Goal: Information Seeking & Learning: Check status

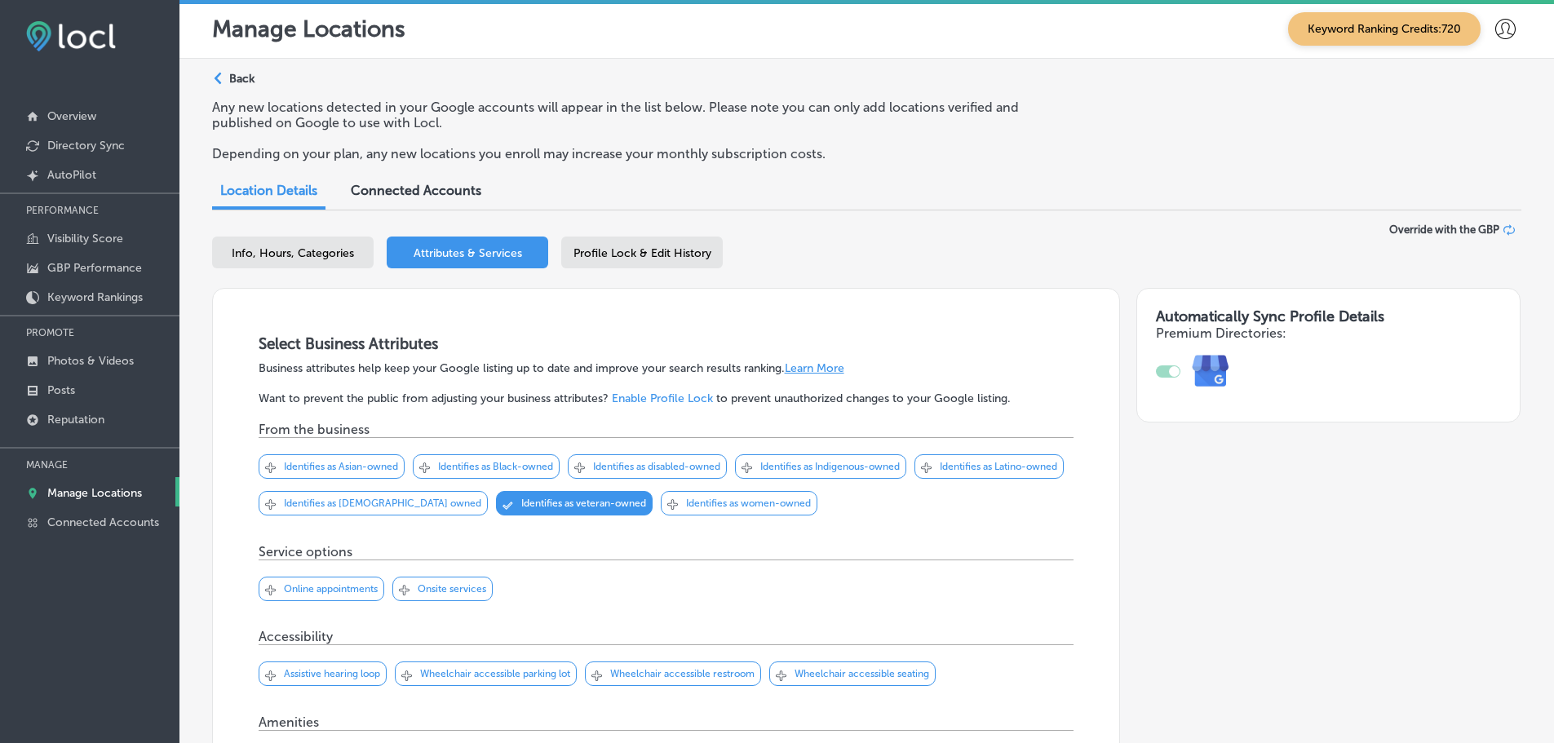
scroll to position [2098, 0]
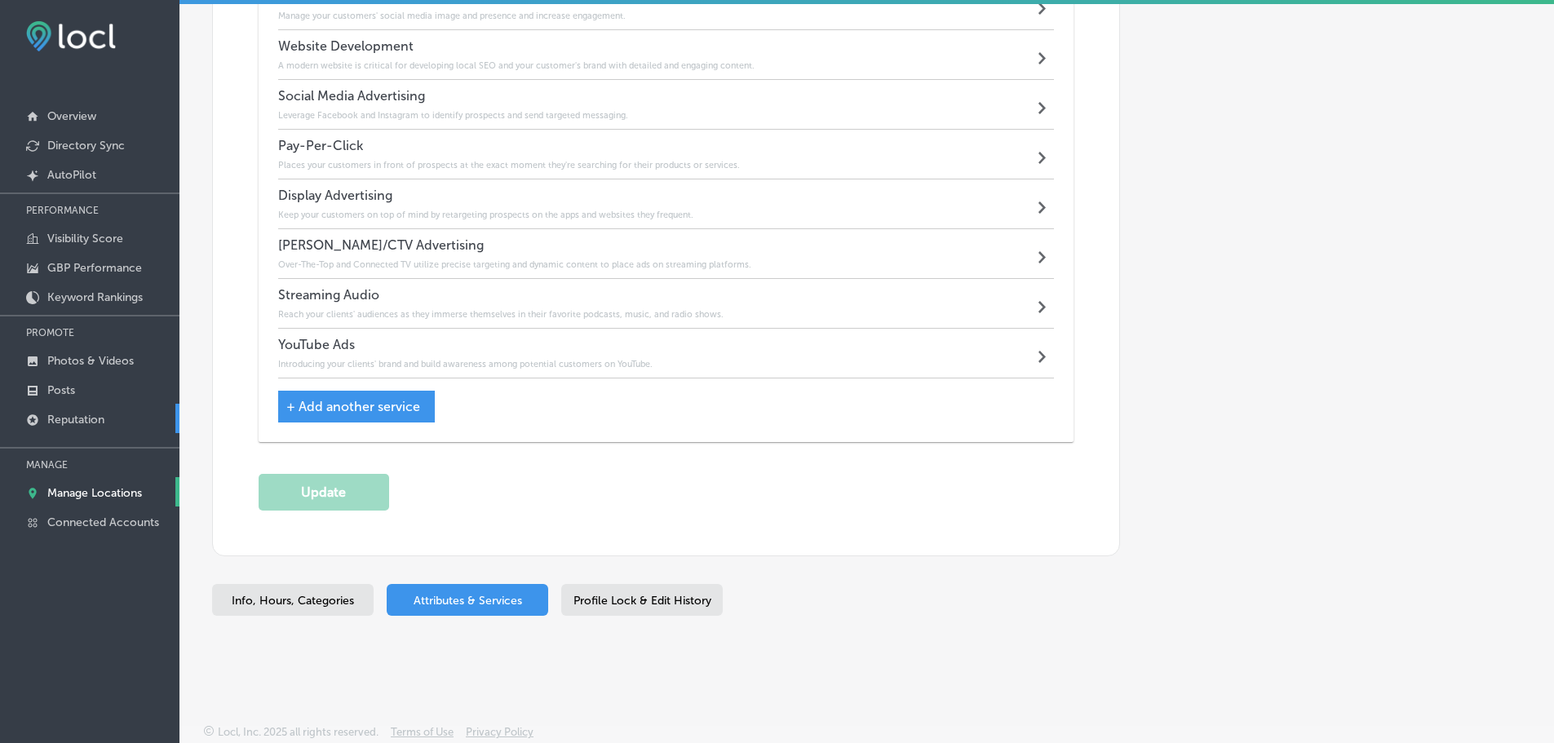
click at [80, 414] on p "Reputation" at bounding box center [75, 420] width 57 height 14
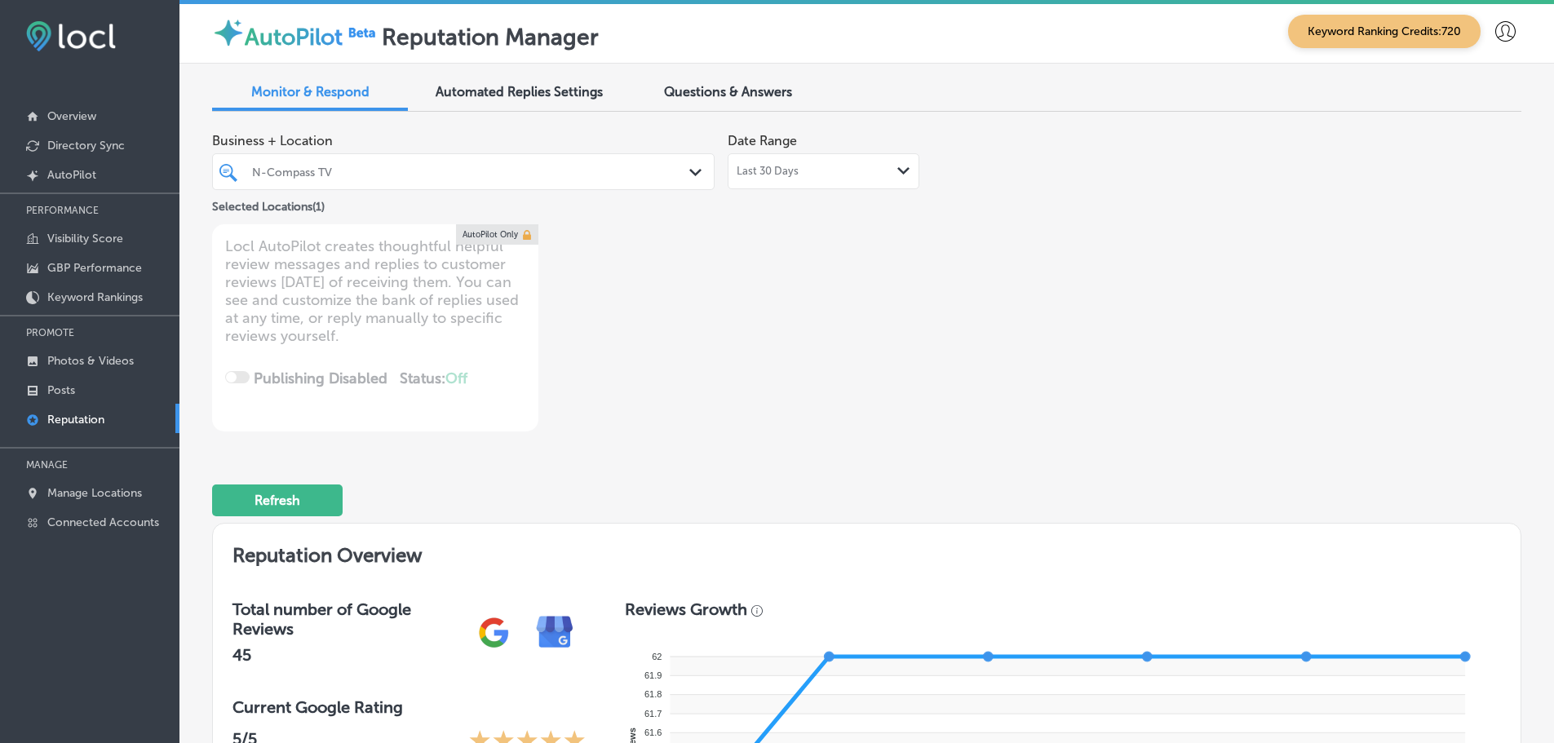
click at [899, 165] on div "Path Created with Sketch." at bounding box center [903, 171] width 13 height 13
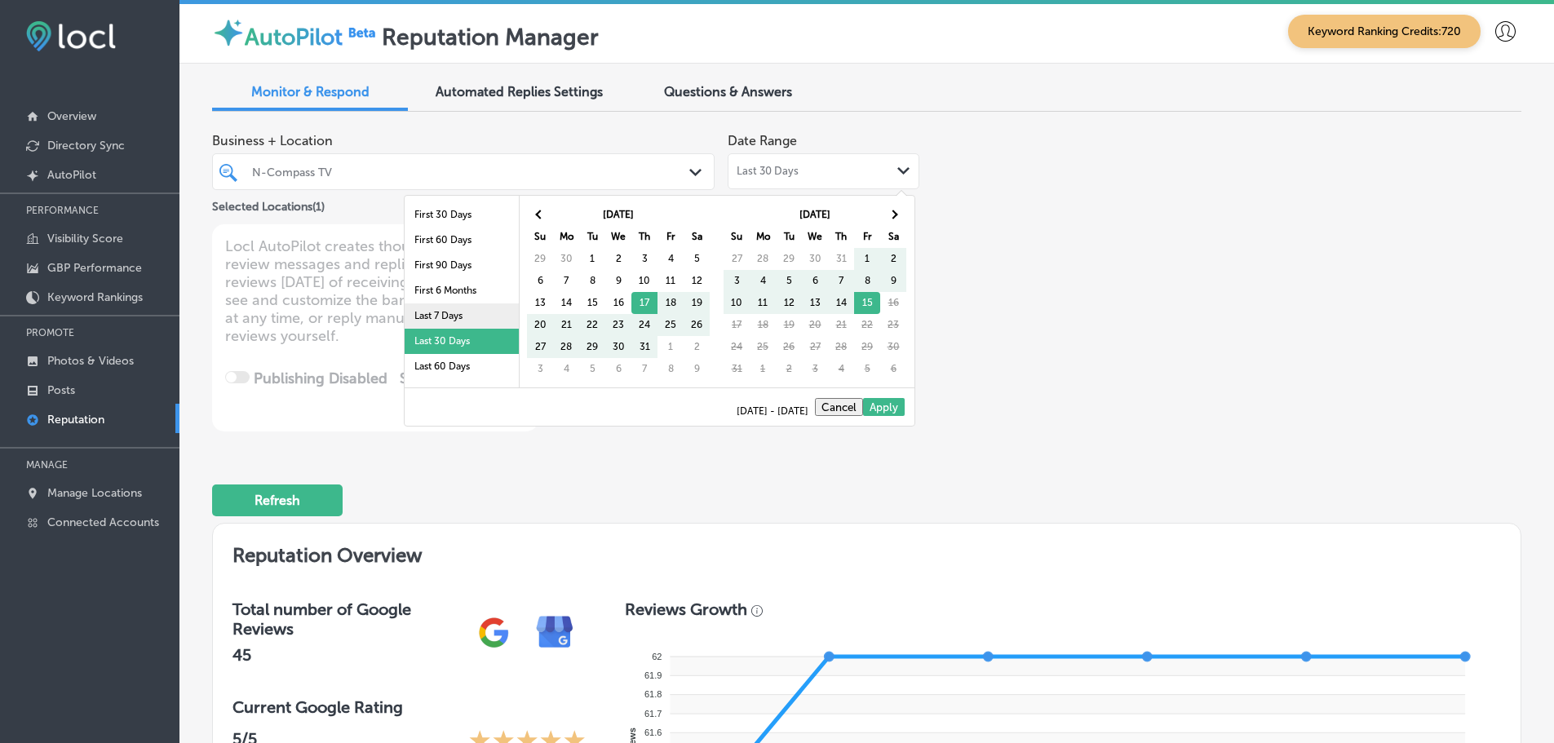
click at [438, 316] on li "Last 7 Days" at bounding box center [462, 315] width 114 height 25
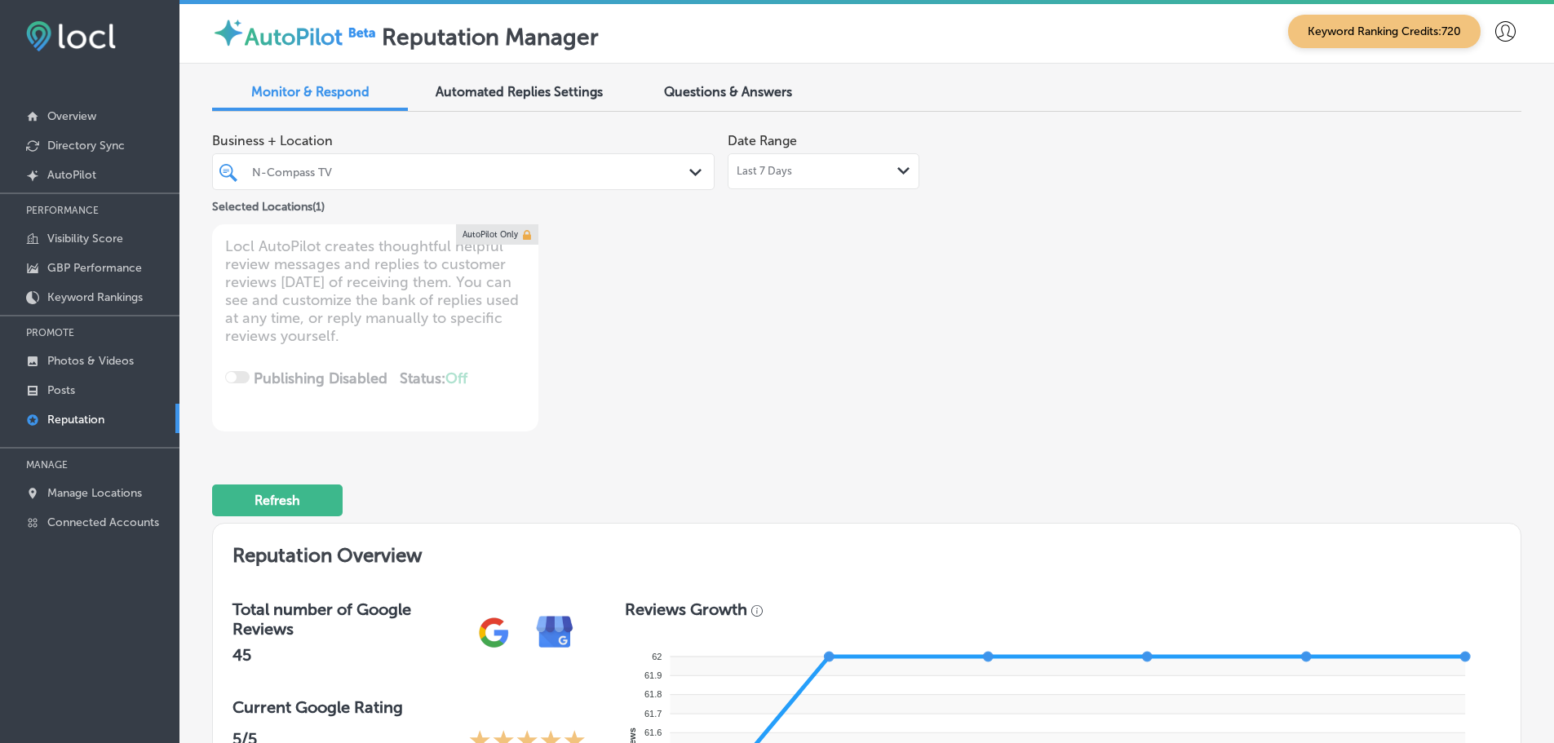
click at [694, 173] on polygon at bounding box center [695, 172] width 12 height 7
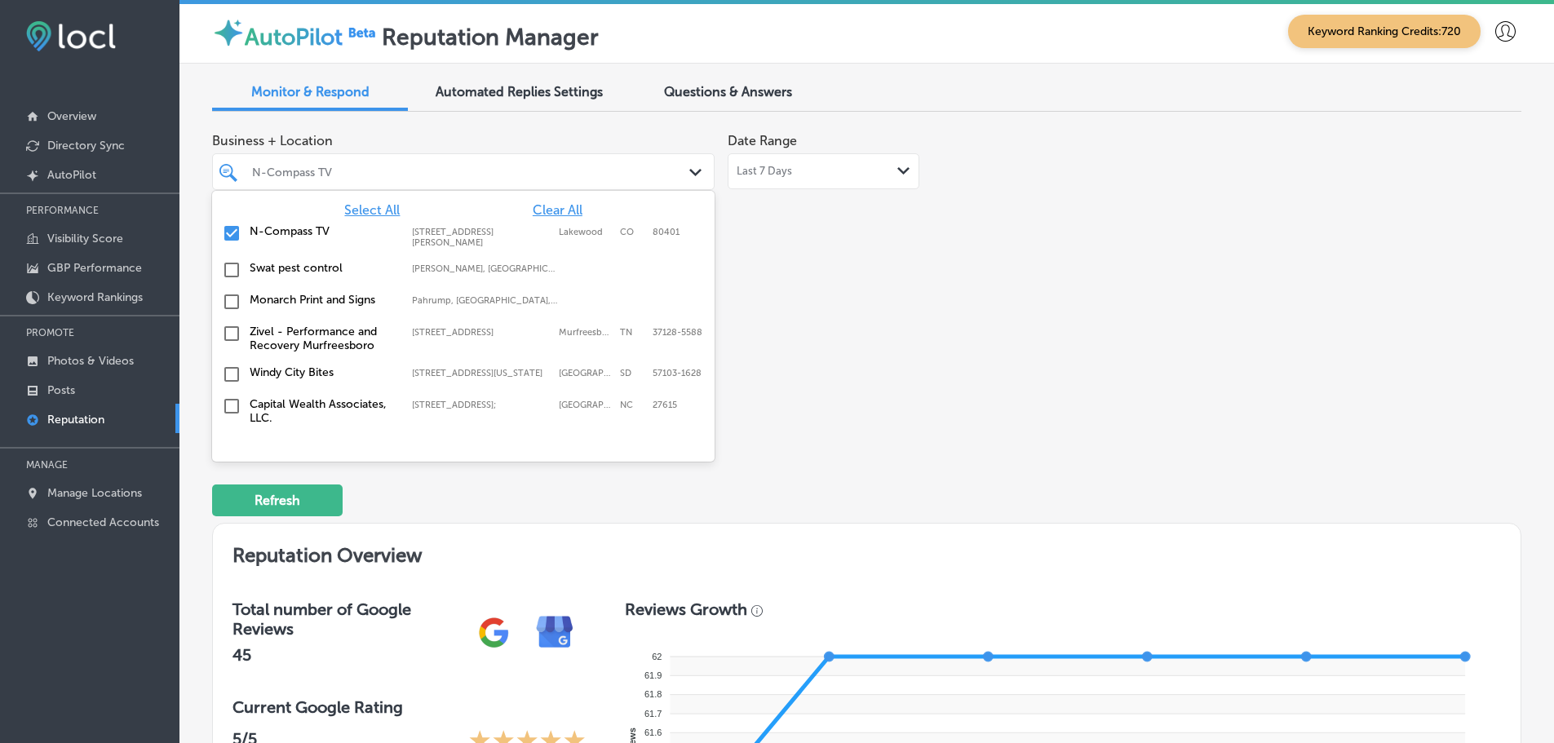
click at [294, 229] on label "N-Compass TV" at bounding box center [323, 231] width 146 height 14
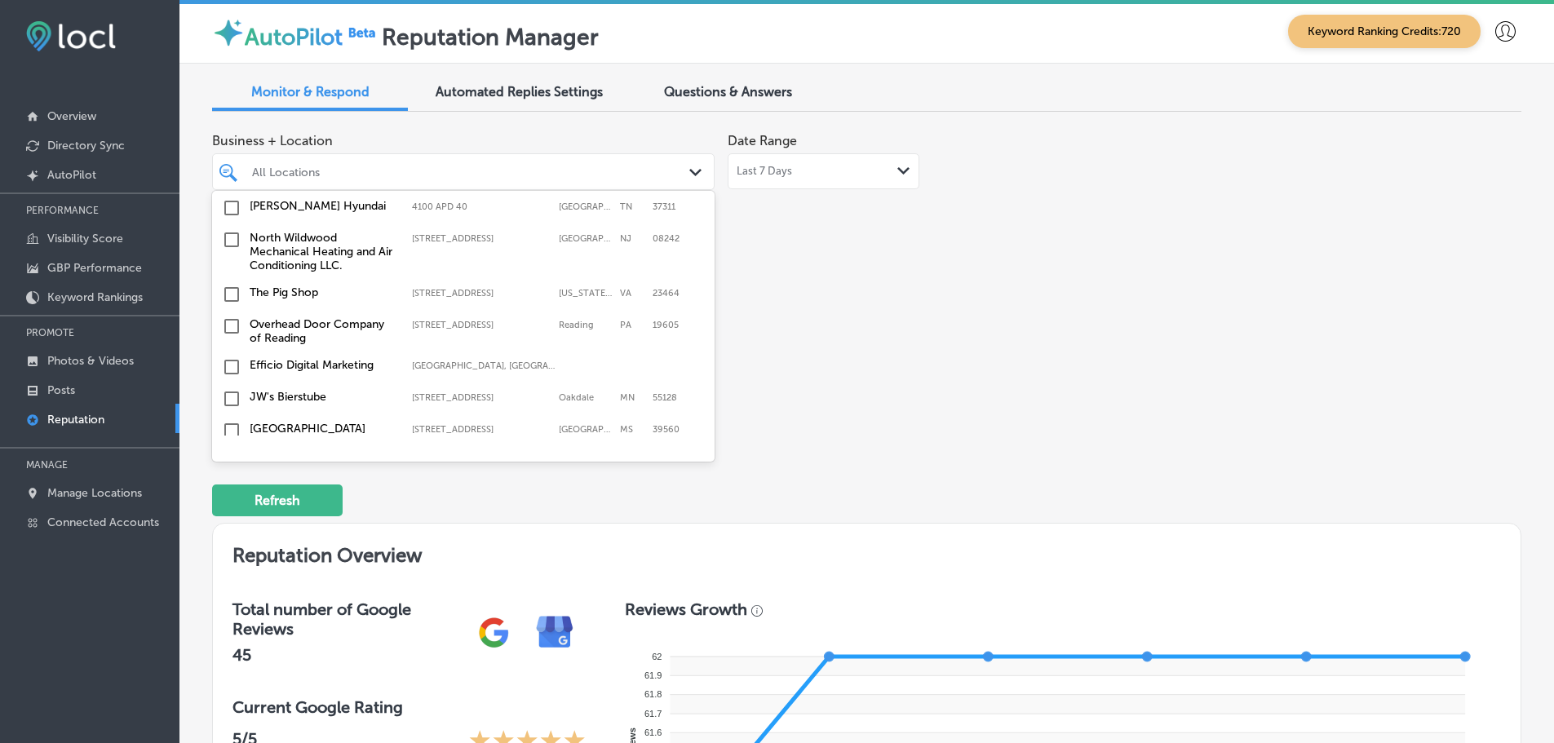
scroll to position [653, 0]
click at [392, 353] on div "Efficio Digital Marketing [GEOGRAPHIC_DATA], [GEOGRAPHIC_DATA], [GEOGRAPHIC_DAT…" at bounding box center [432, 360] width 365 height 14
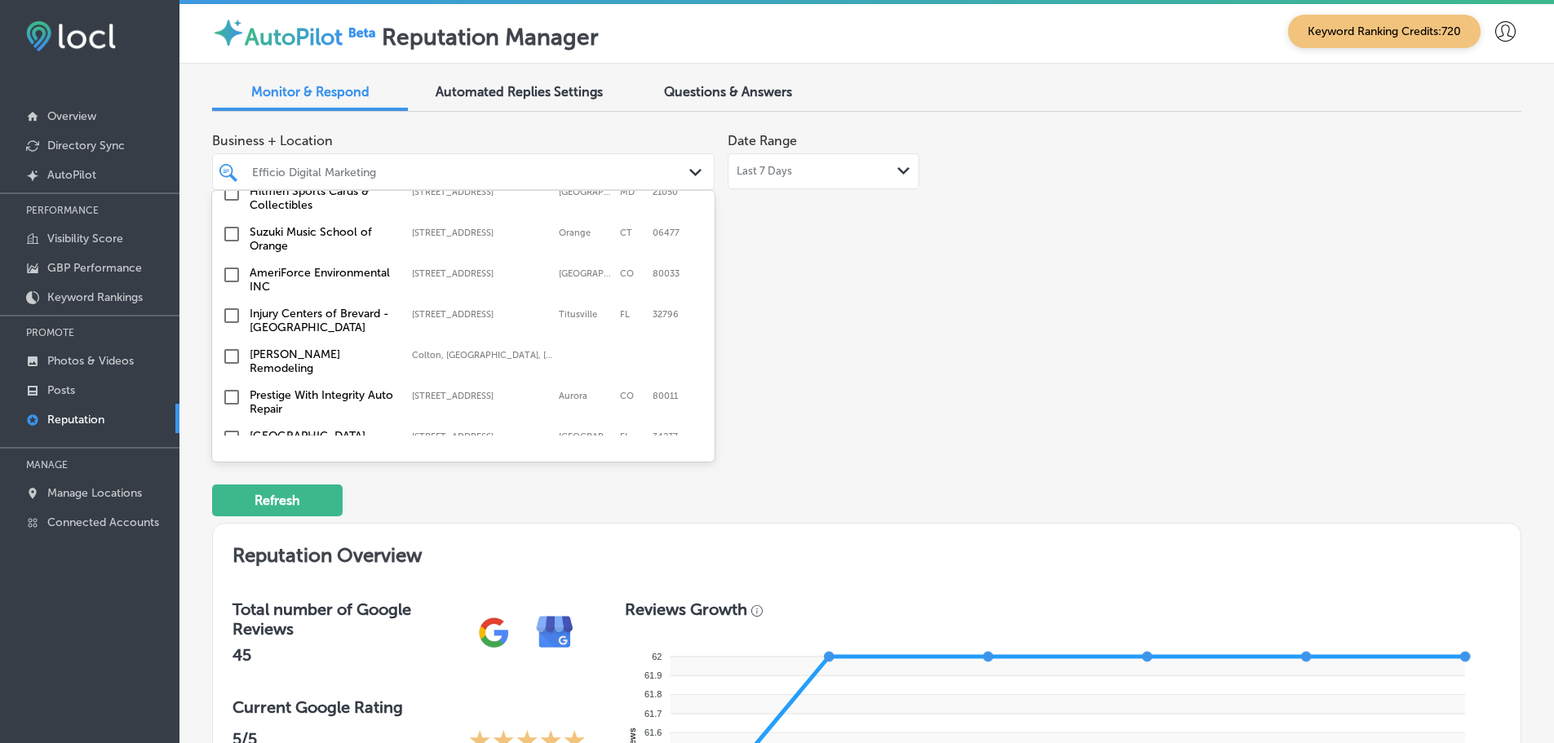
scroll to position [1224, 0]
click at [327, 428] on label "[GEOGRAPHIC_DATA]" at bounding box center [323, 435] width 146 height 14
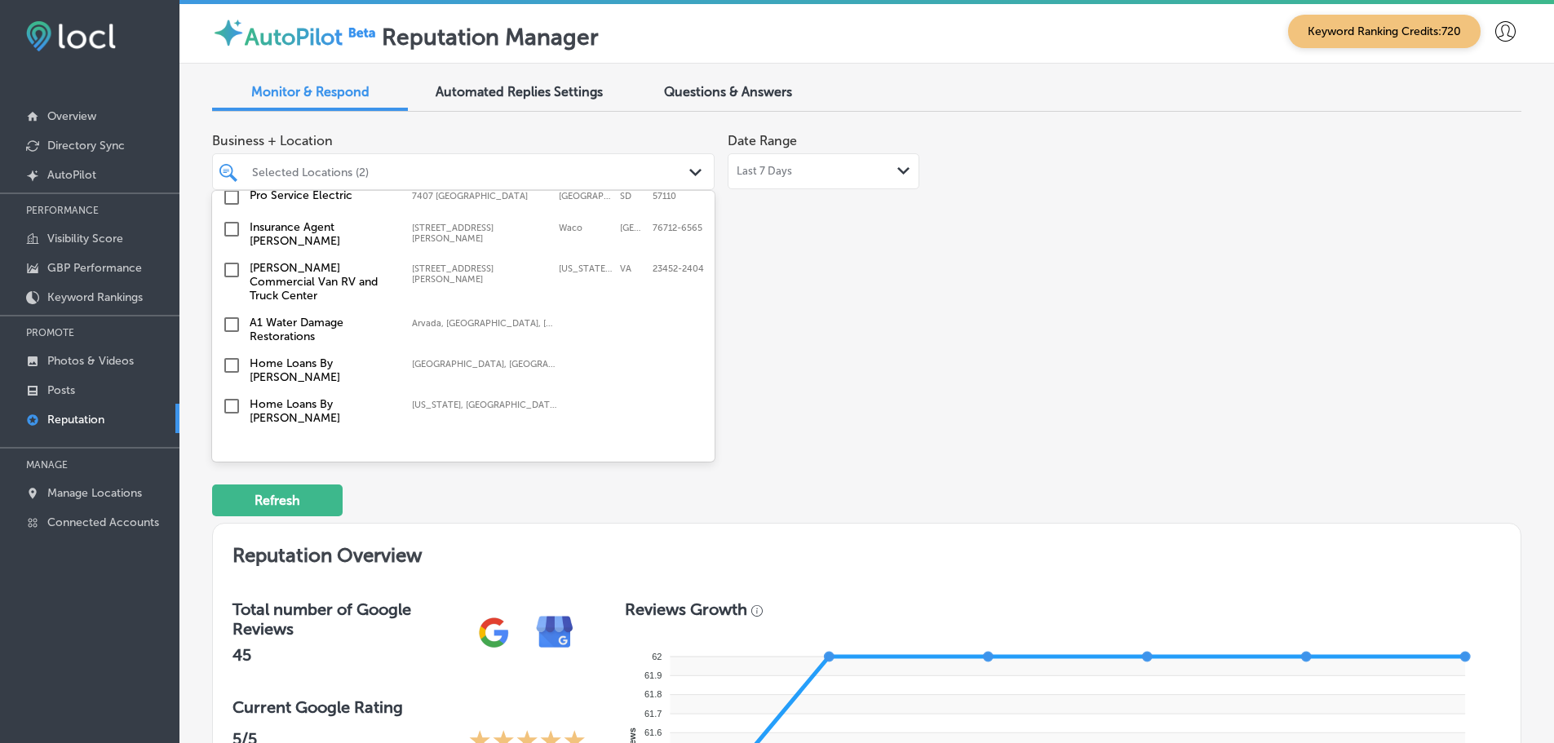
scroll to position [4314, 0]
click at [272, 433] on label "Light Source Lamp Parts and Shades" at bounding box center [323, 447] width 146 height 28
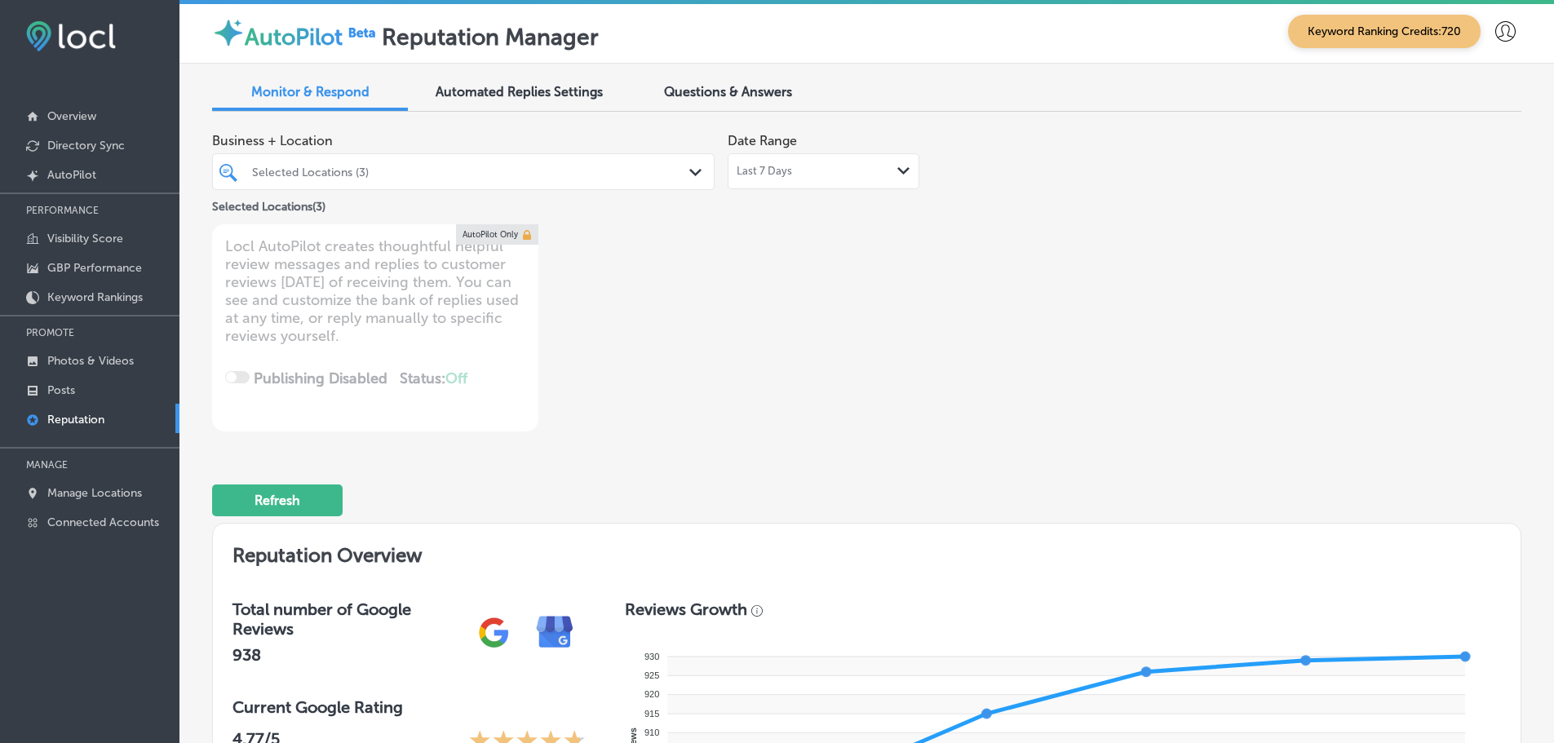
click at [664, 167] on div "Selected Locations (3)" at bounding box center [471, 172] width 439 height 14
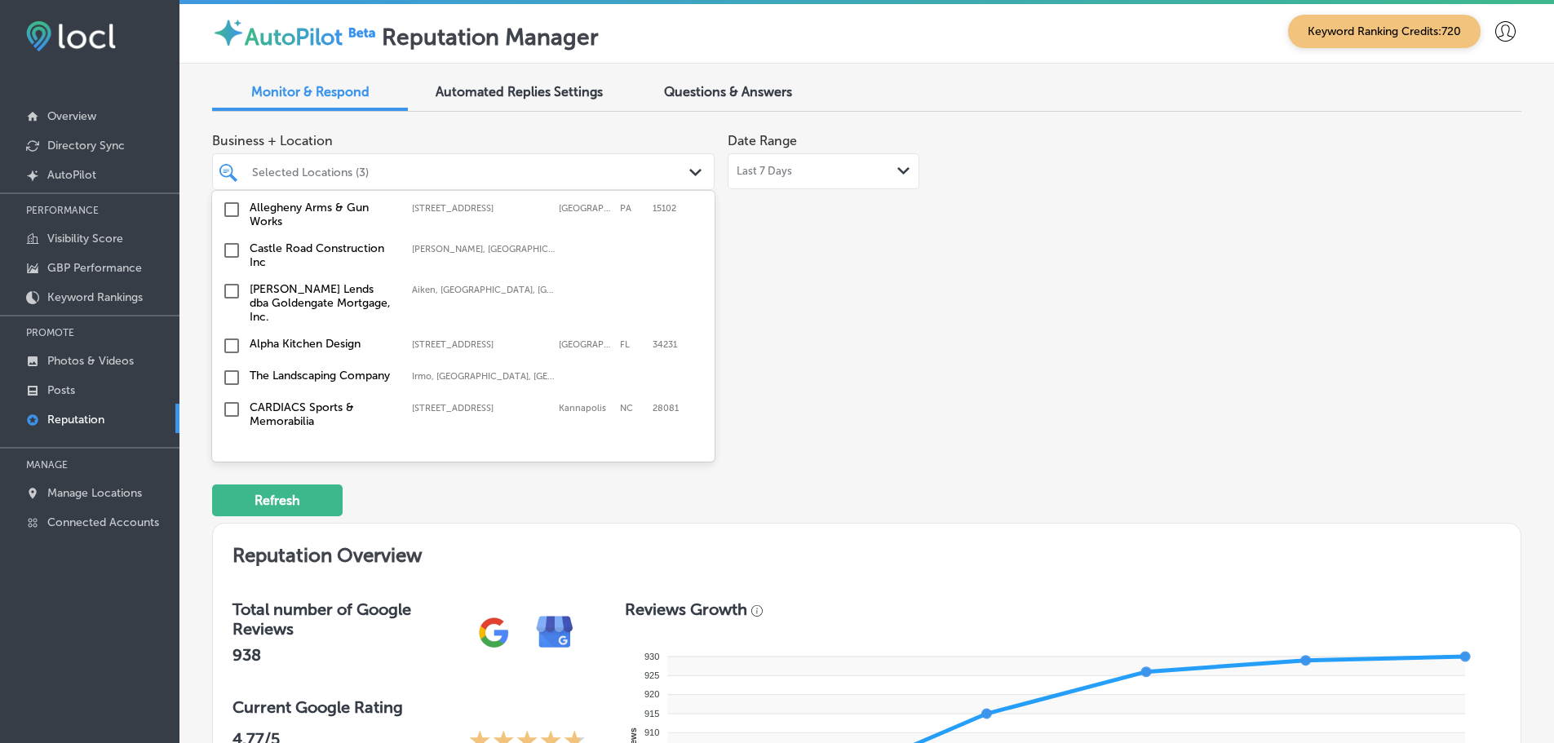
scroll to position [2284, 0]
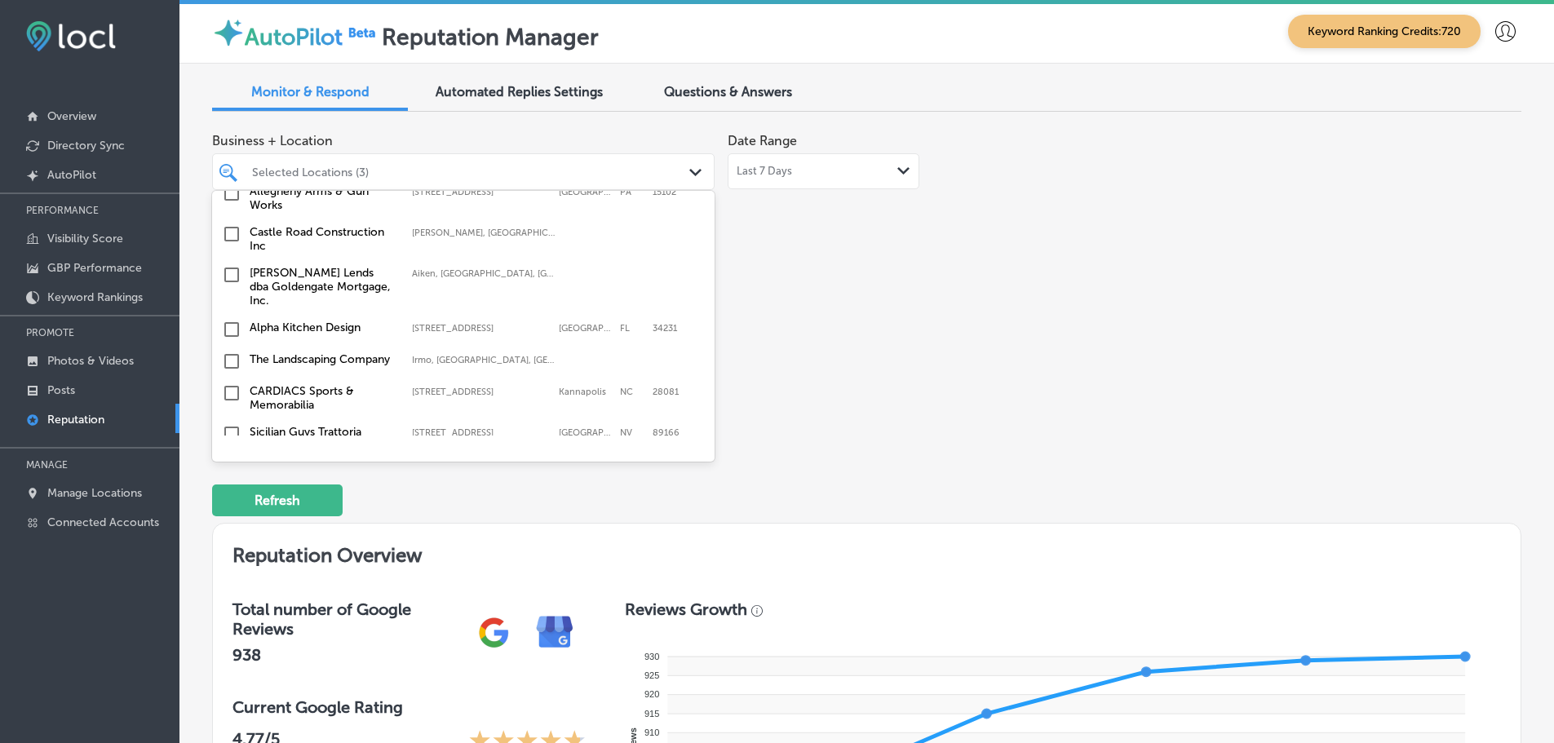
click at [291, 317] on div "Alpha Kitchen Design [STREET_ADDRESS][GEOGRAPHIC_DATA][STREET_ADDRESS]" at bounding box center [464, 329] width 490 height 25
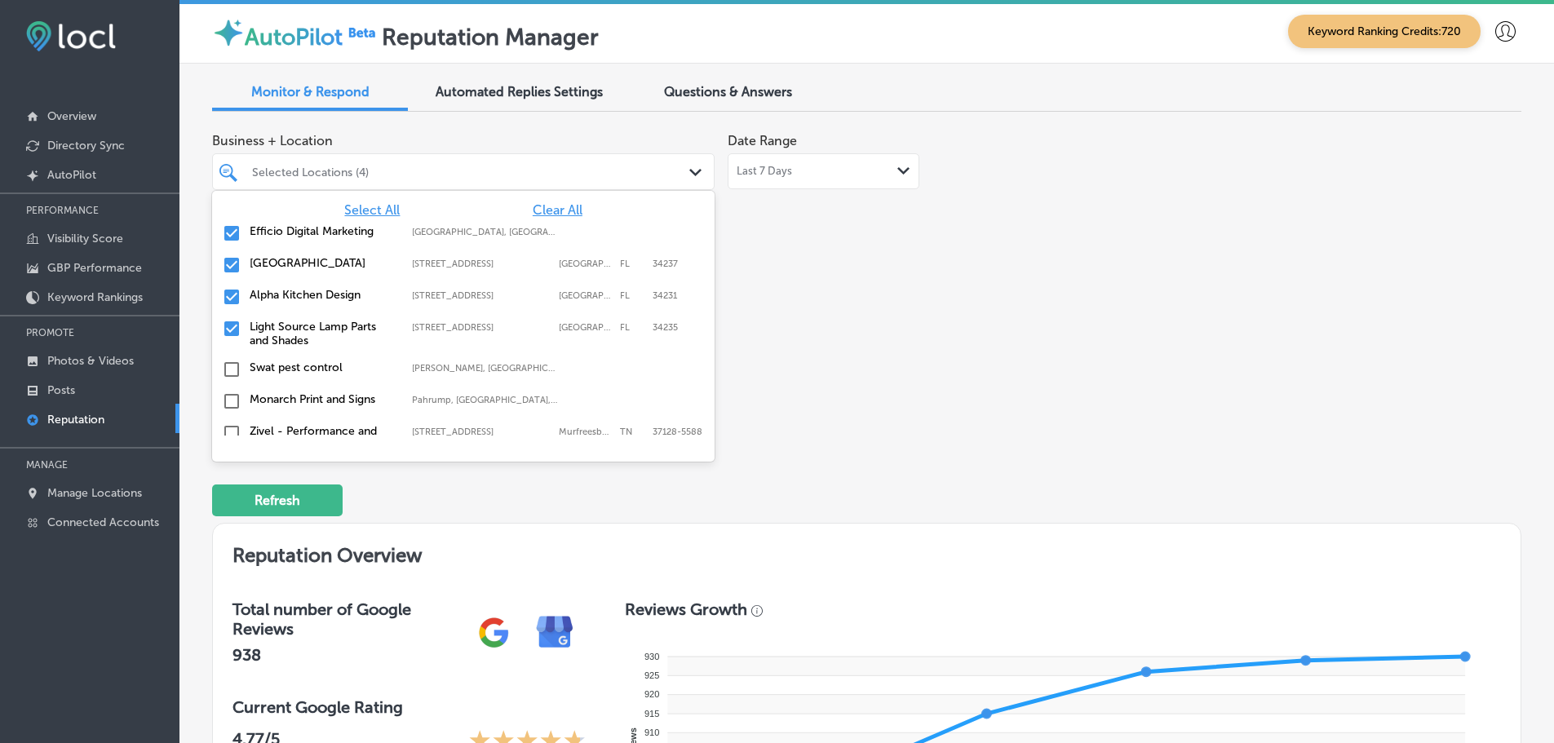
click at [904, 303] on div "Business + Location option [STREET_ADDRESS]. option [STREET_ADDRESS]. 126 resul…" at bounding box center [605, 278] width 786 height 307
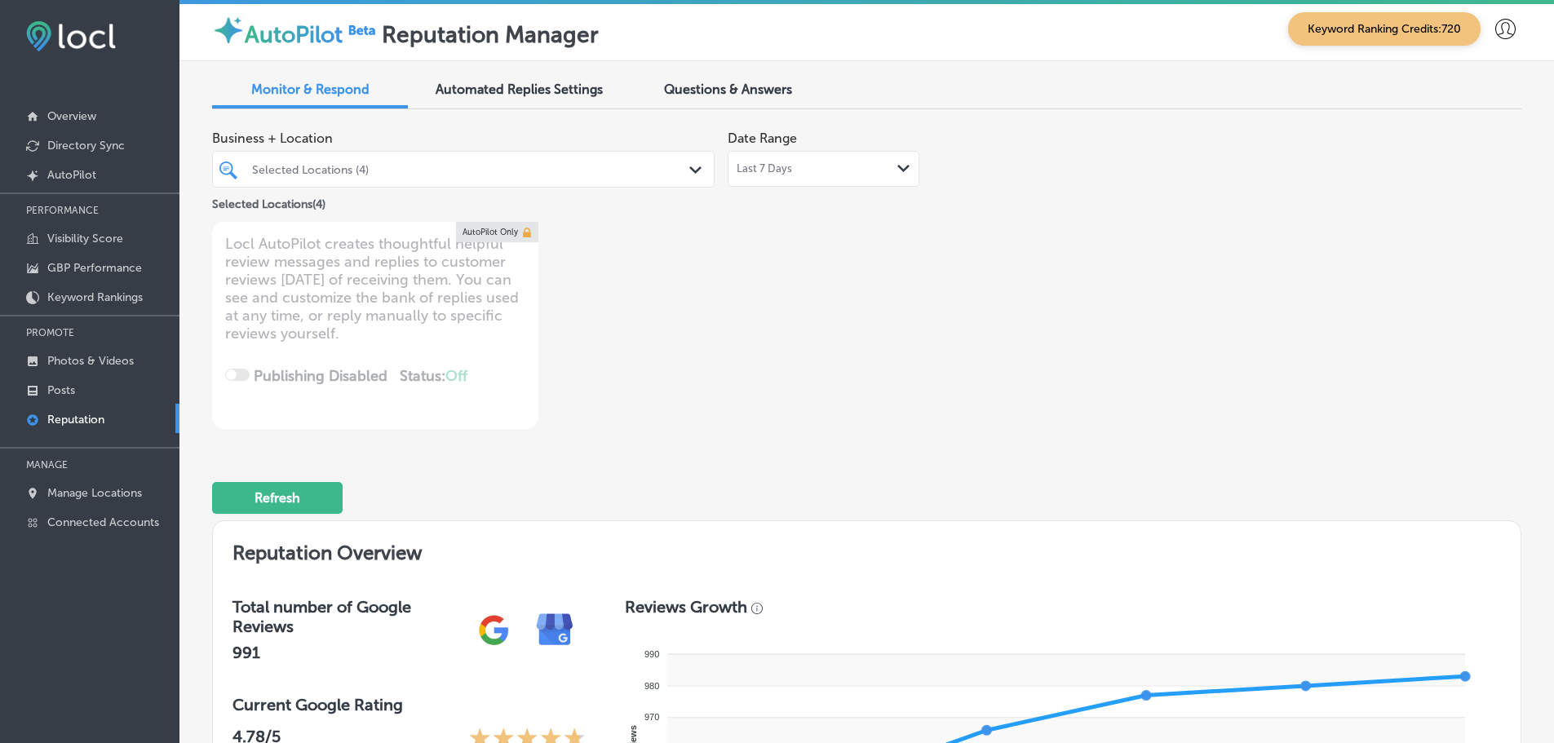
scroll to position [0, 0]
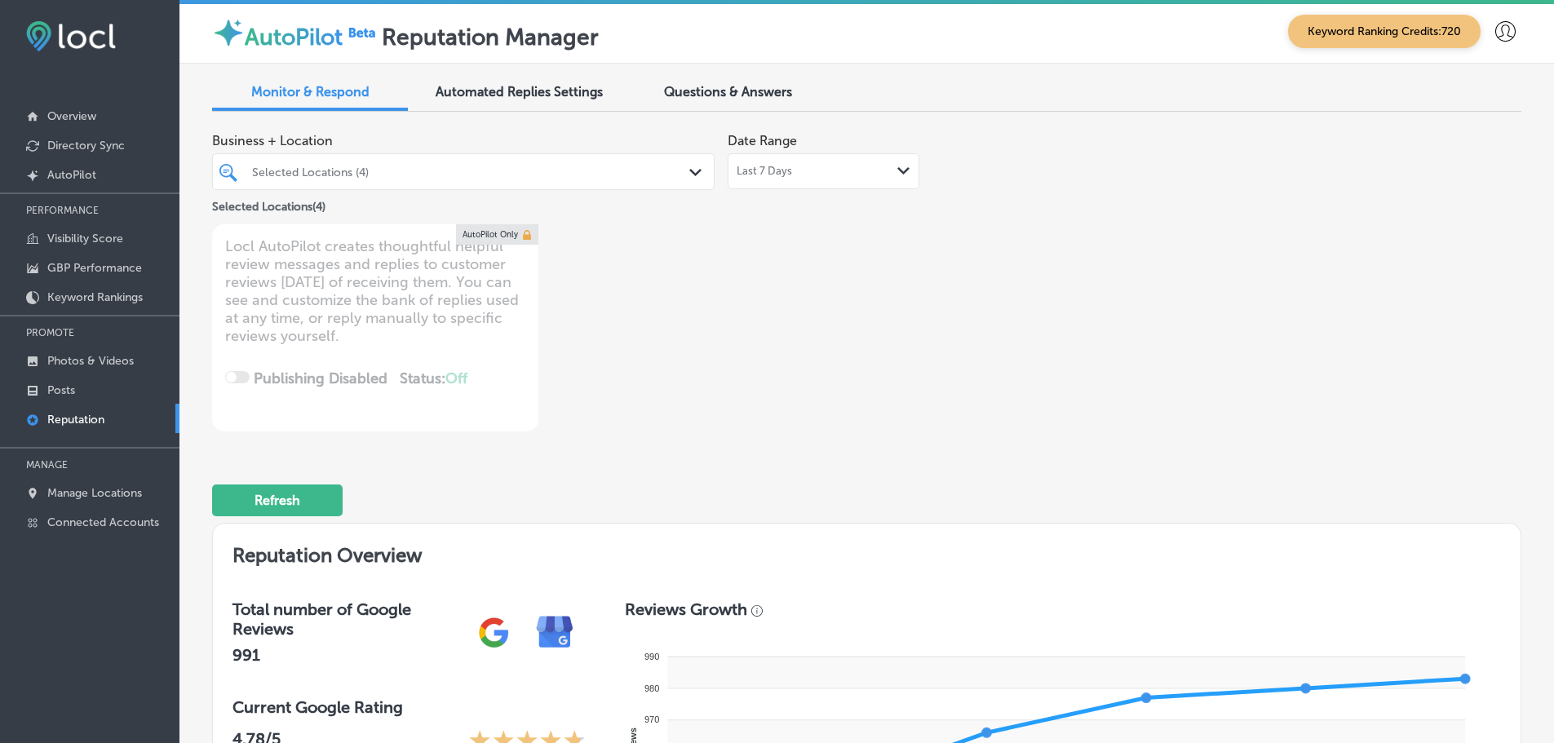
click at [892, 168] on div "Last 7 Days Path Created with Sketch." at bounding box center [824, 171] width 174 height 13
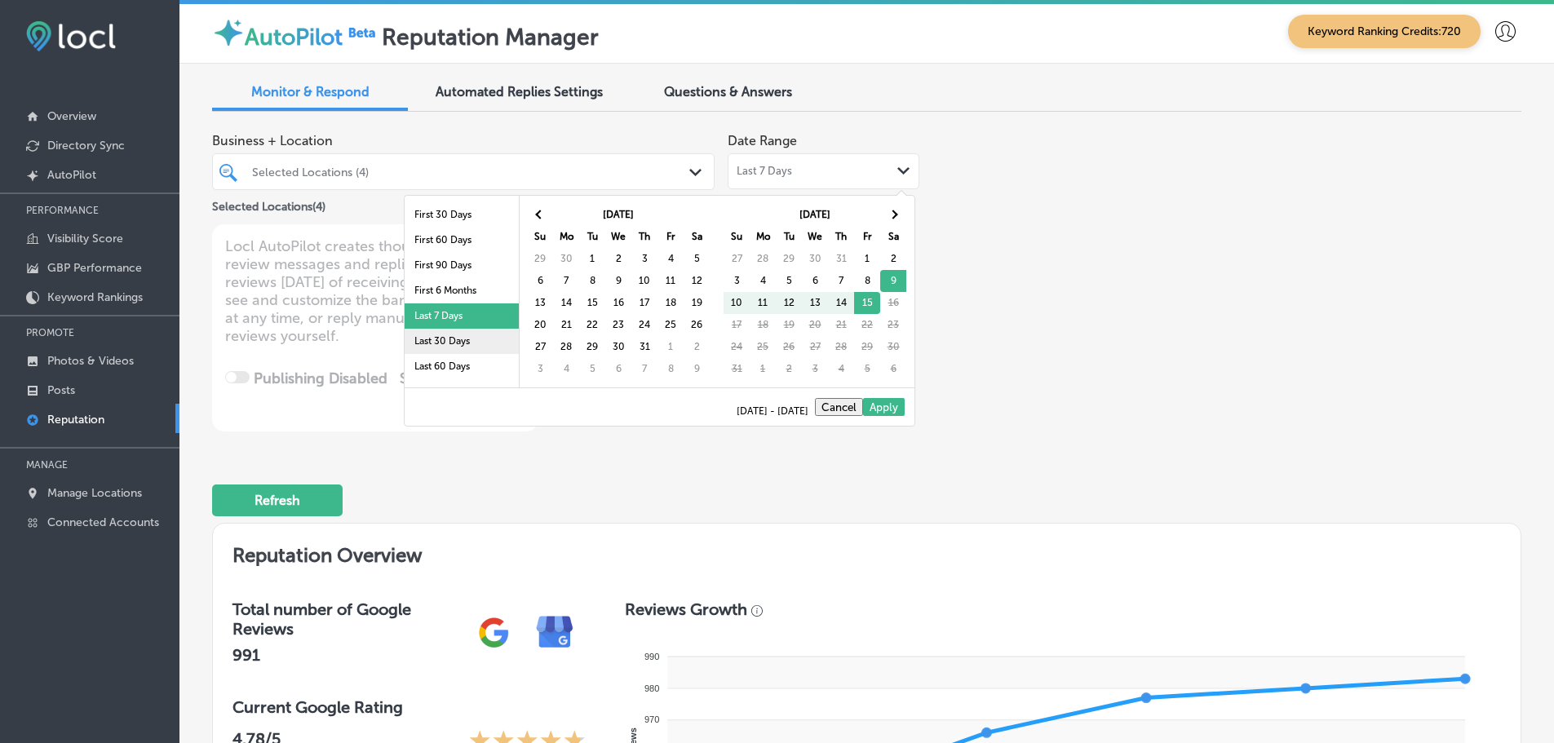
click at [459, 332] on li "Last 30 Days" at bounding box center [462, 341] width 114 height 25
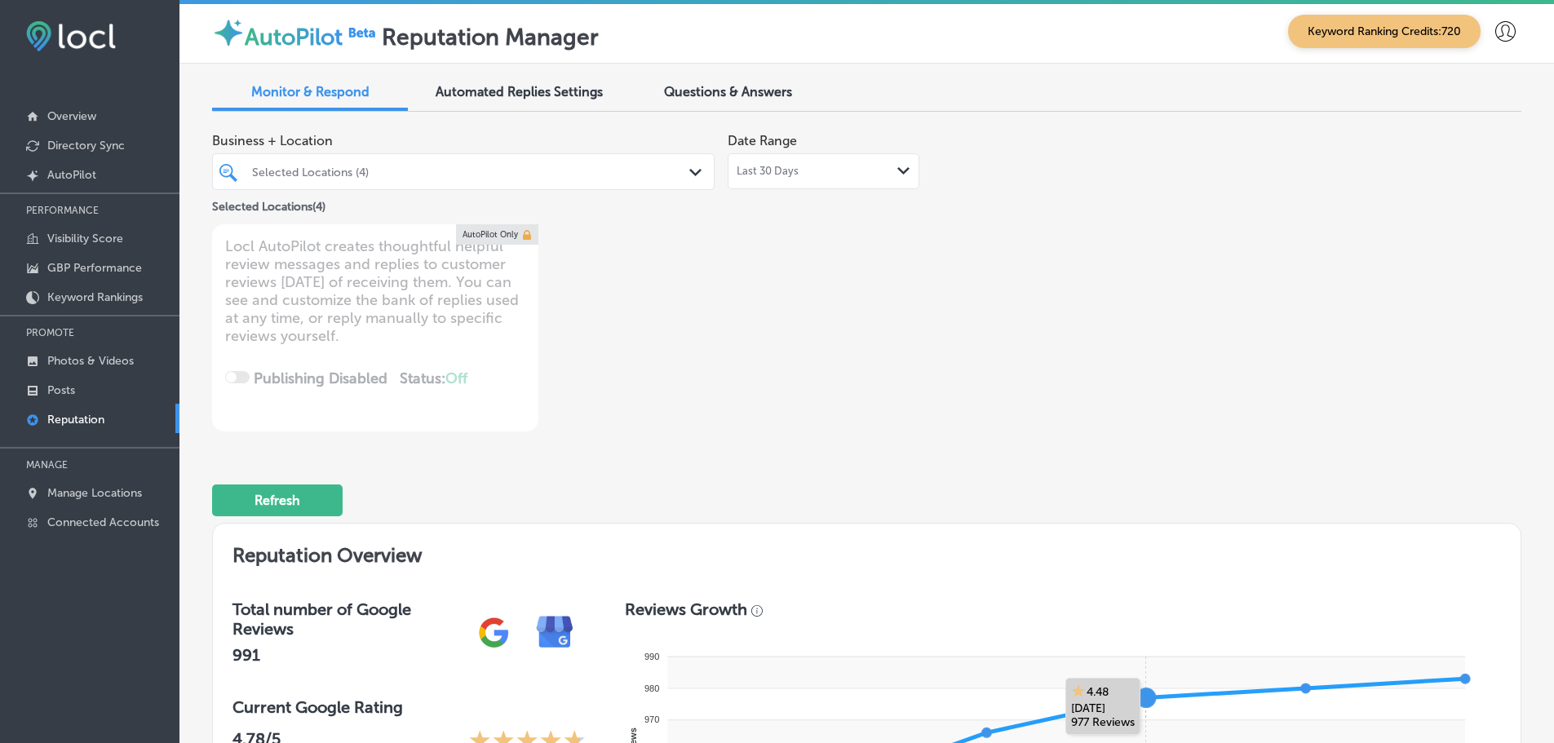
click at [676, 173] on div "Selected Locations (4)" at bounding box center [471, 172] width 439 height 14
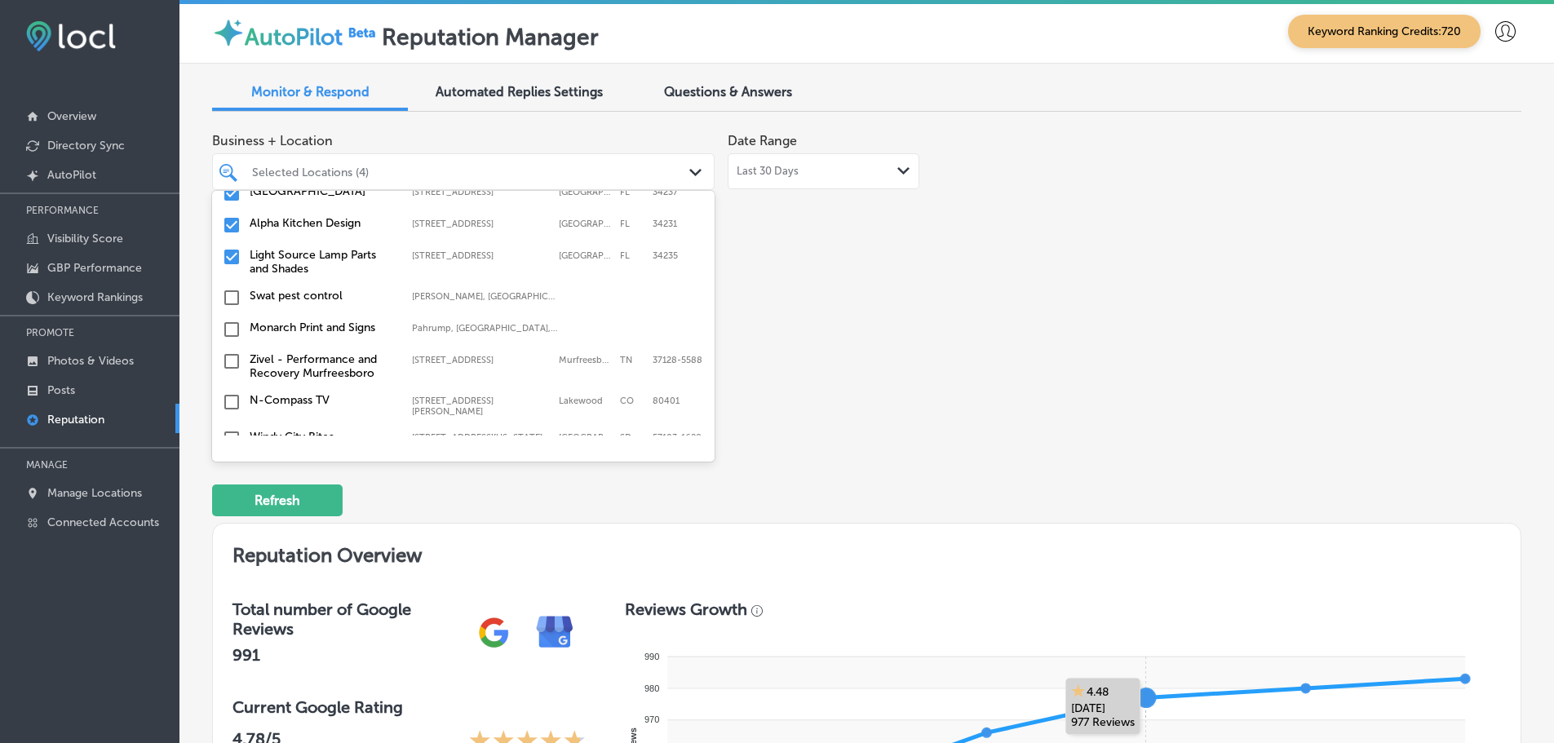
scroll to position [163, 0]
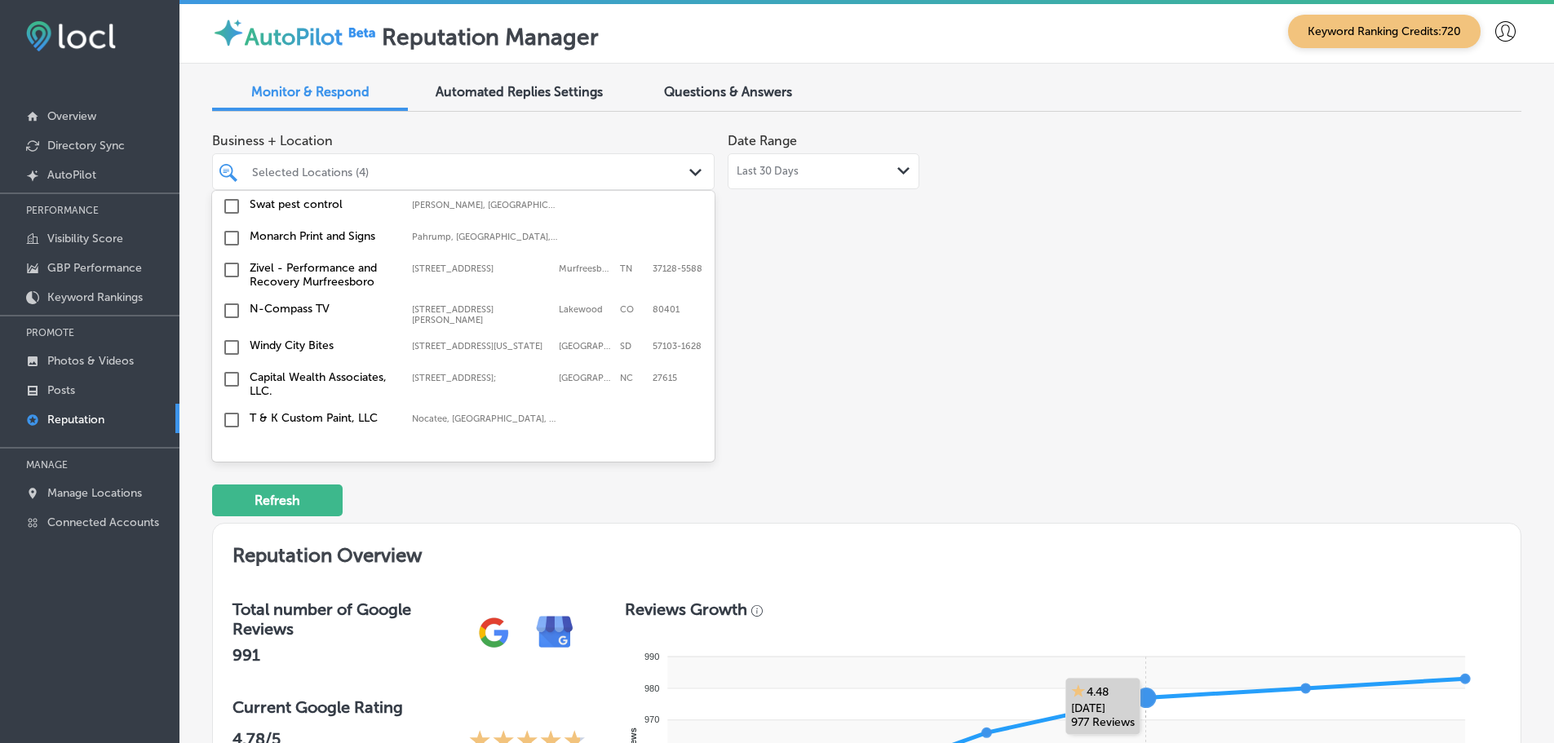
click at [289, 311] on label "N-Compass TV" at bounding box center [323, 309] width 146 height 14
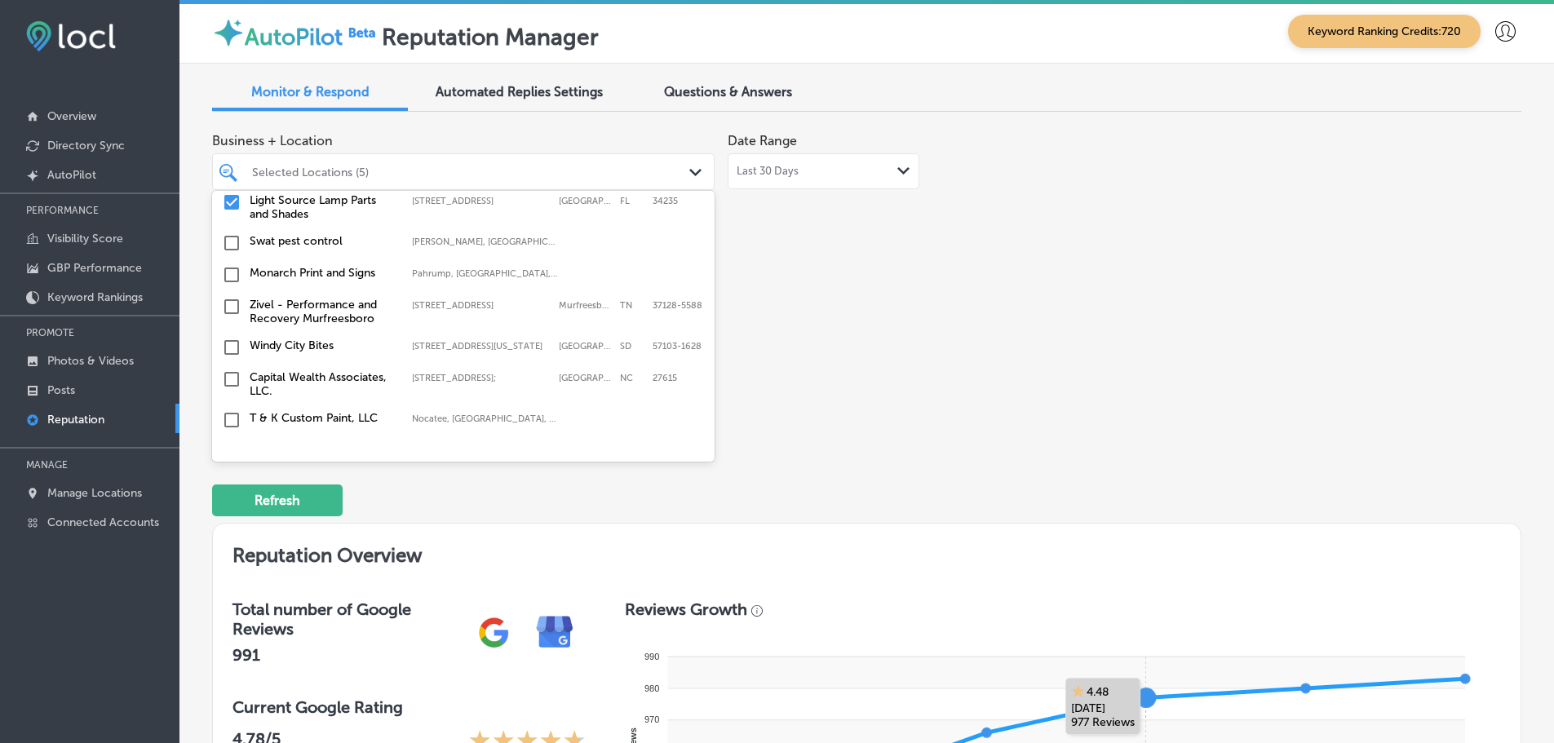
click at [363, 379] on label "Capital Wealth Associates, LLC." at bounding box center [323, 384] width 146 height 28
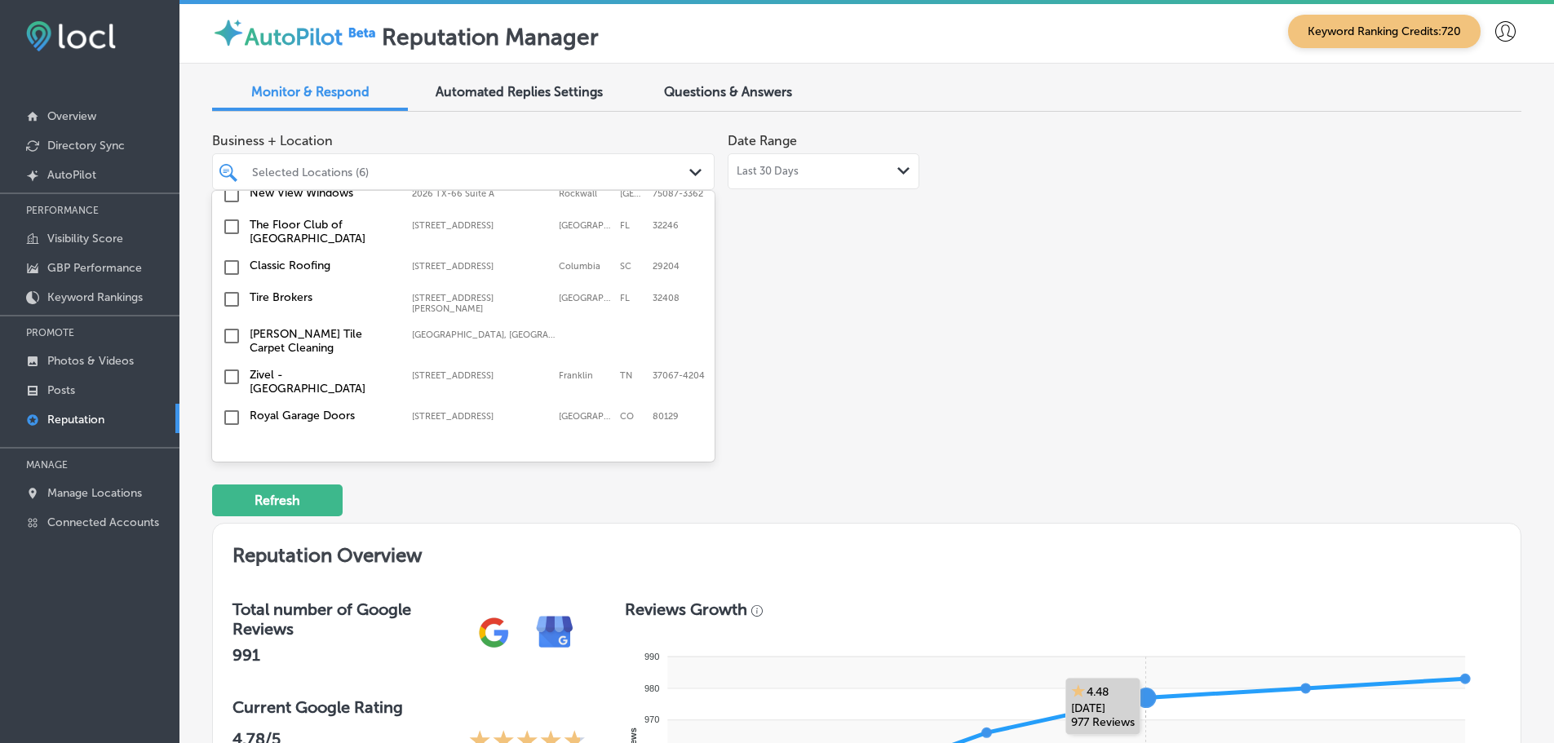
scroll to position [490, 0]
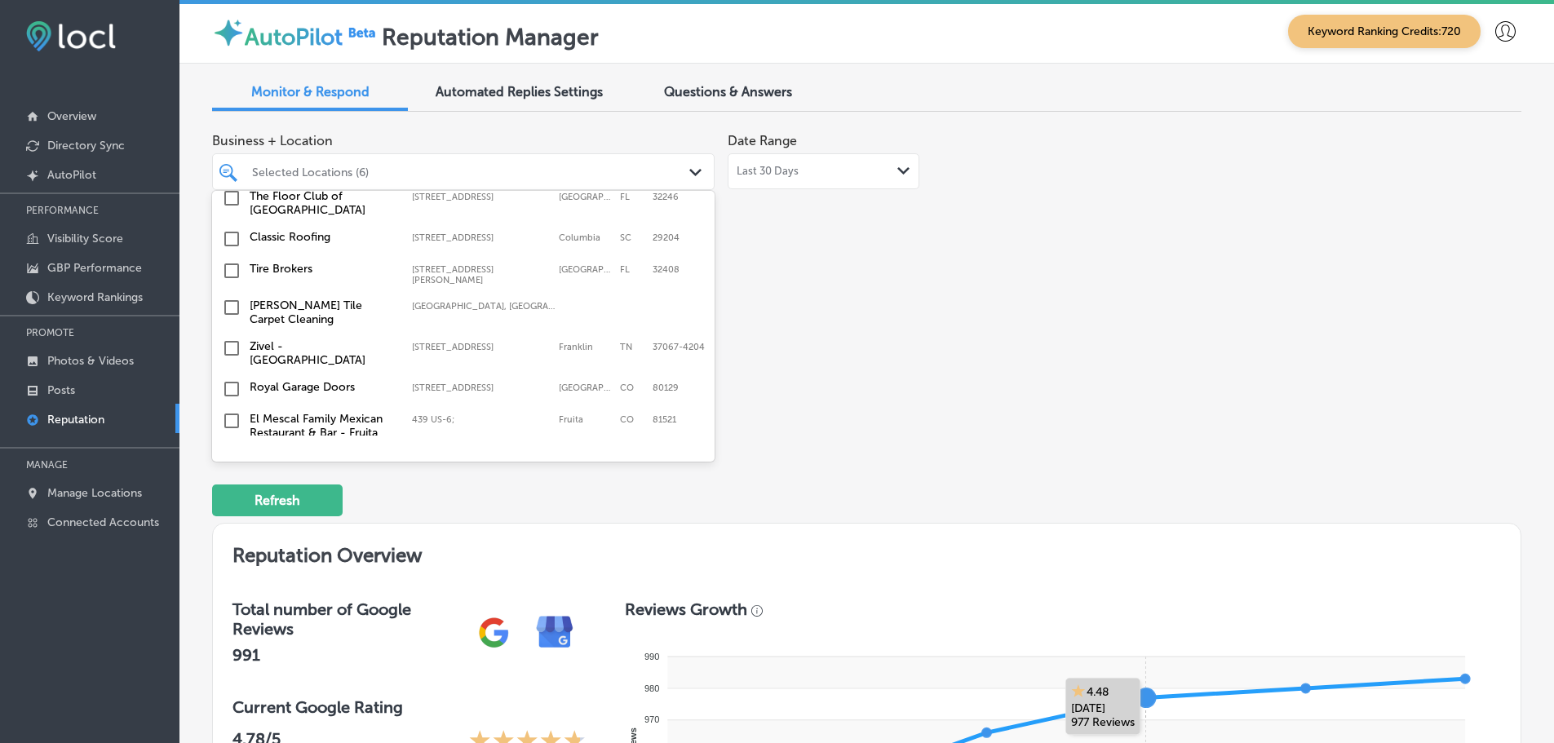
click at [321, 306] on label "[PERSON_NAME] Tile Carpet Cleaning" at bounding box center [323, 313] width 146 height 28
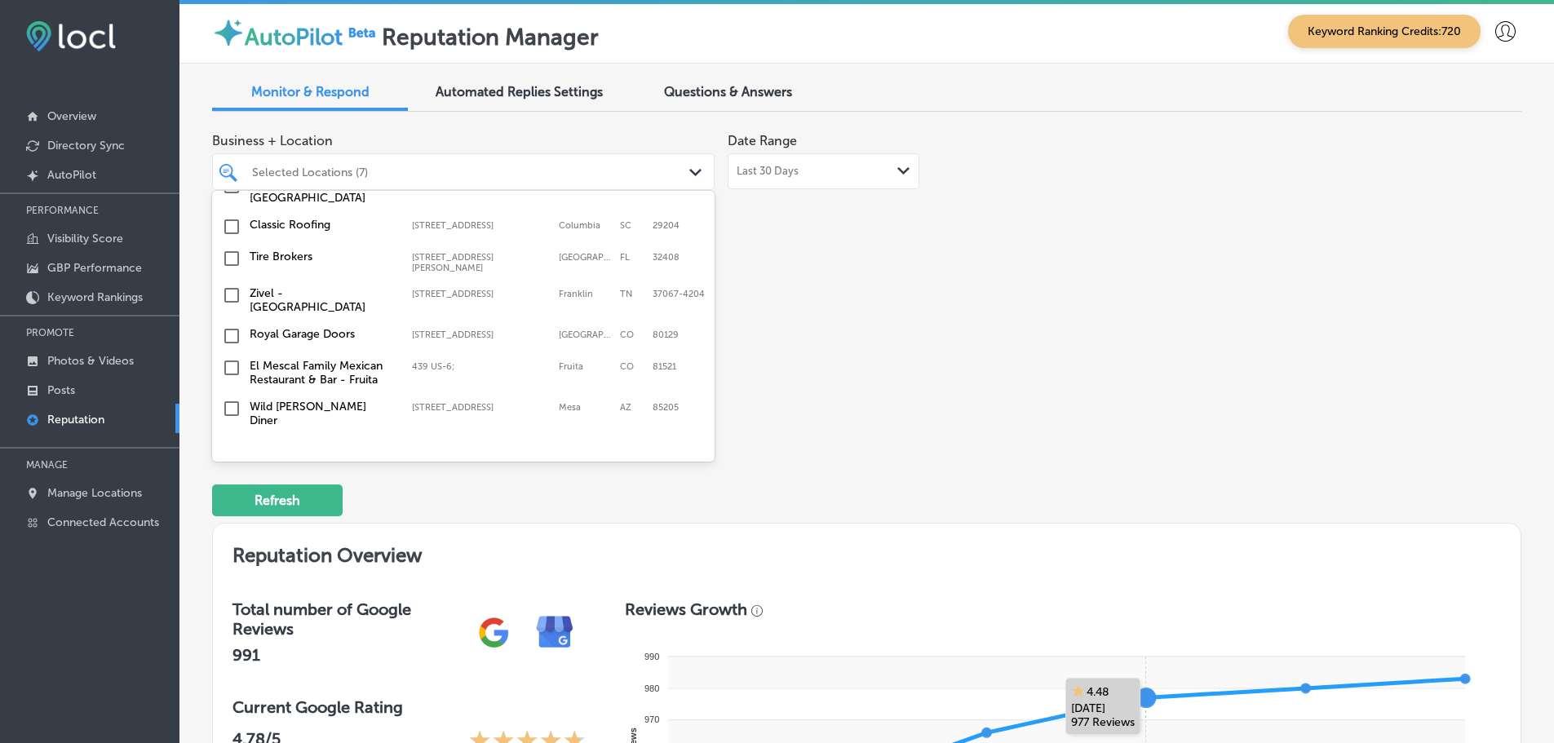
scroll to position [571, 0]
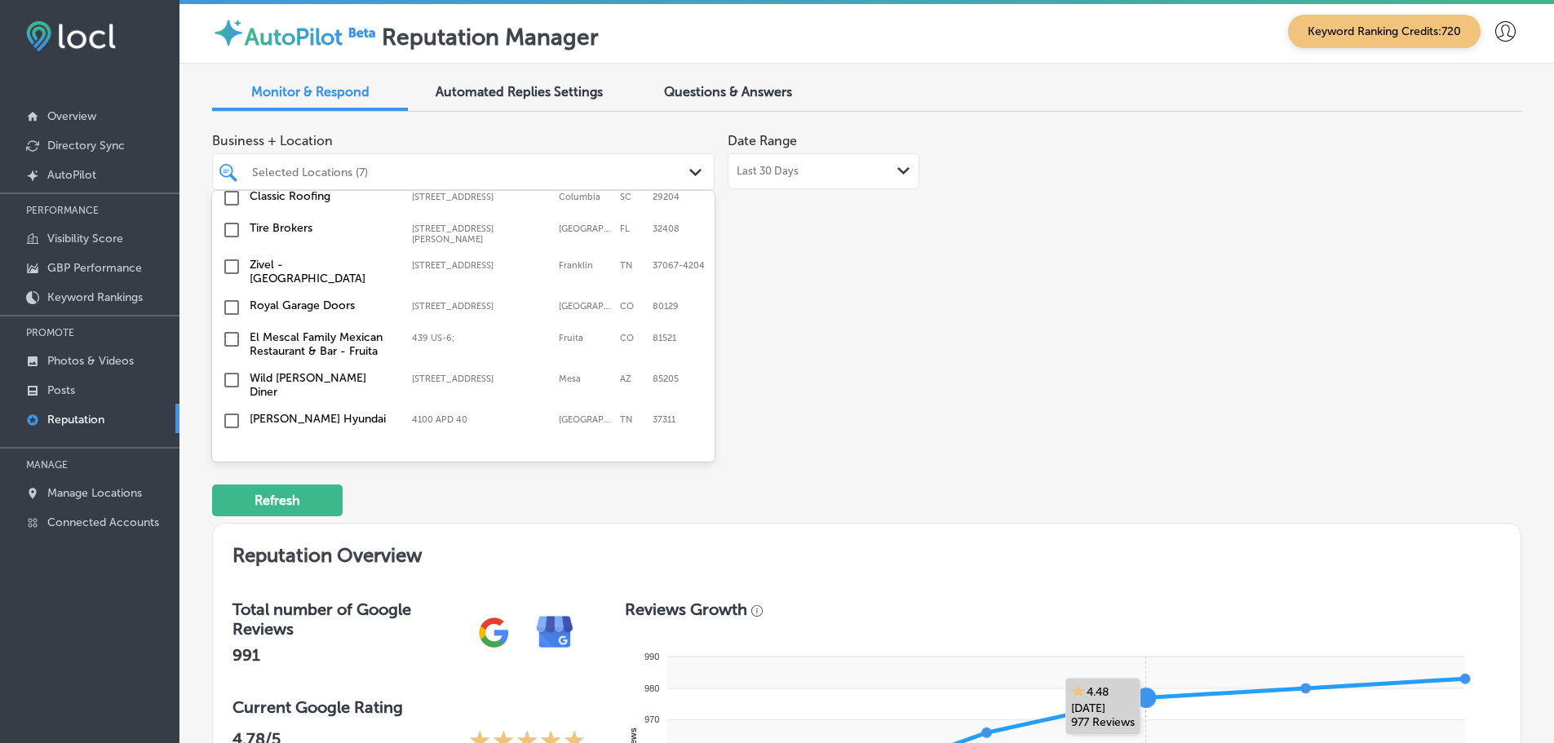
click at [355, 272] on label "Zivel - [GEOGRAPHIC_DATA]" at bounding box center [323, 272] width 146 height 28
click at [321, 349] on label "El Mescal Family Mexican Restaurant & Bar - Fruita" at bounding box center [323, 344] width 146 height 28
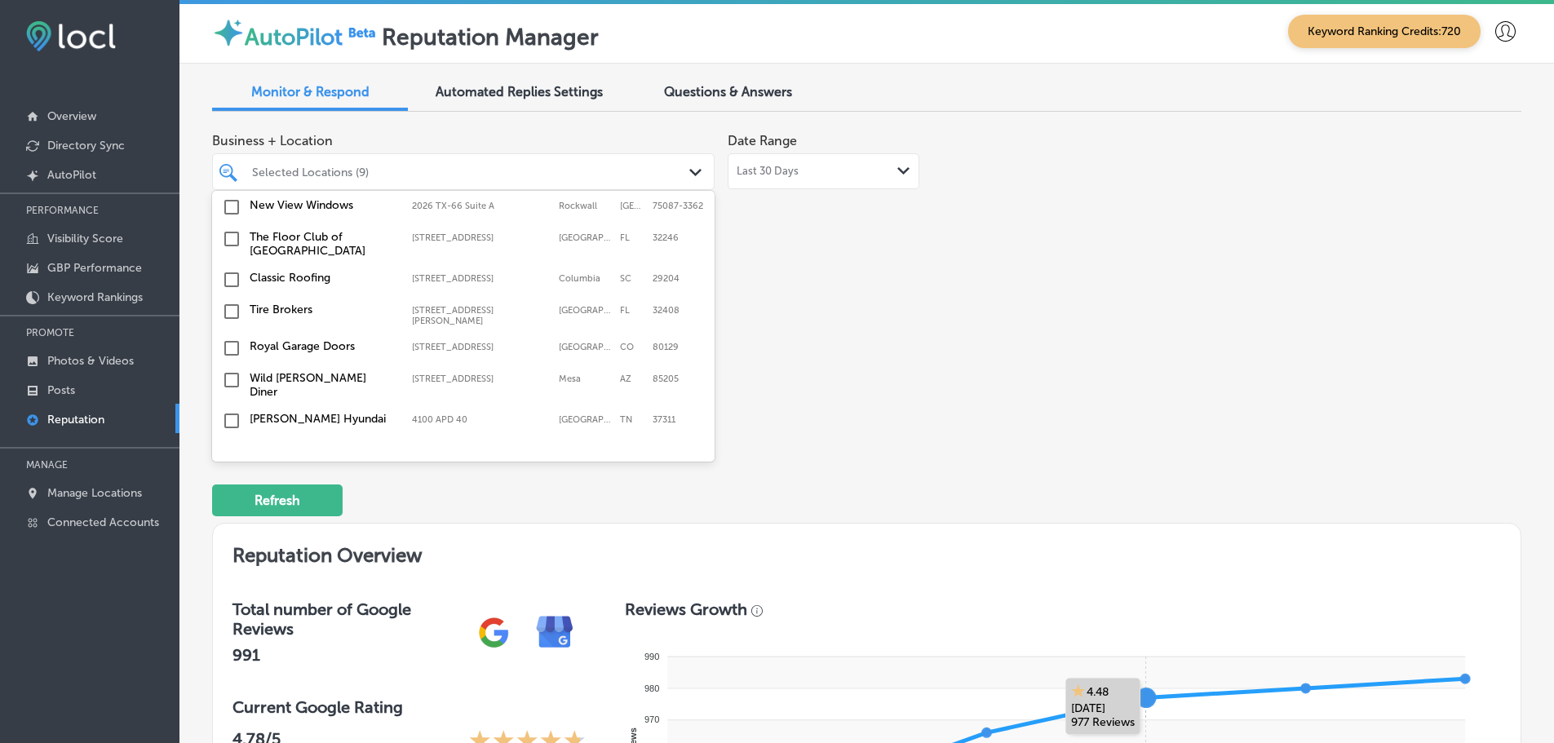
click at [330, 371] on label "Wild [PERSON_NAME] Diner" at bounding box center [323, 385] width 146 height 28
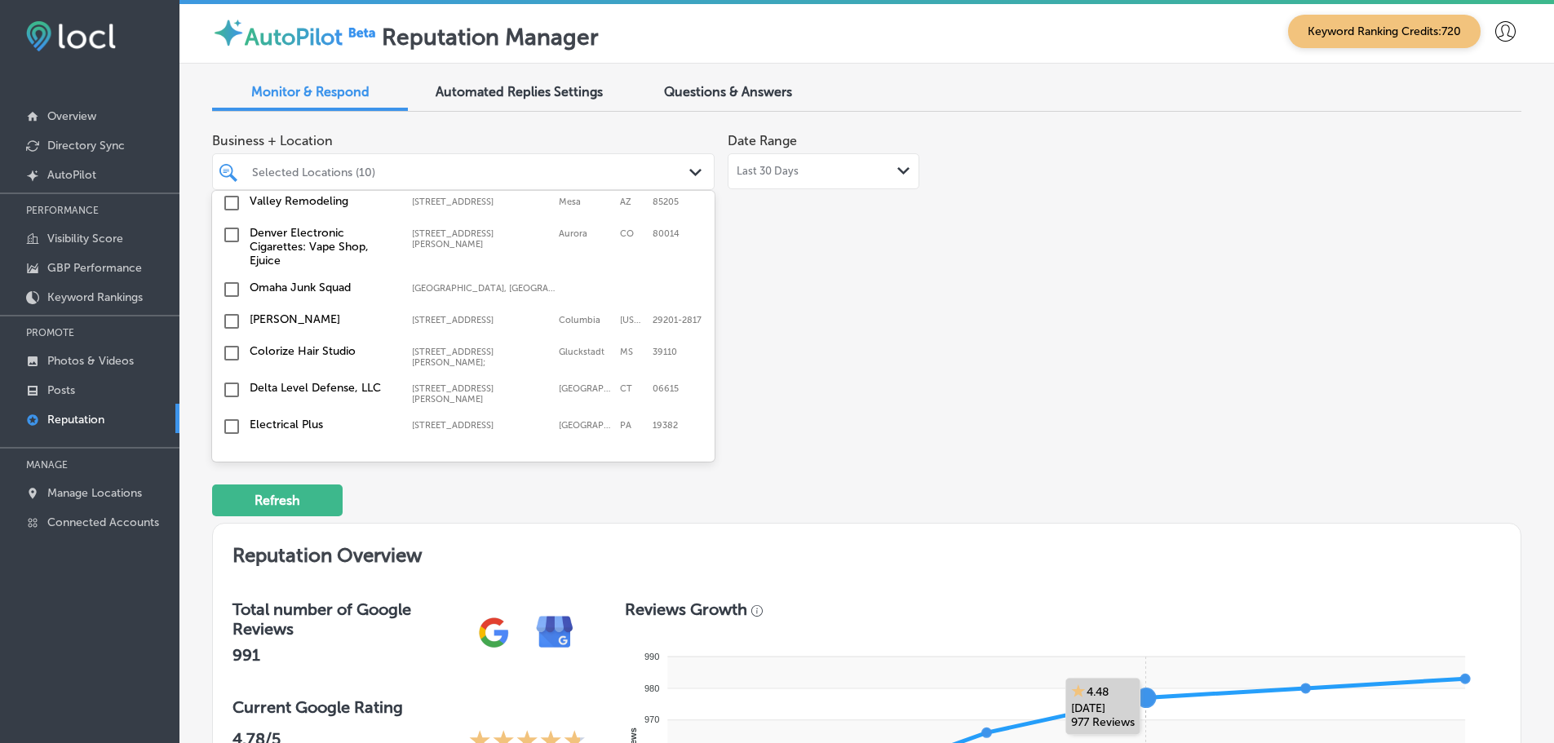
scroll to position [1061, 0]
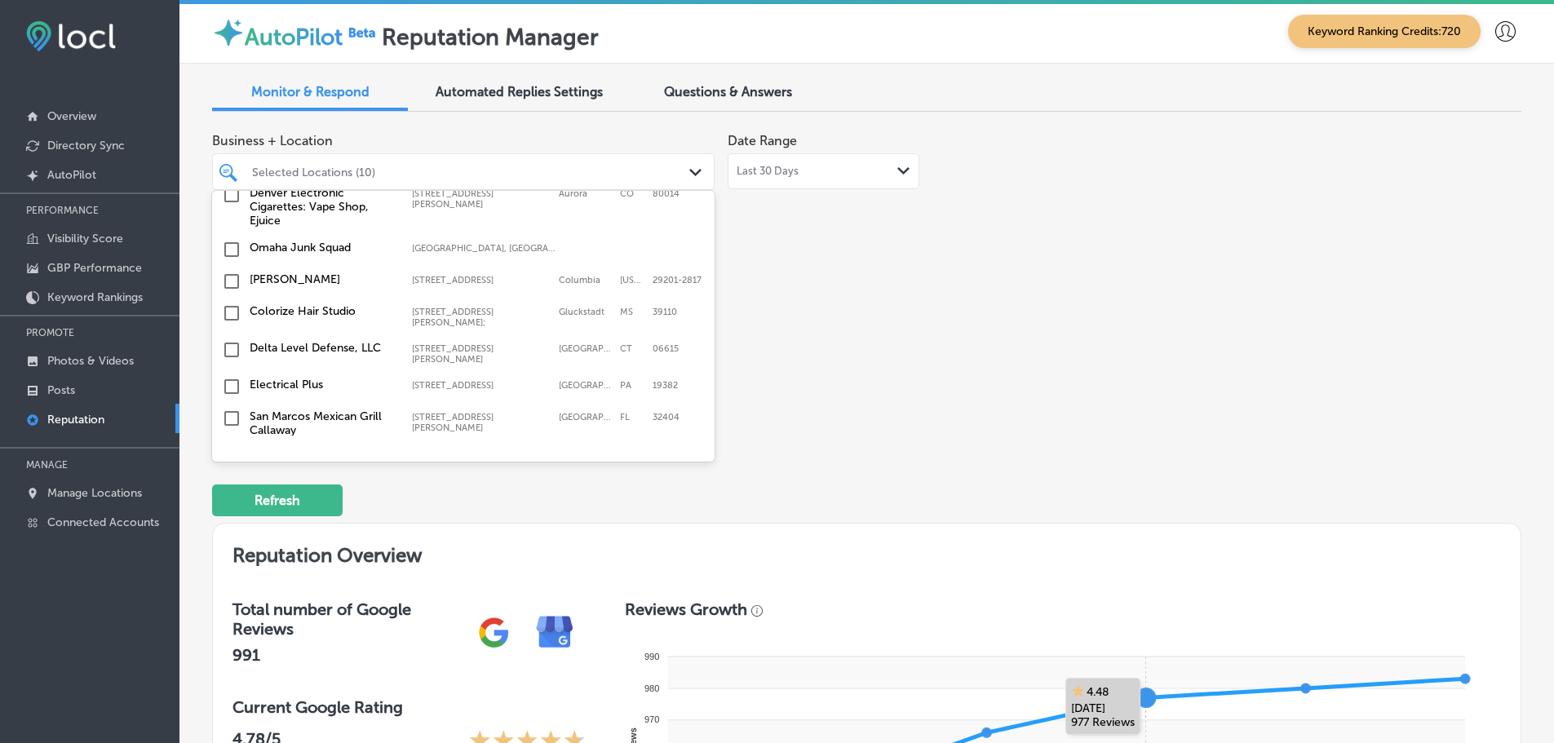
click at [379, 341] on label "Delta Level Defense, LLC" at bounding box center [323, 348] width 146 height 14
click at [306, 378] on label "Electrical Plus" at bounding box center [323, 385] width 146 height 14
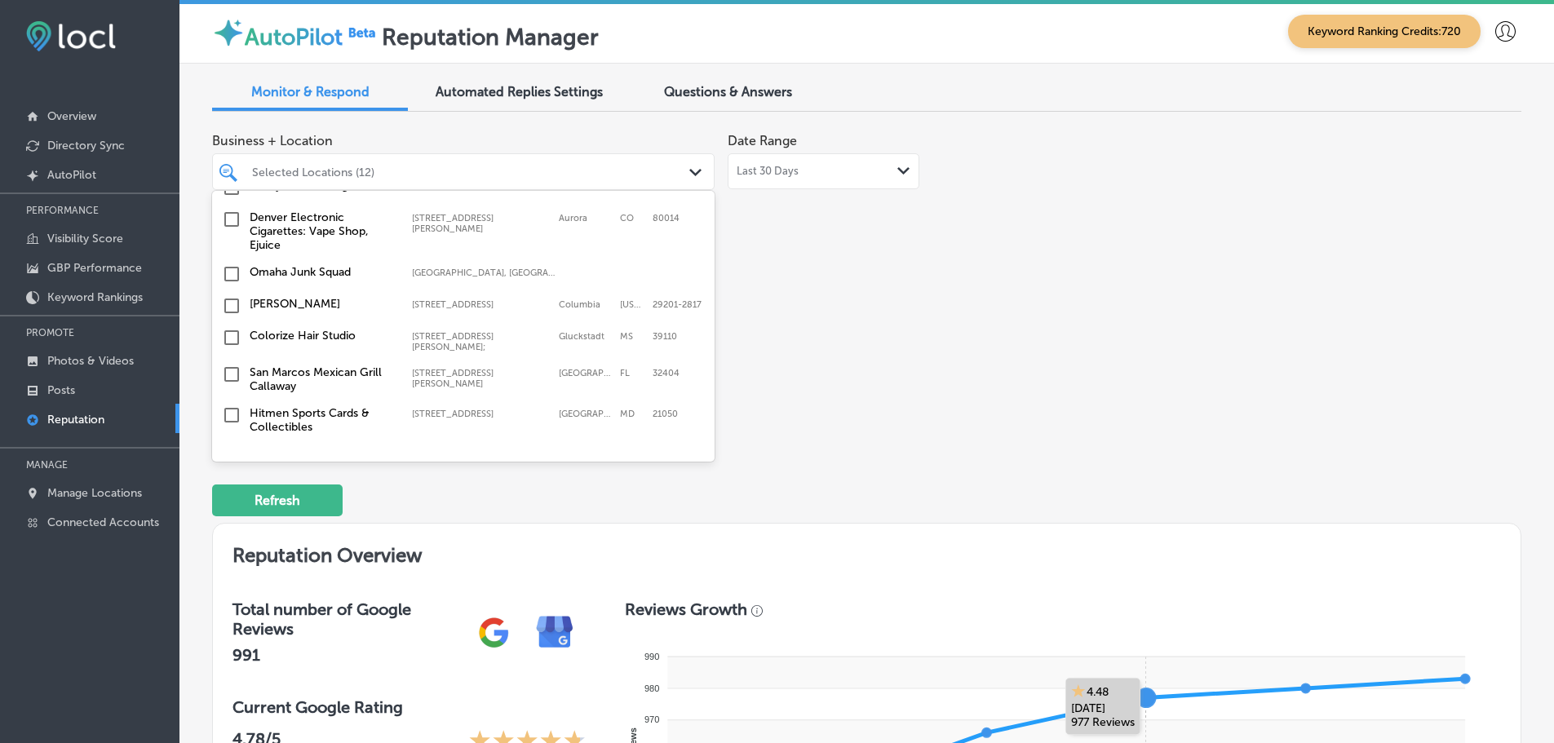
scroll to position [1142, 0]
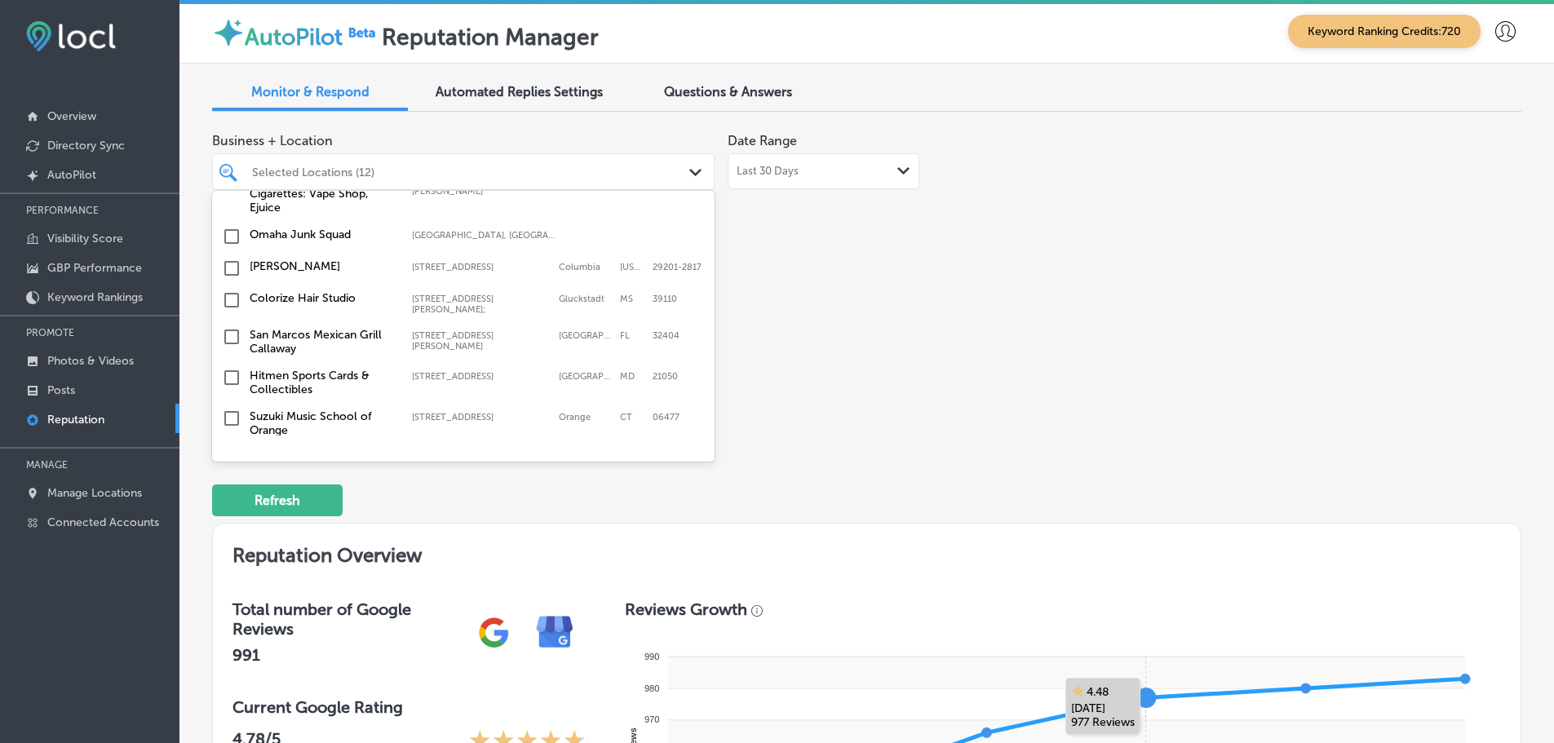
click at [368, 369] on label "Hitmen Sports Cards & Collectibles" at bounding box center [323, 383] width 146 height 28
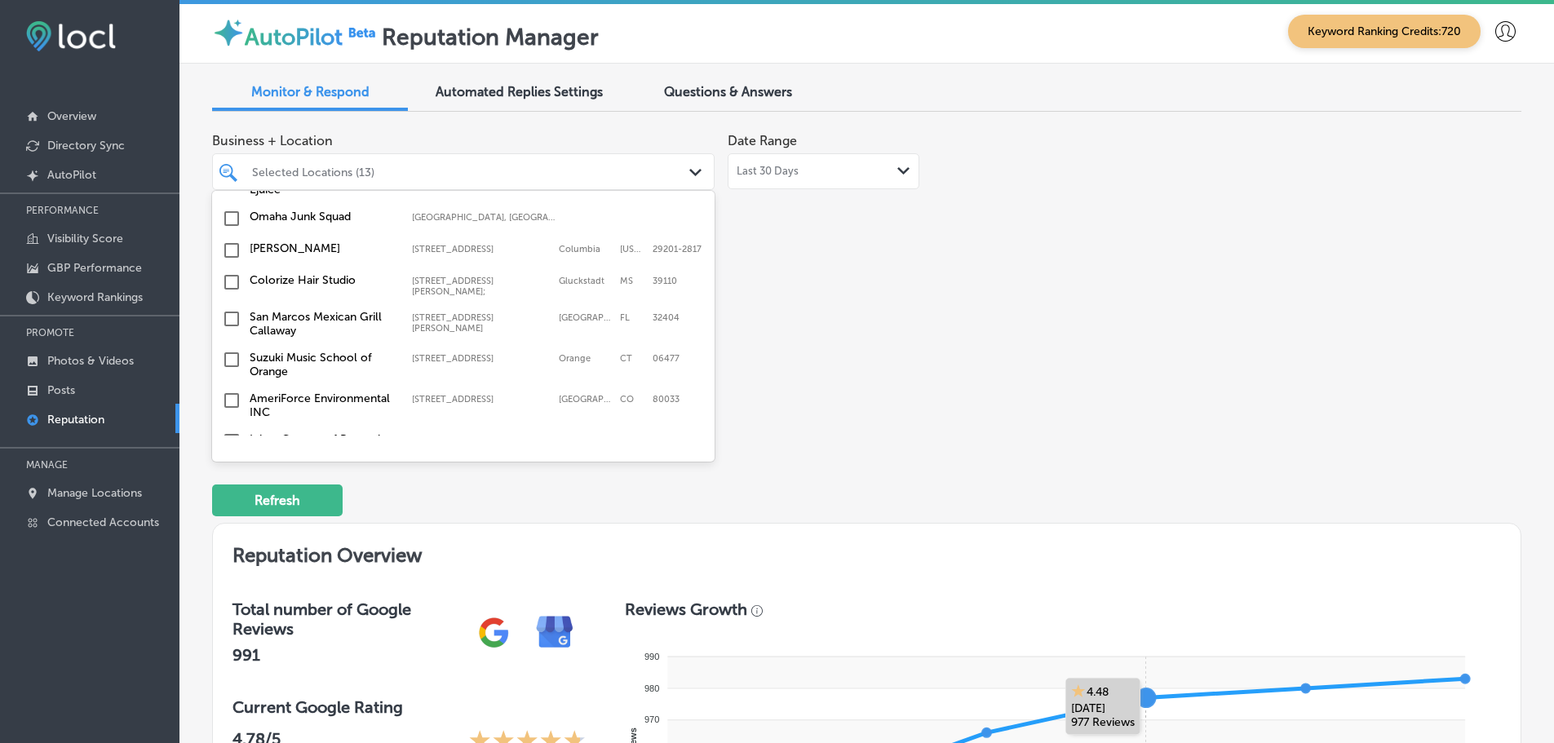
scroll to position [1224, 0]
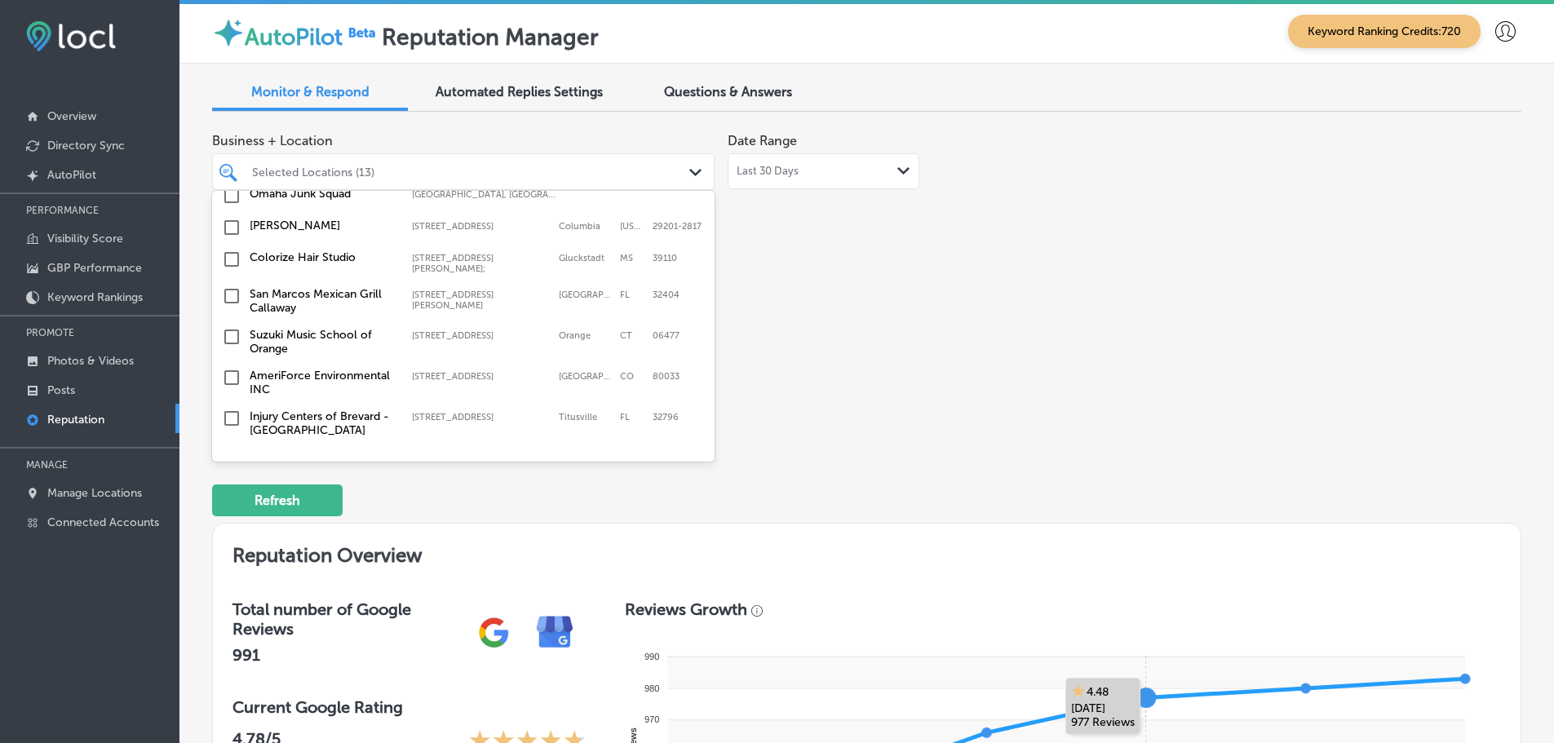
click at [330, 369] on label "AmeriForce Environmental INC" at bounding box center [323, 383] width 146 height 28
click at [366, 369] on label "Suzuki Music School of Orange" at bounding box center [323, 383] width 146 height 28
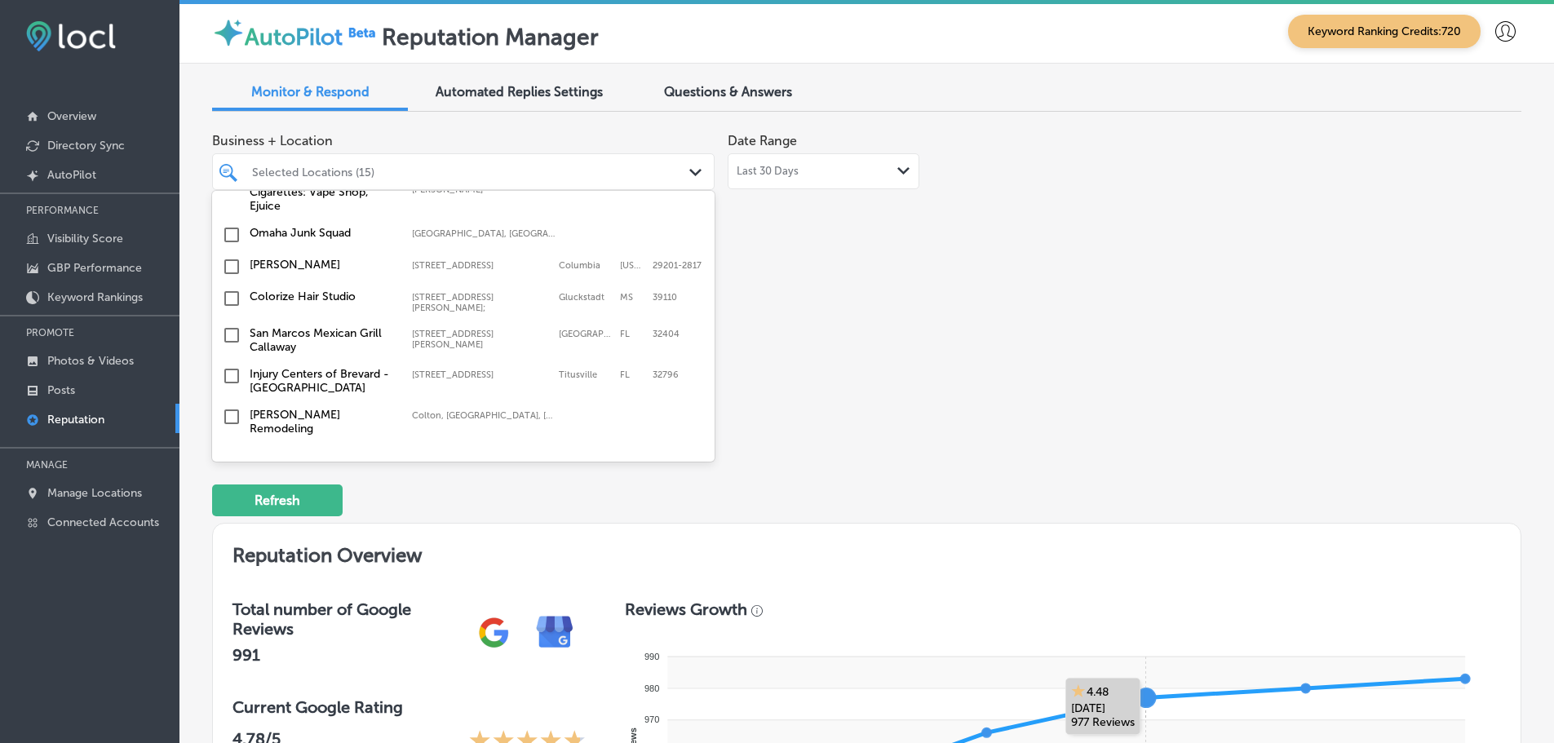
scroll to position [1305, 0]
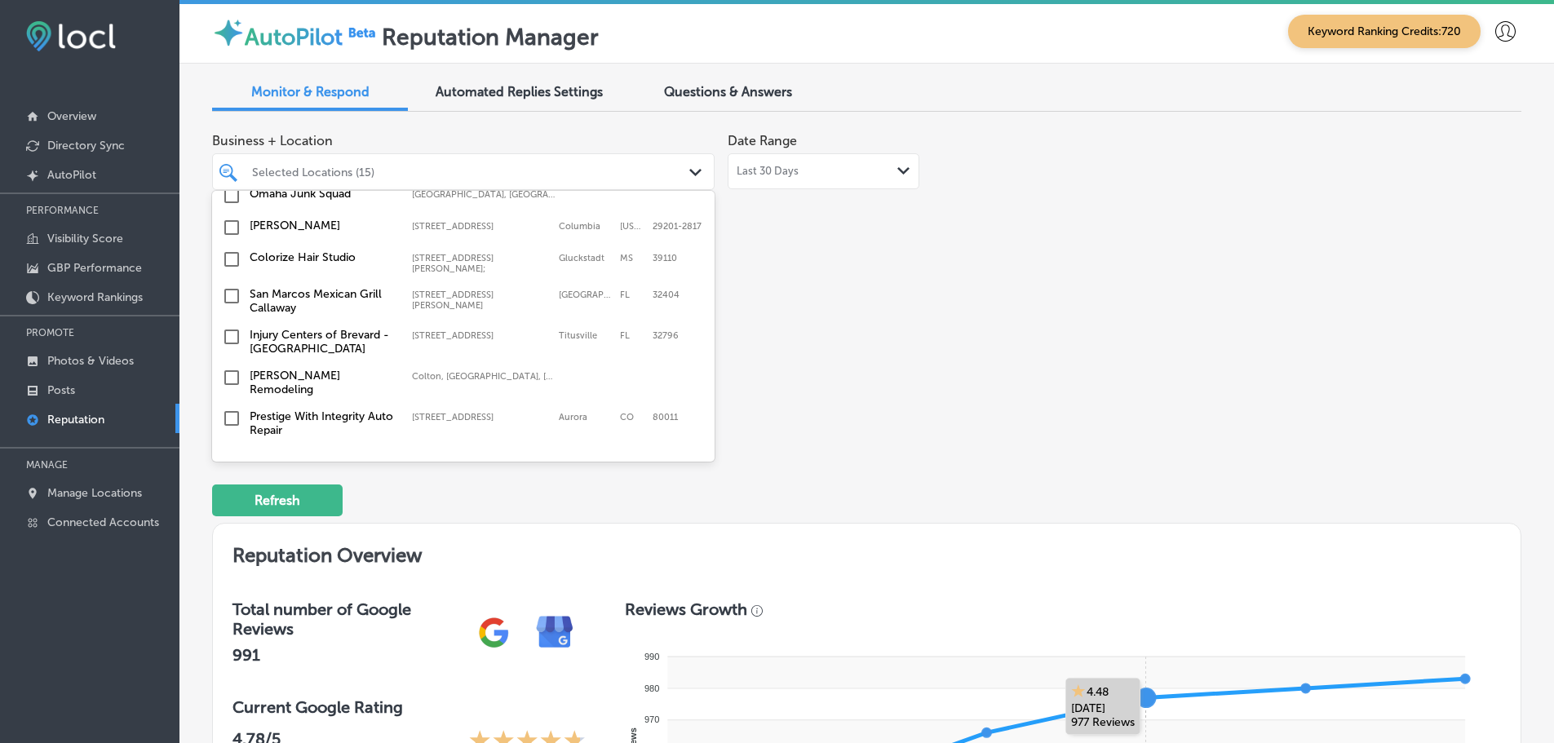
click at [376, 328] on label "Injury Centers of Brevard - [GEOGRAPHIC_DATA]" at bounding box center [323, 342] width 146 height 28
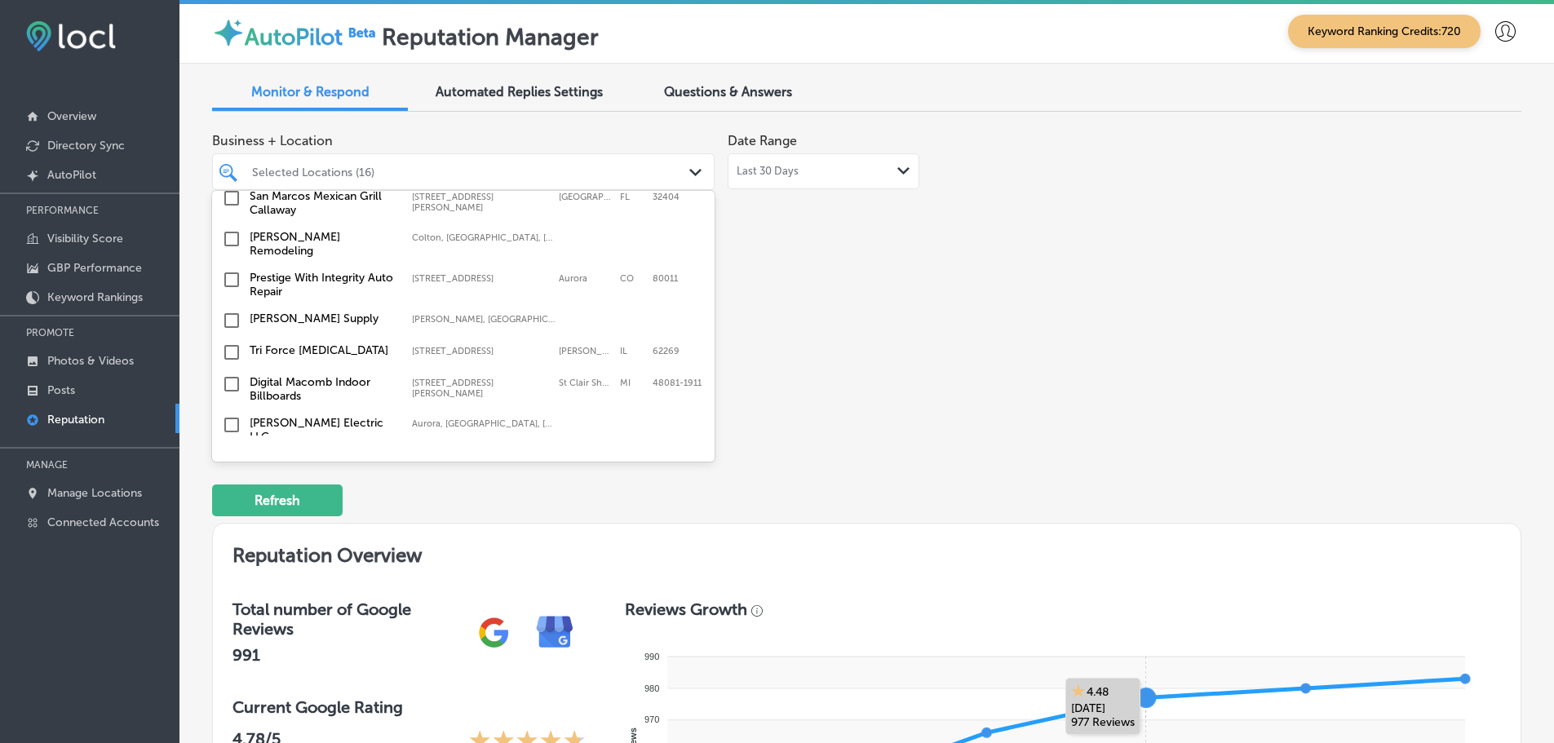
scroll to position [1469, 0]
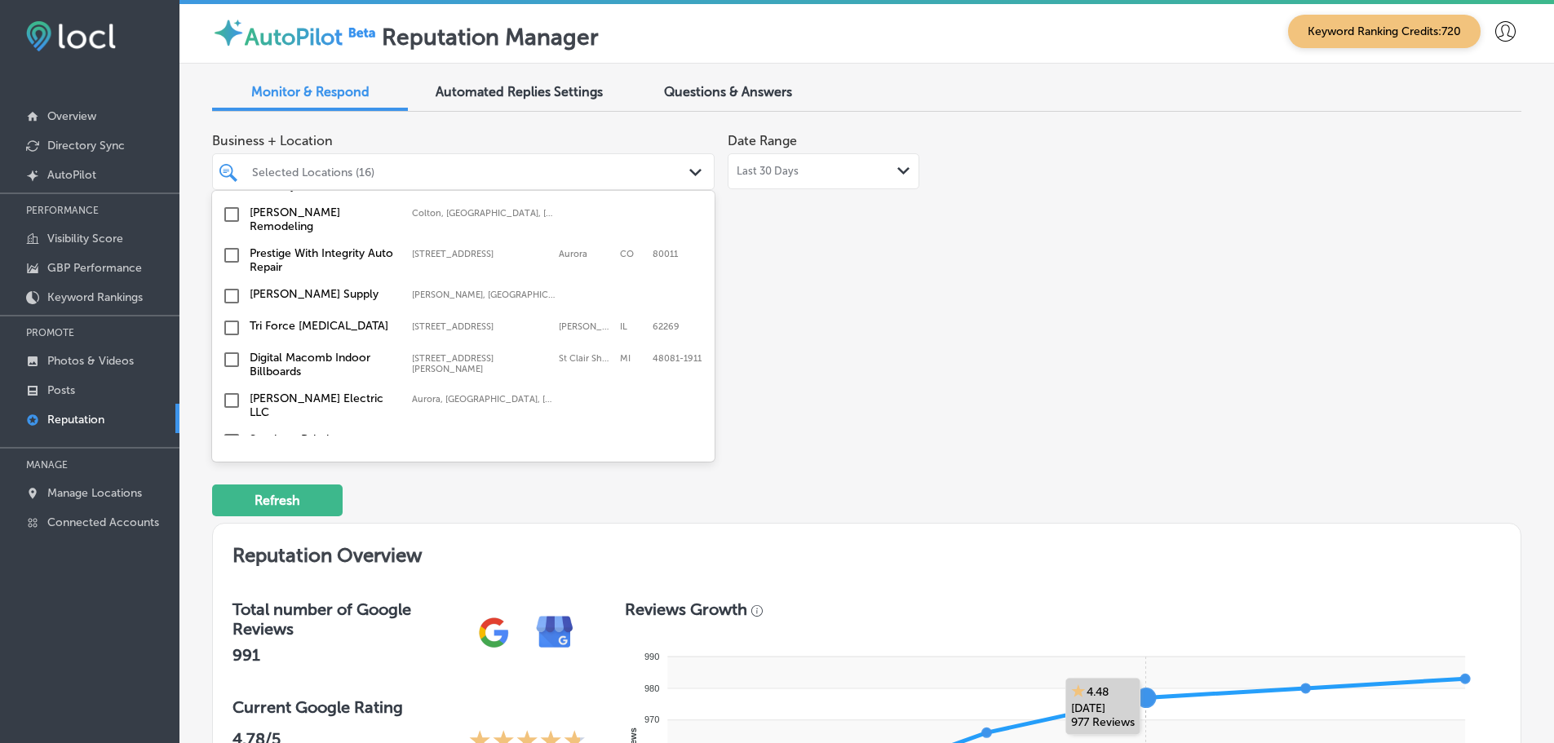
click at [340, 351] on label "Digital Macomb Indoor Billboards" at bounding box center [323, 365] width 146 height 28
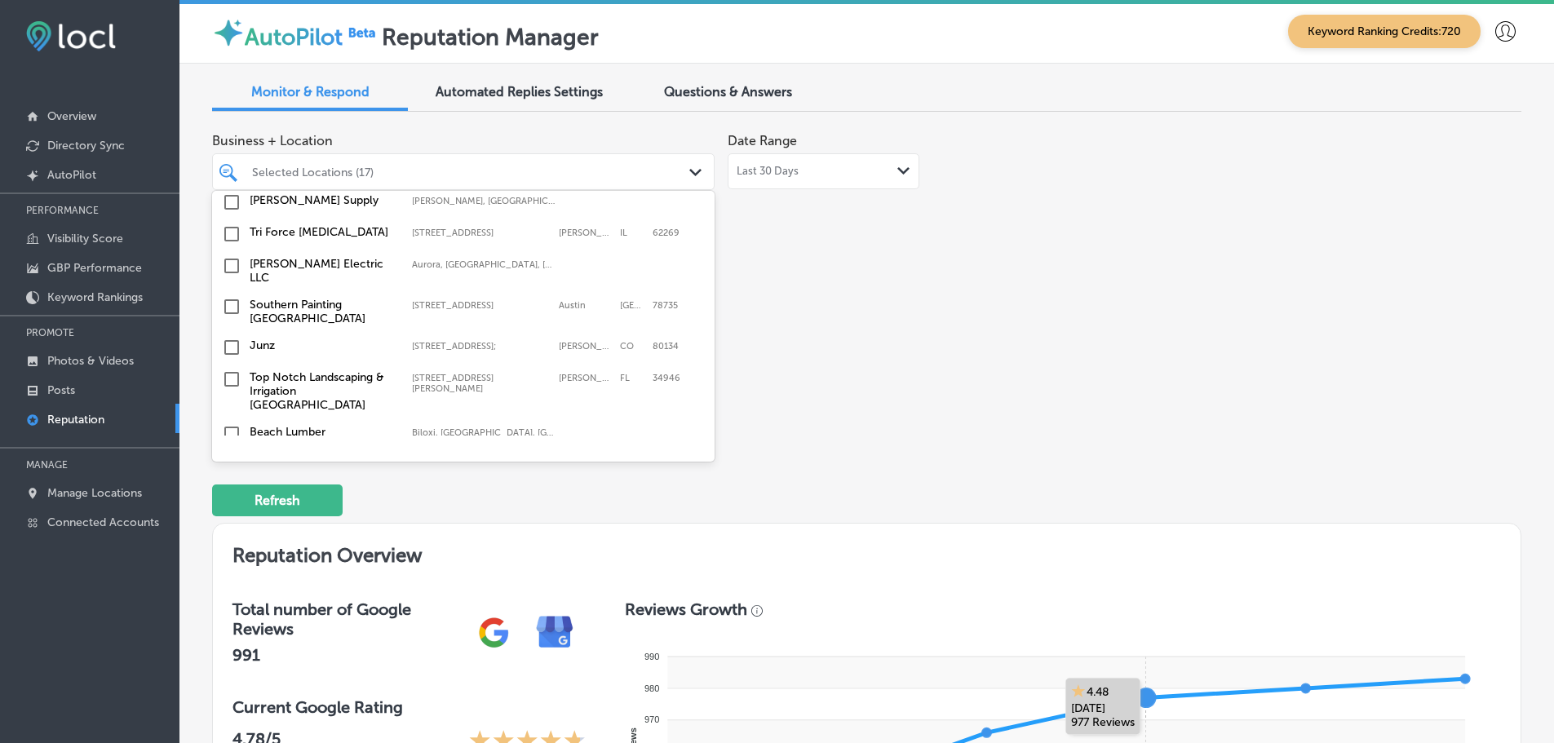
scroll to position [1632, 0]
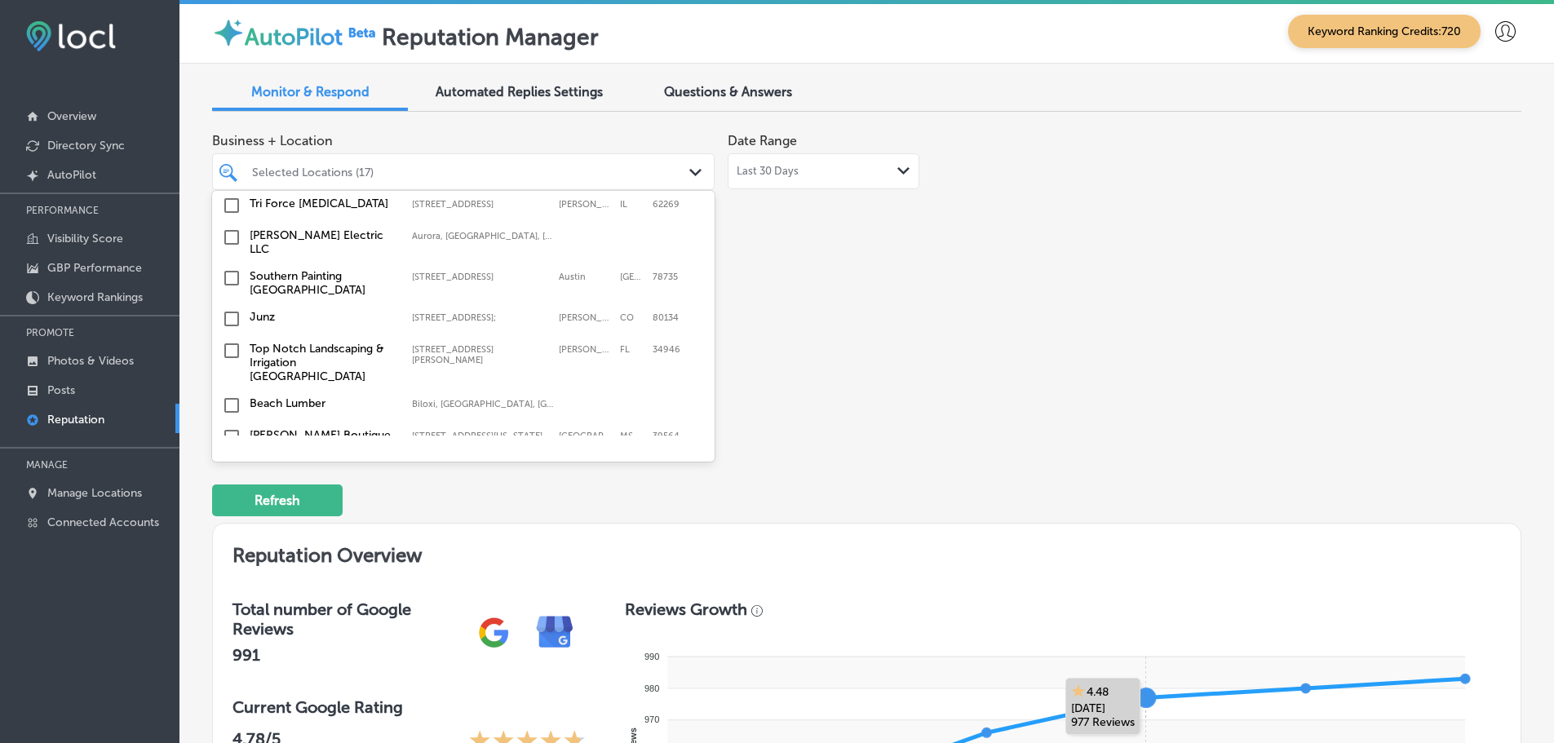
click at [261, 310] on label "Junz" at bounding box center [323, 317] width 146 height 14
click at [351, 428] on label "[PERSON_NAME] Boutique" at bounding box center [323, 435] width 146 height 14
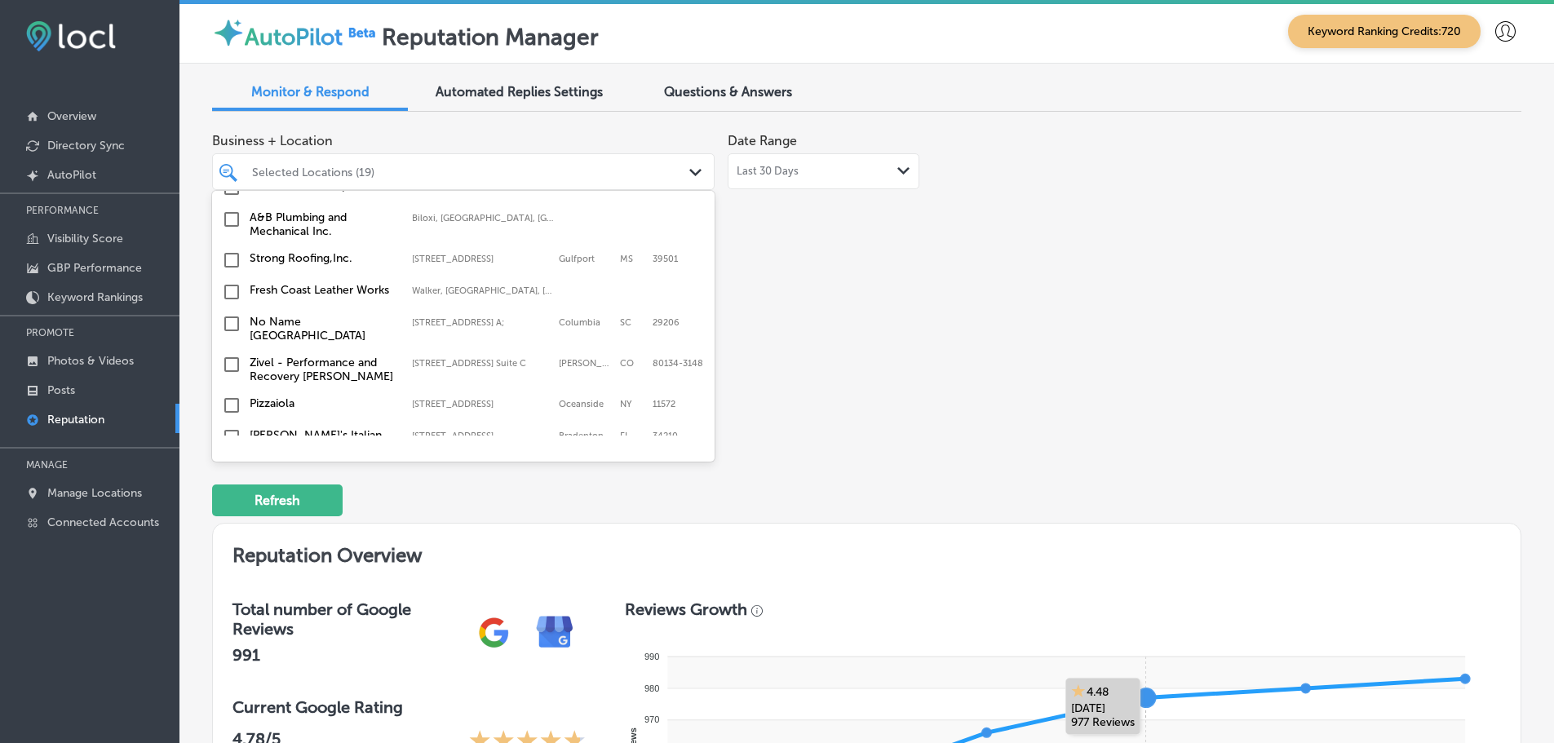
scroll to position [1958, 0]
click at [351, 389] on div "Pizzaiola [STREET_ADDRESS] [STREET_ADDRESS]" at bounding box center [464, 401] width 490 height 25
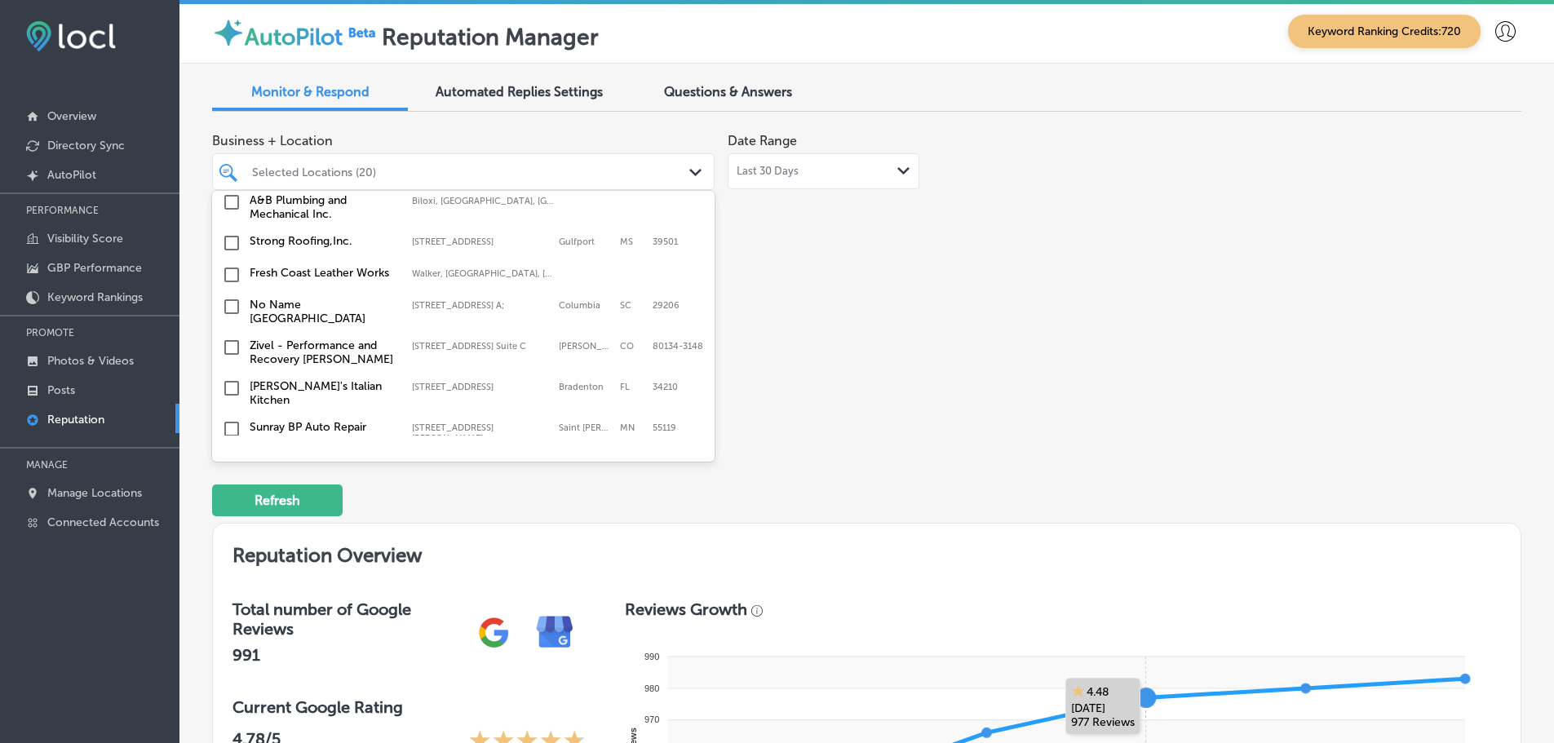
scroll to position [2040, 0]
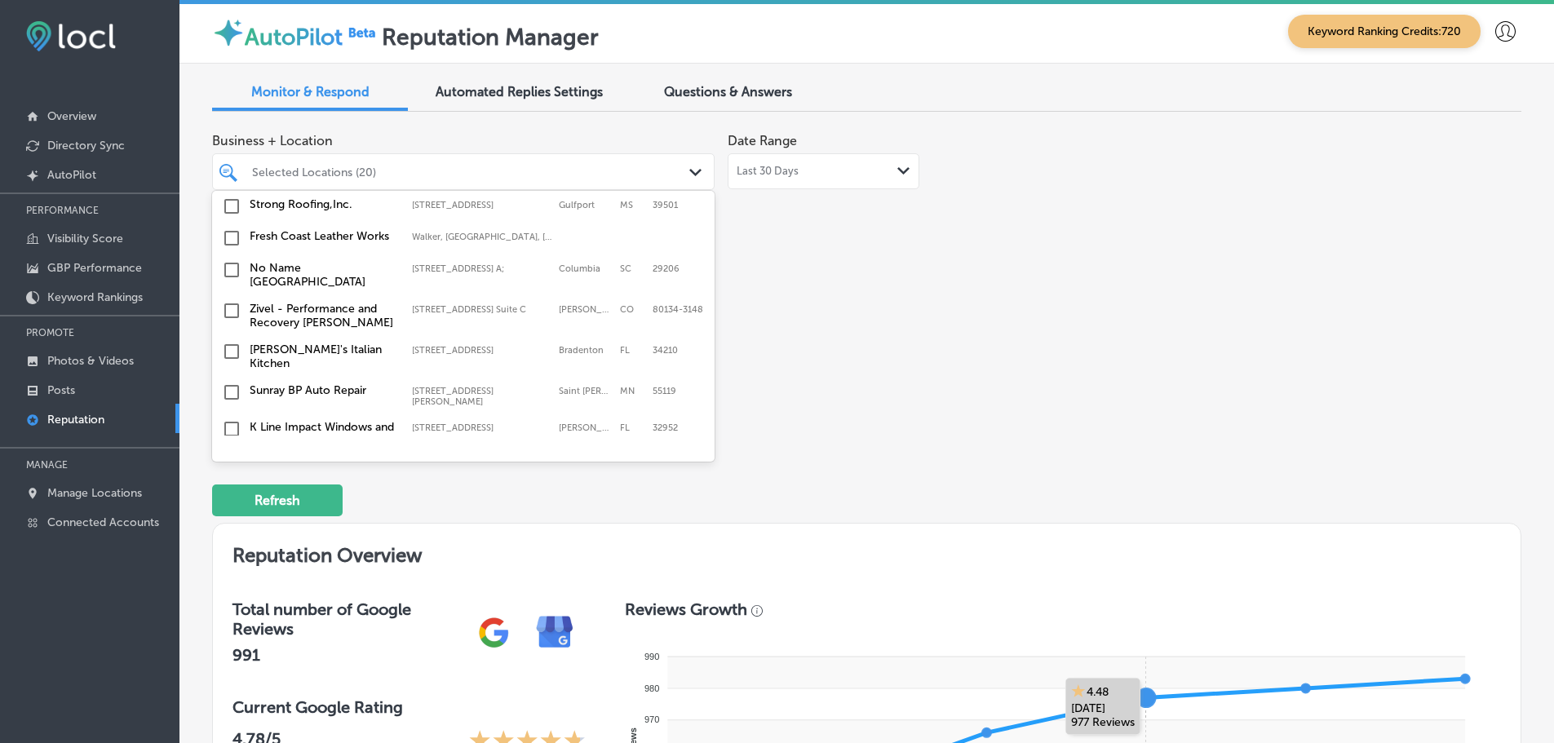
click at [383, 383] on label "Sunray BP Auto Repair" at bounding box center [323, 390] width 146 height 14
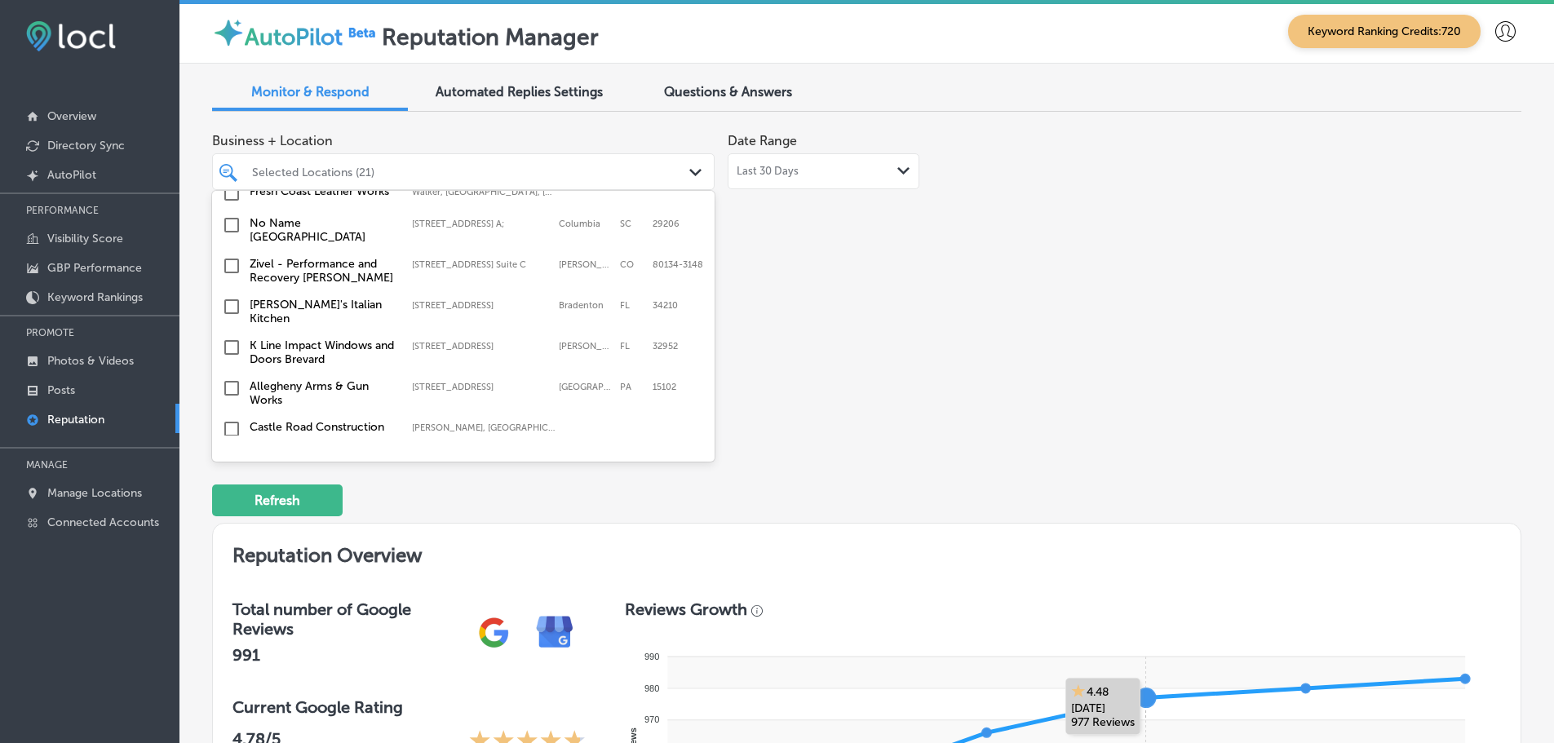
click at [353, 379] on label "Allegheny Arms & Gun Works" at bounding box center [323, 393] width 146 height 28
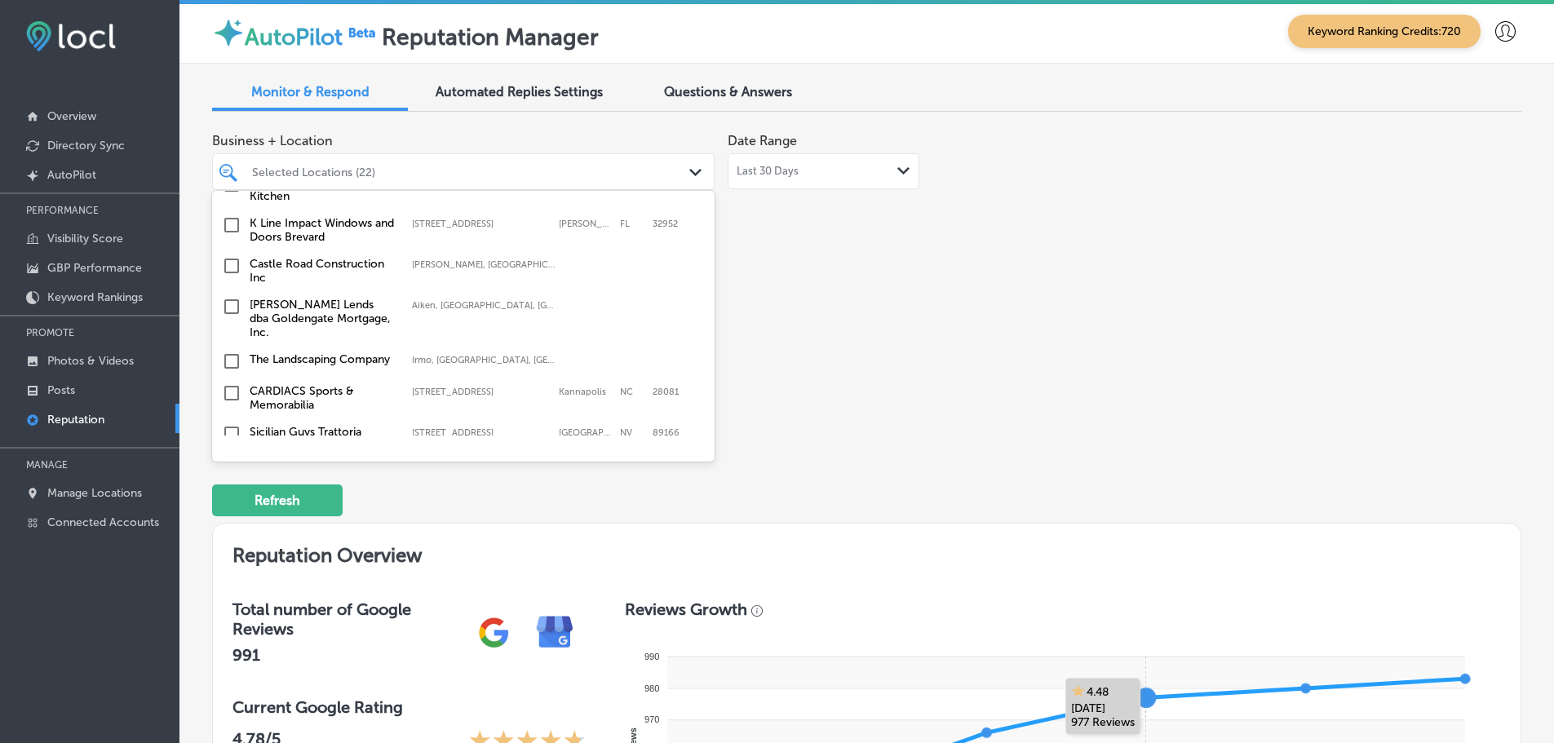
scroll to position [2366, 0]
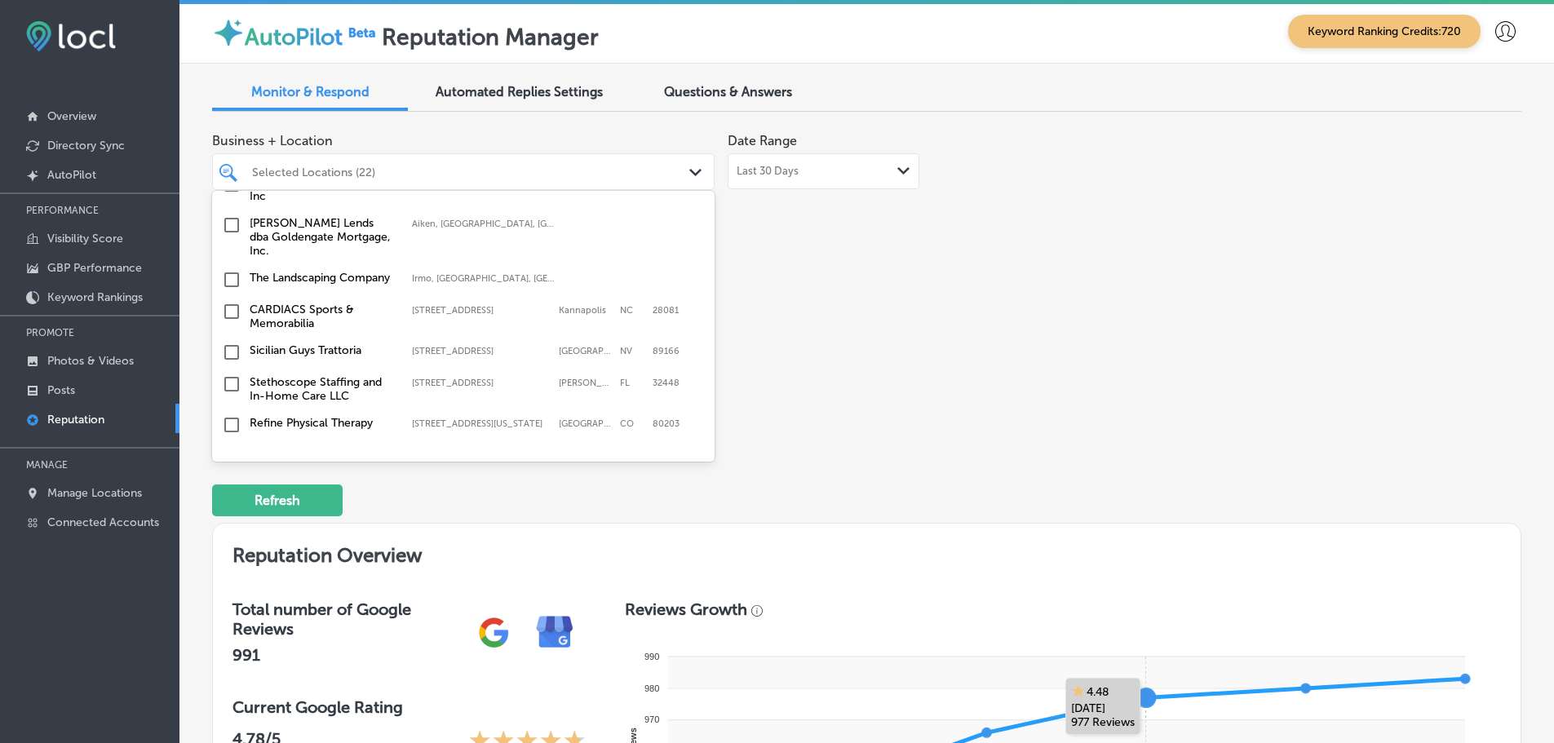
click at [371, 448] on label "Lakes & Homes Real Estate" at bounding box center [323, 455] width 146 height 14
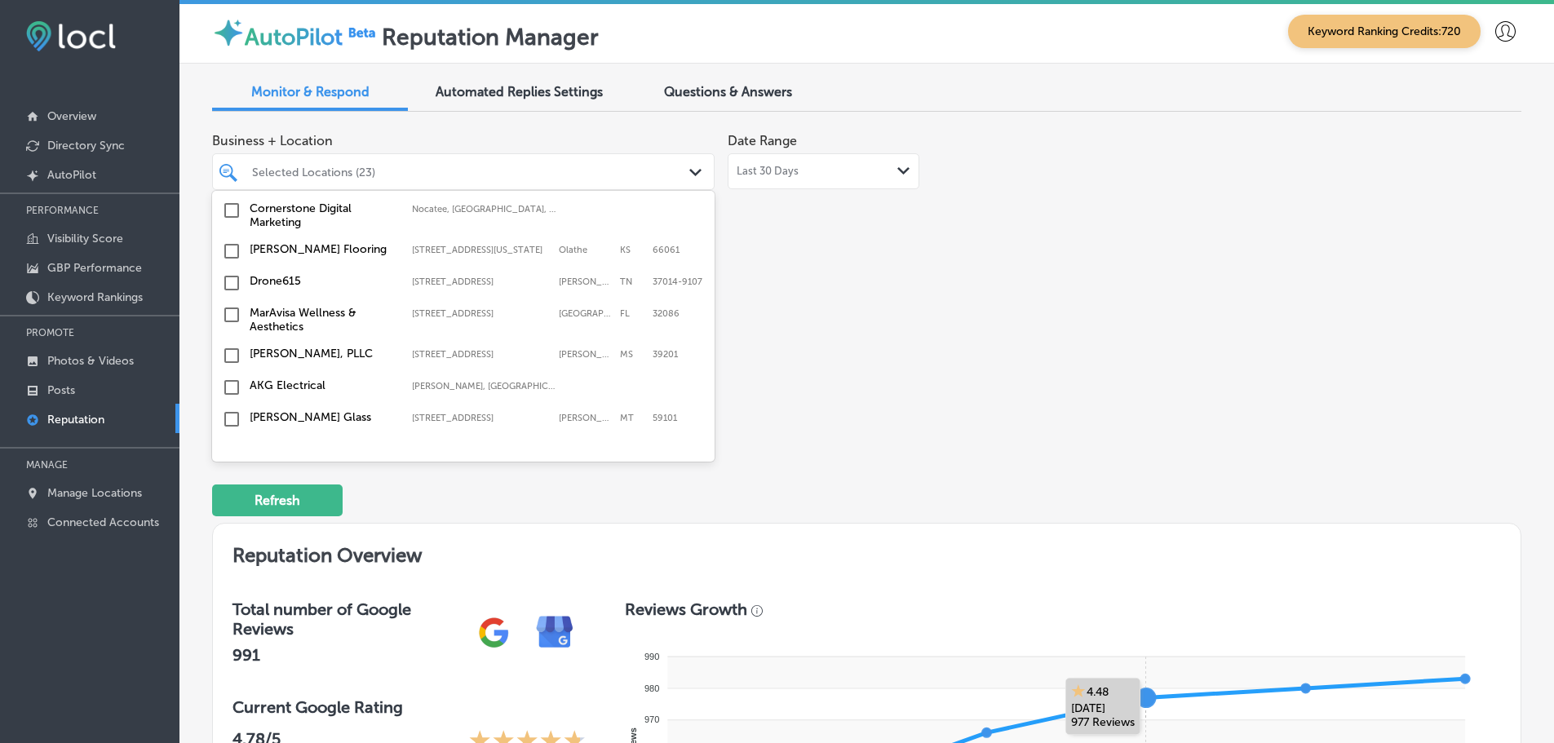
scroll to position [2855, 0]
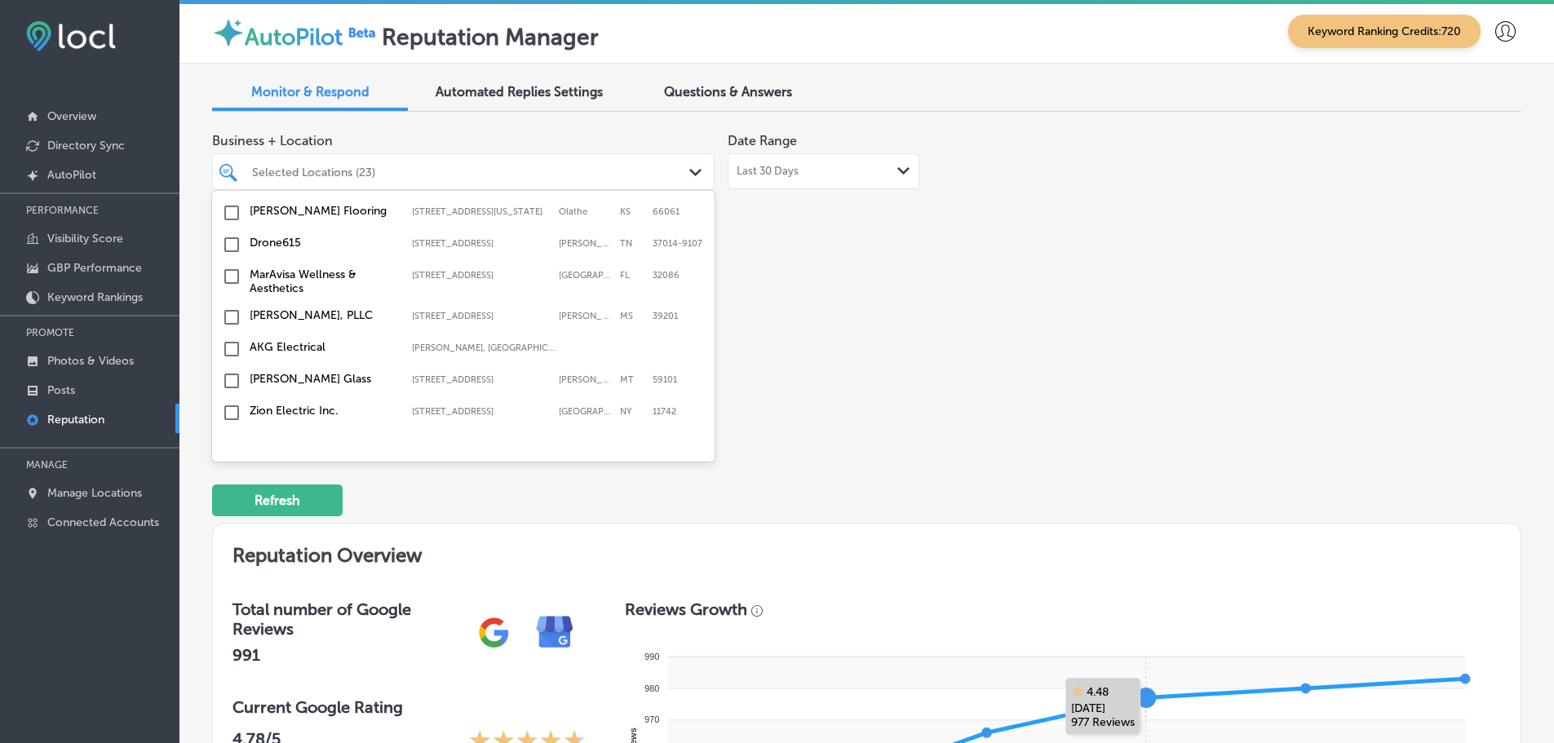
click at [321, 372] on label "[PERSON_NAME] Glass" at bounding box center [323, 379] width 146 height 14
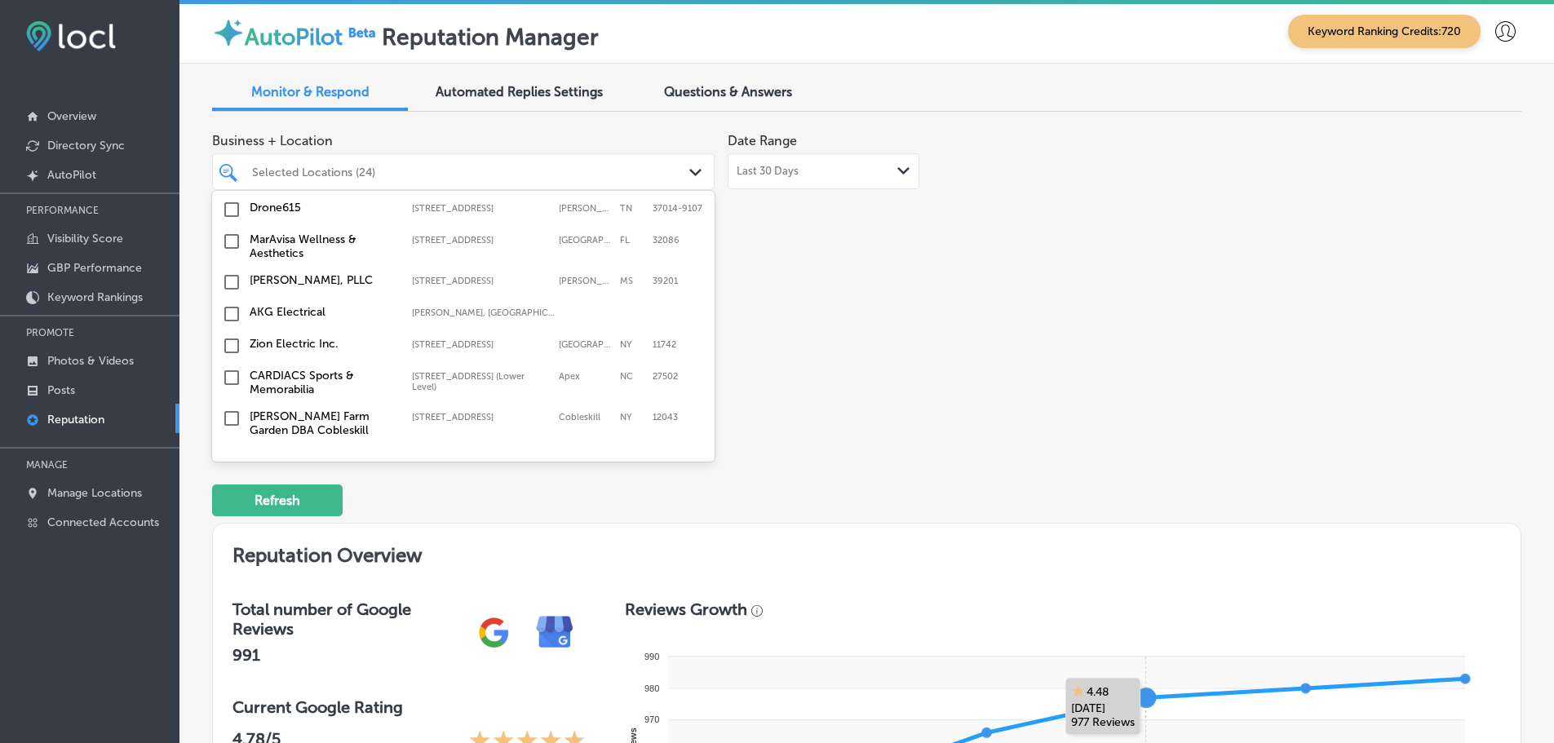
scroll to position [2937, 0]
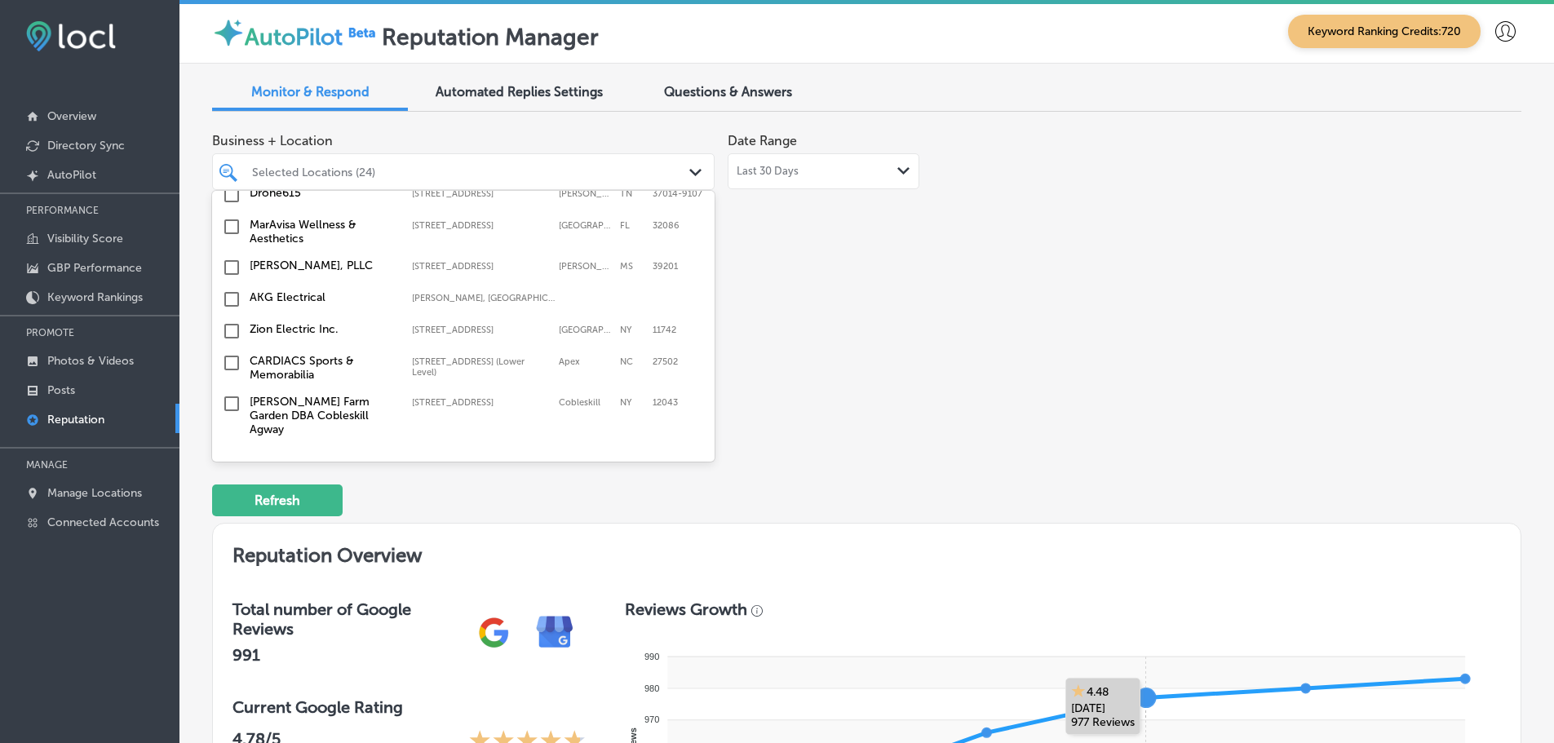
click at [309, 322] on label "Zion Electric Inc." at bounding box center [323, 329] width 146 height 14
click at [365, 450] on label "[PERSON_NAME]" at bounding box center [323, 457] width 146 height 14
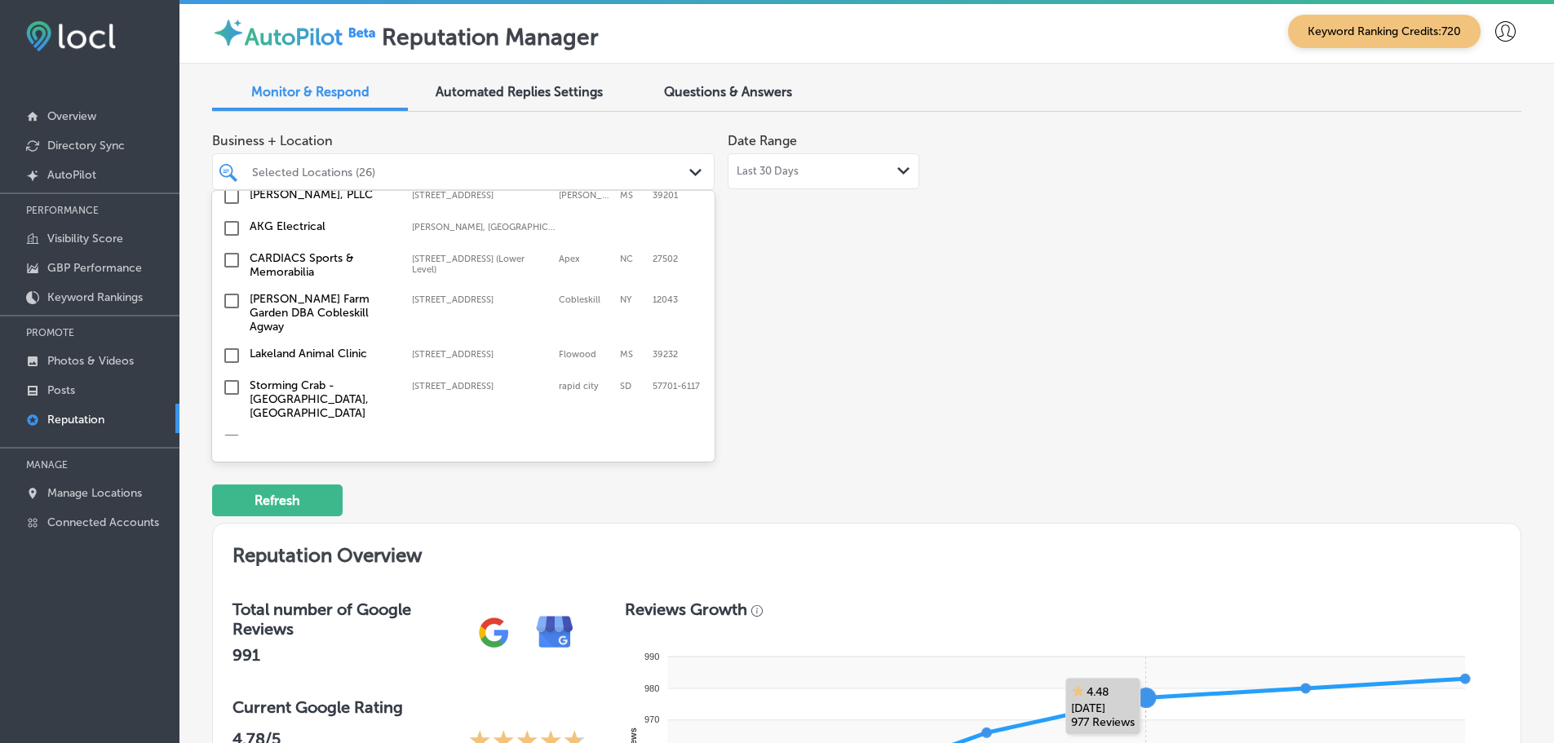
scroll to position [3100, 0]
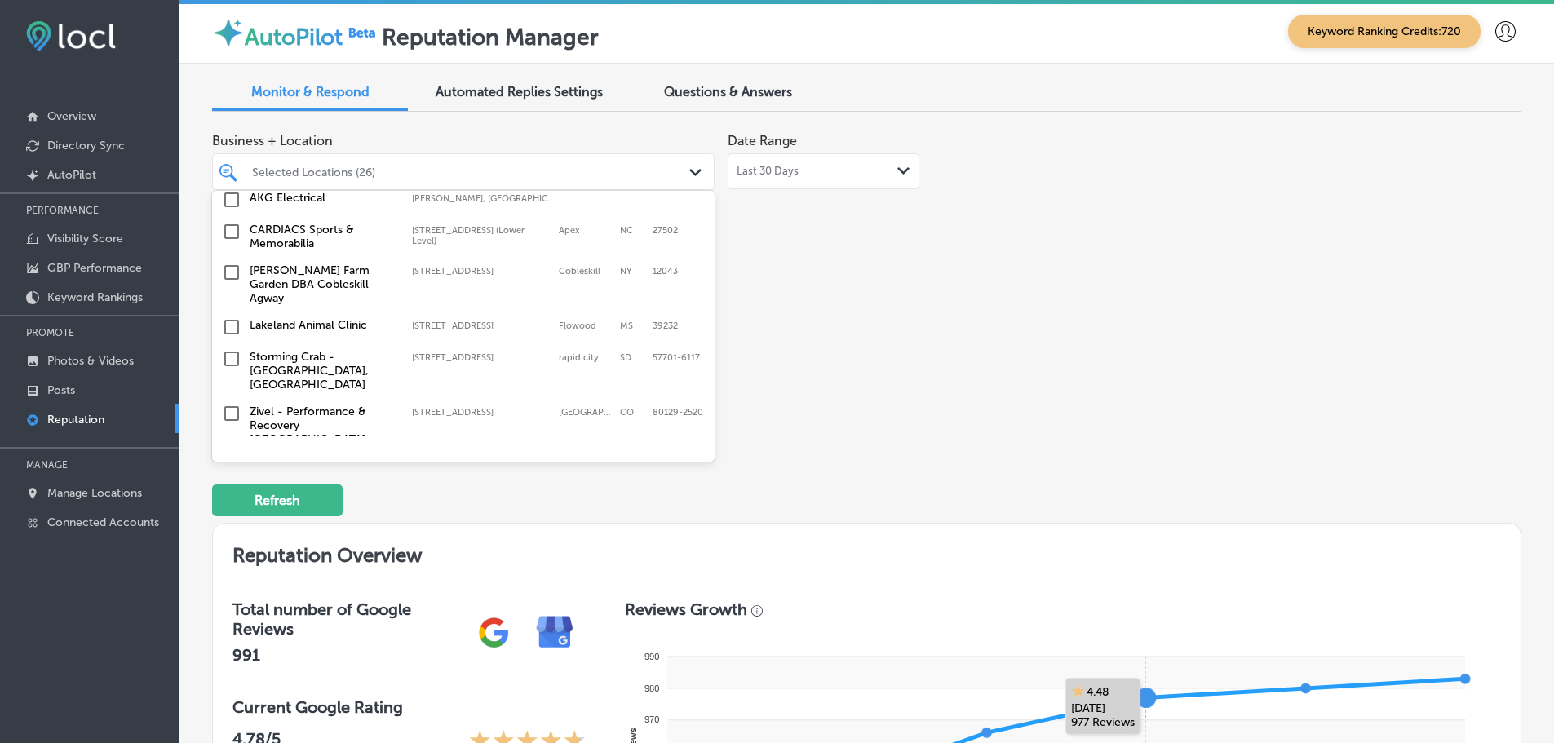
click at [412, 462] on label "803 U.S. Hwy 40" at bounding box center [481, 467] width 139 height 11
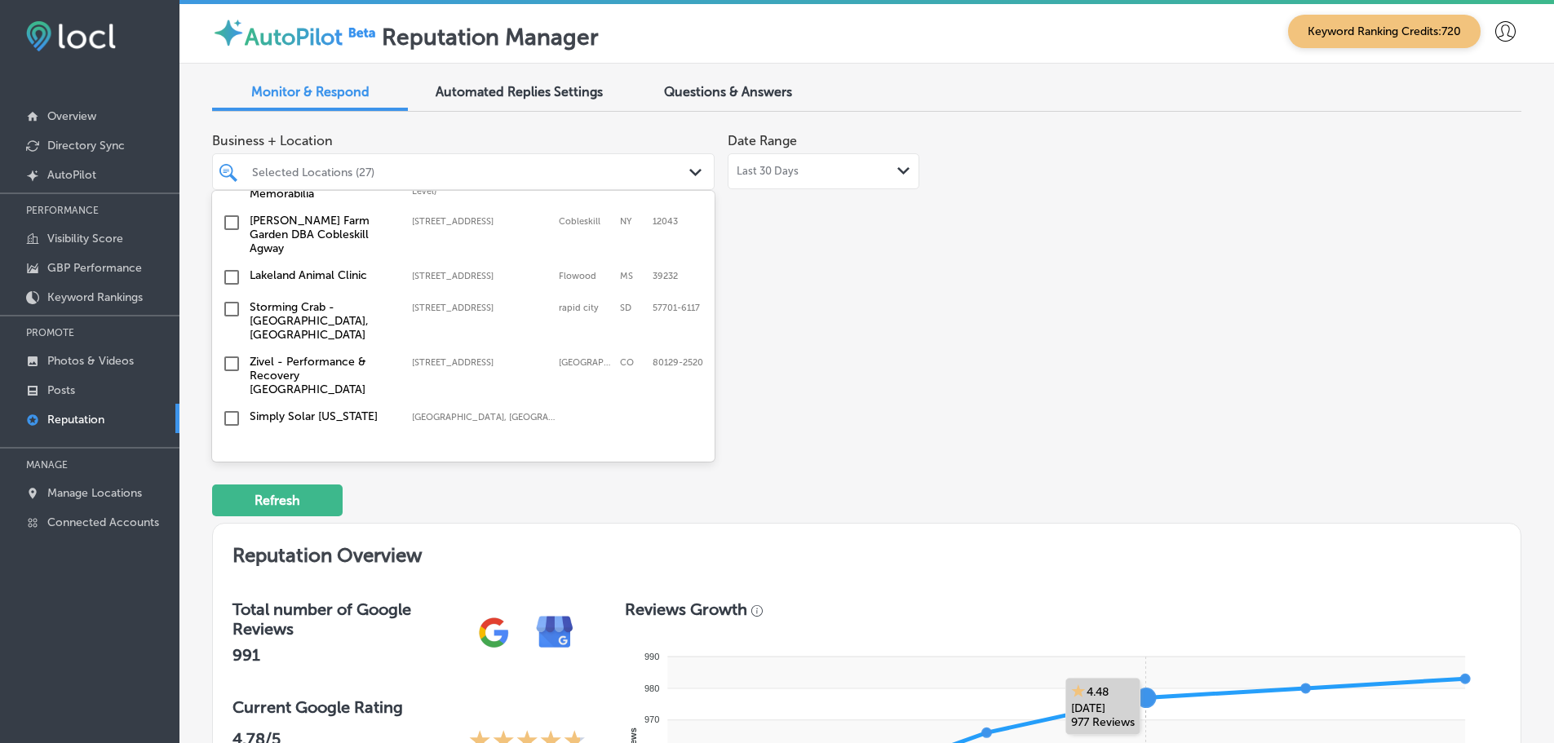
scroll to position [3263, 0]
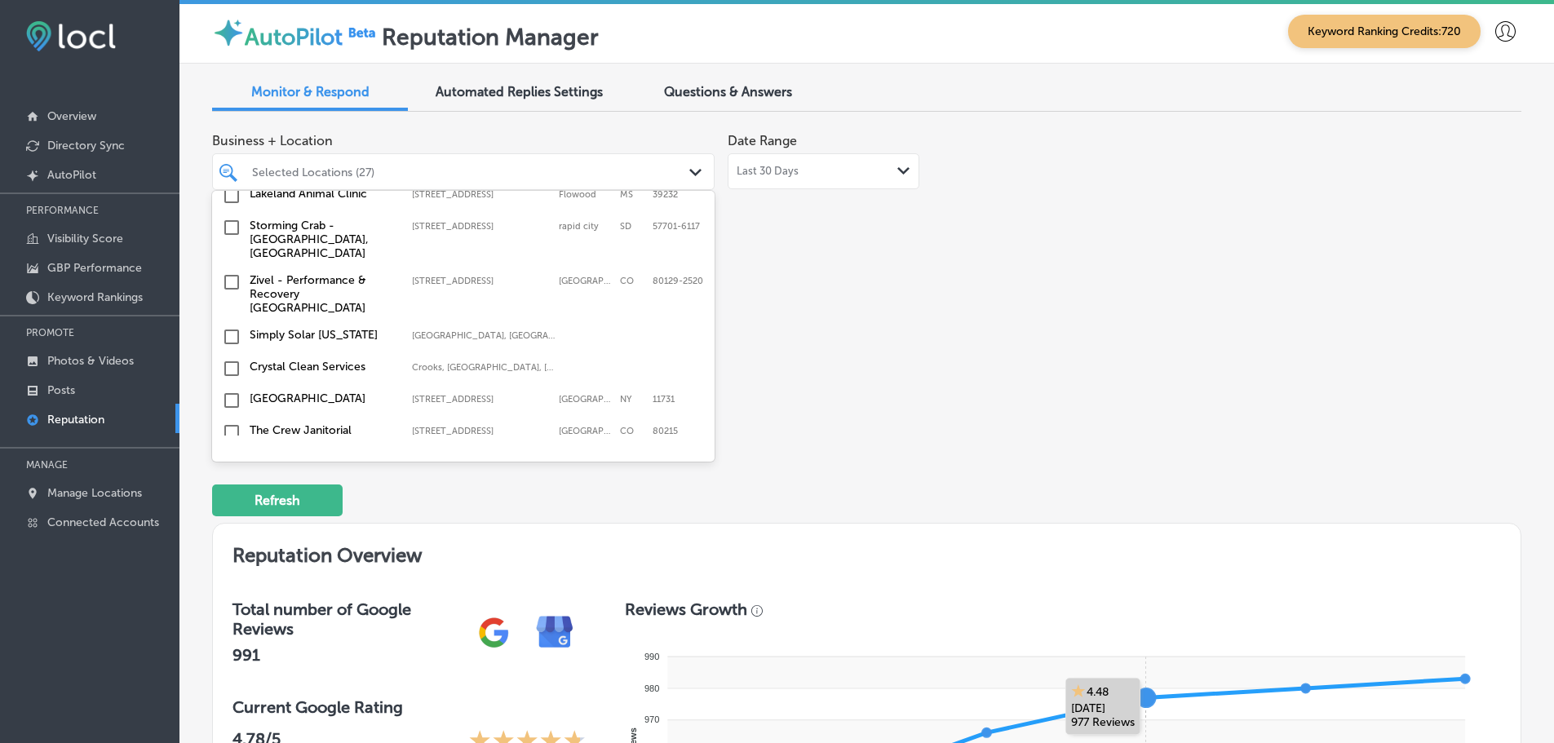
click at [379, 392] on label "[GEOGRAPHIC_DATA]" at bounding box center [323, 399] width 146 height 14
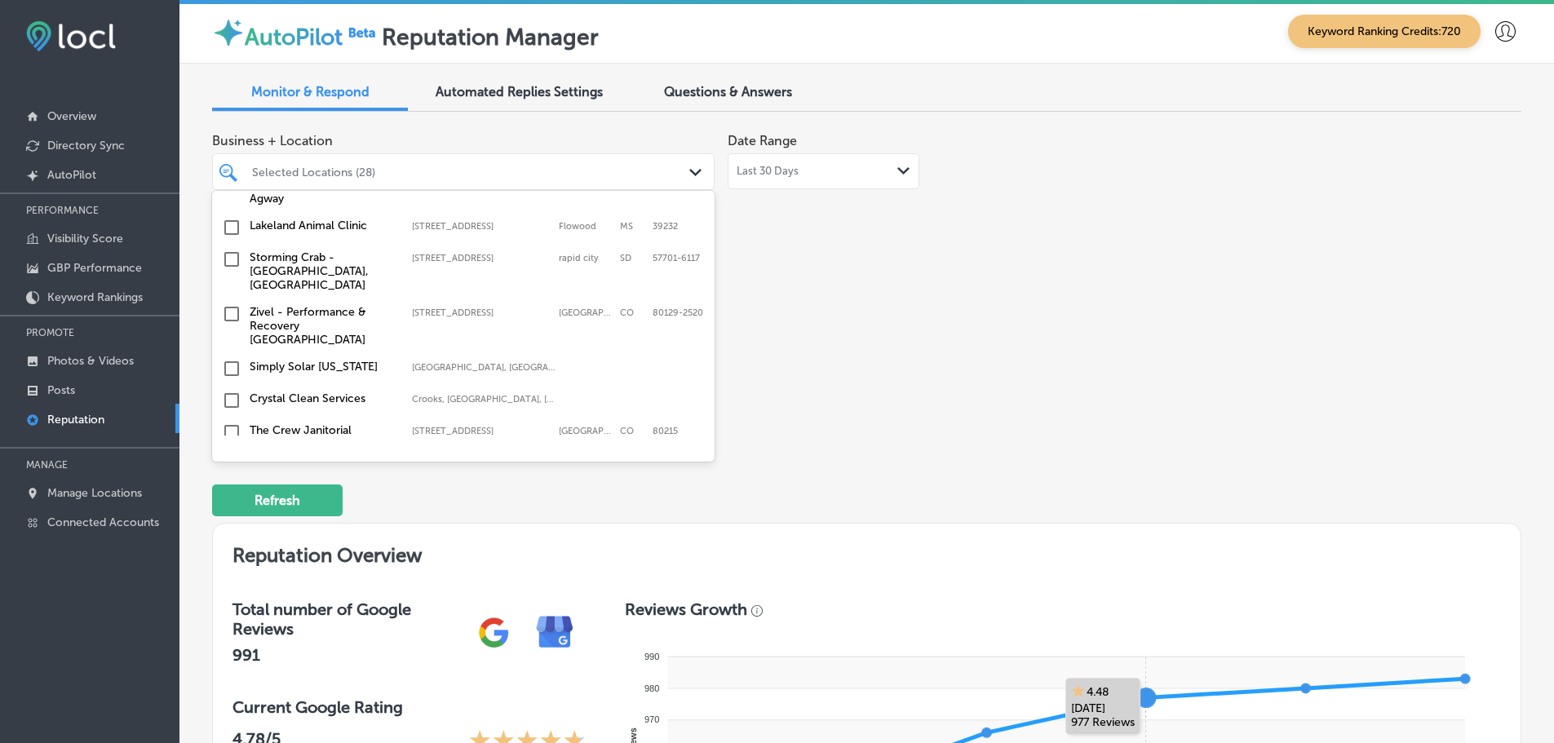
click at [359, 455] on label "Wellness By Design, LLC" at bounding box center [323, 462] width 146 height 14
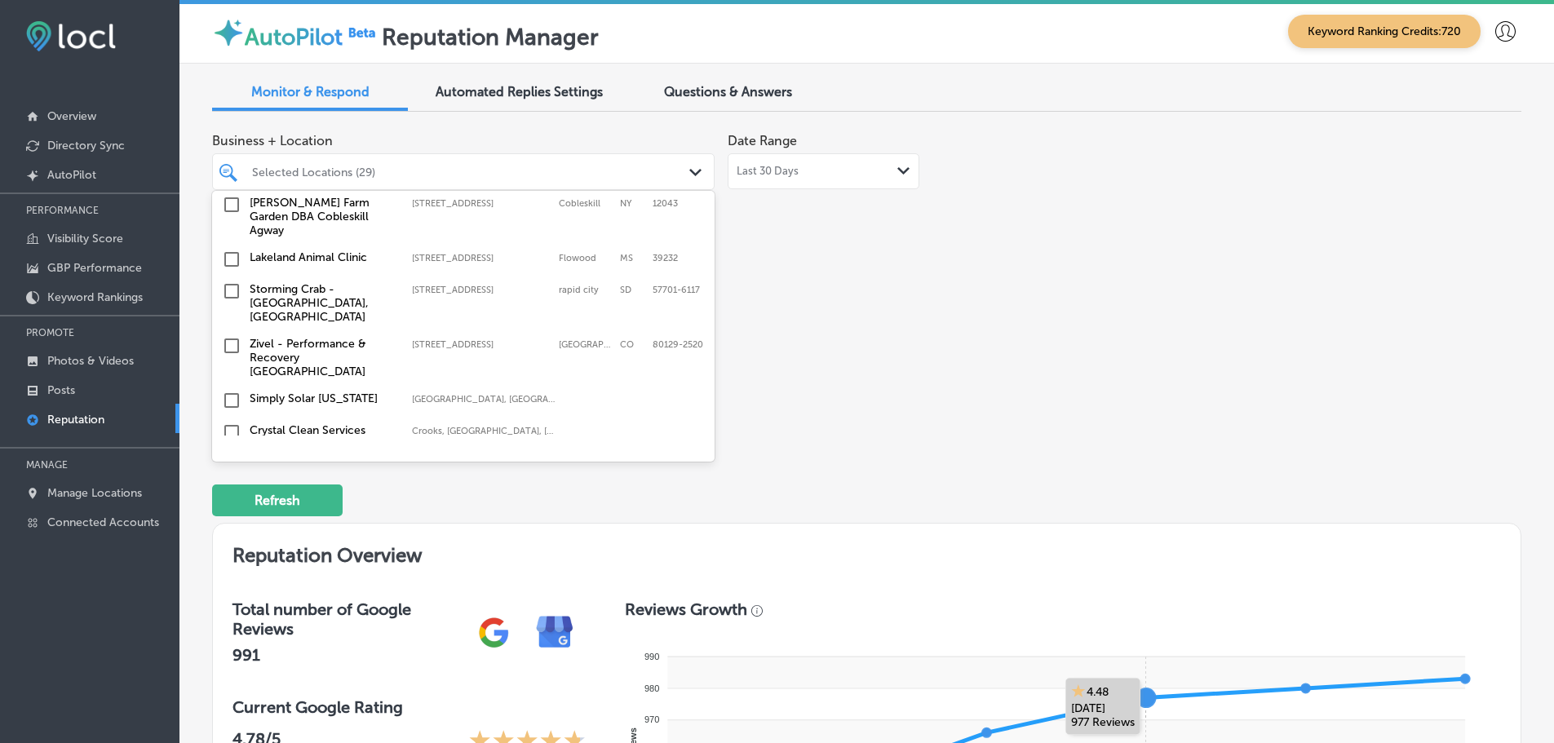
scroll to position [3345, 0]
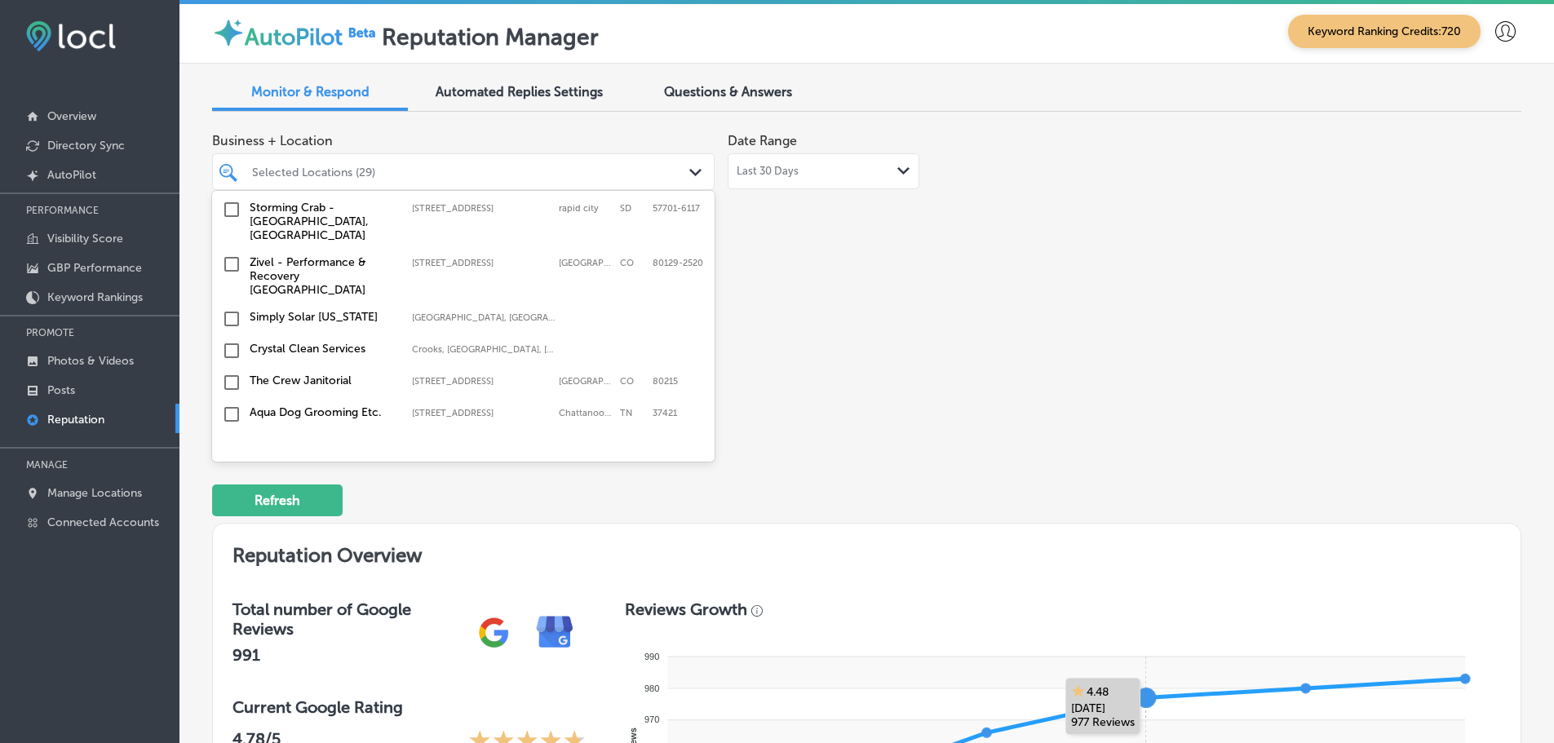
click at [388, 405] on label "Aqua Dog Grooming Etc." at bounding box center [323, 412] width 146 height 14
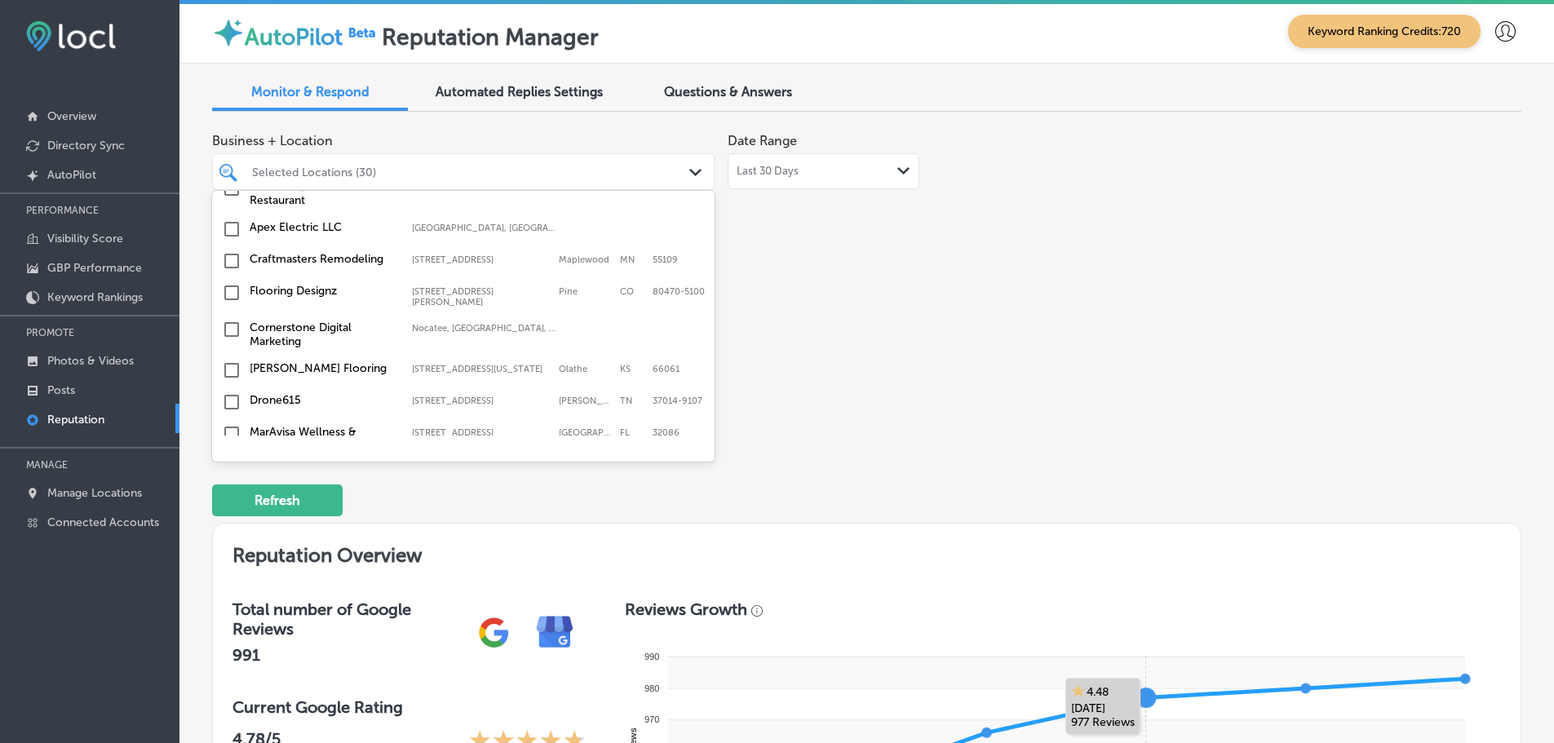
scroll to position [2937, 0]
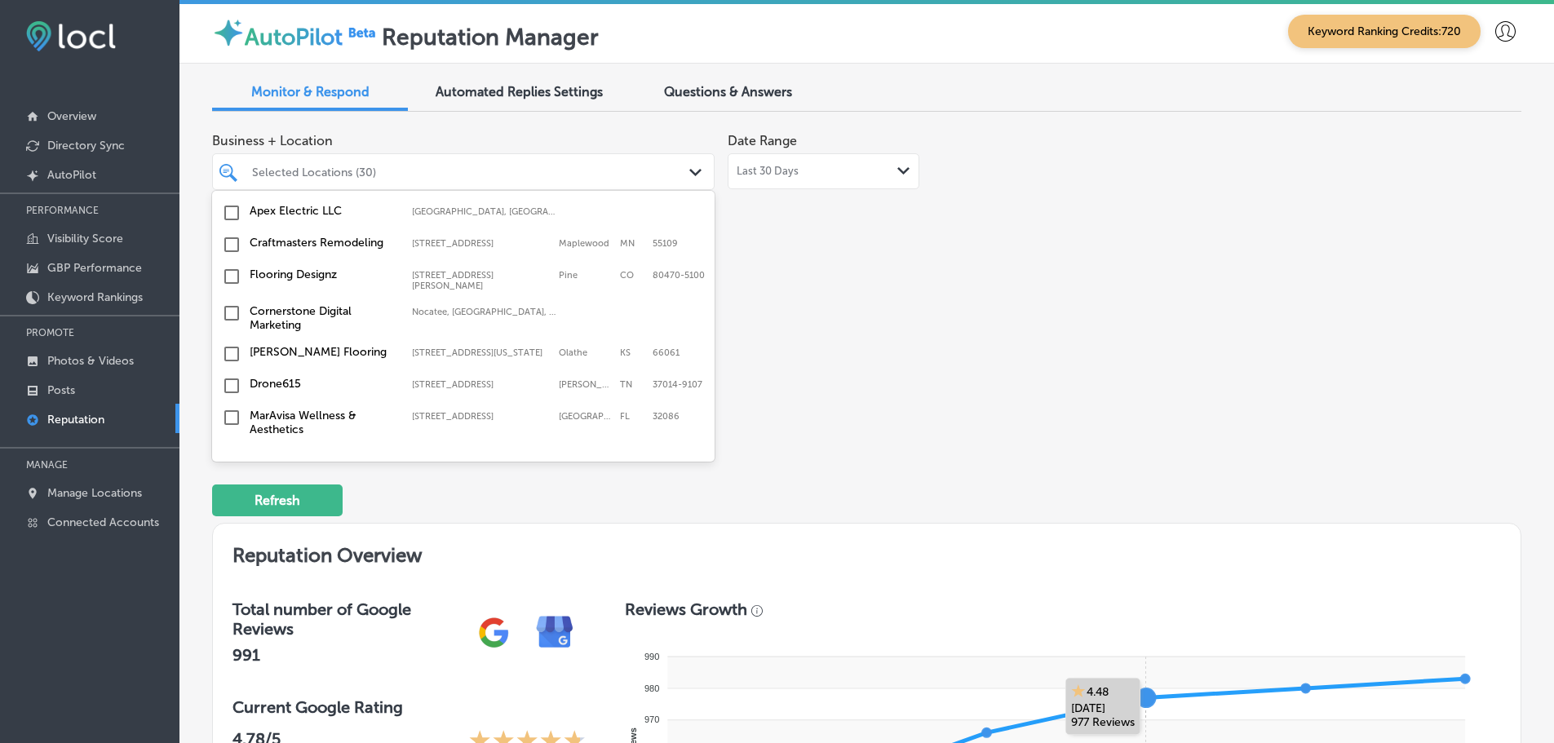
click at [323, 304] on label "Cornerstone Digital Marketing" at bounding box center [323, 318] width 146 height 28
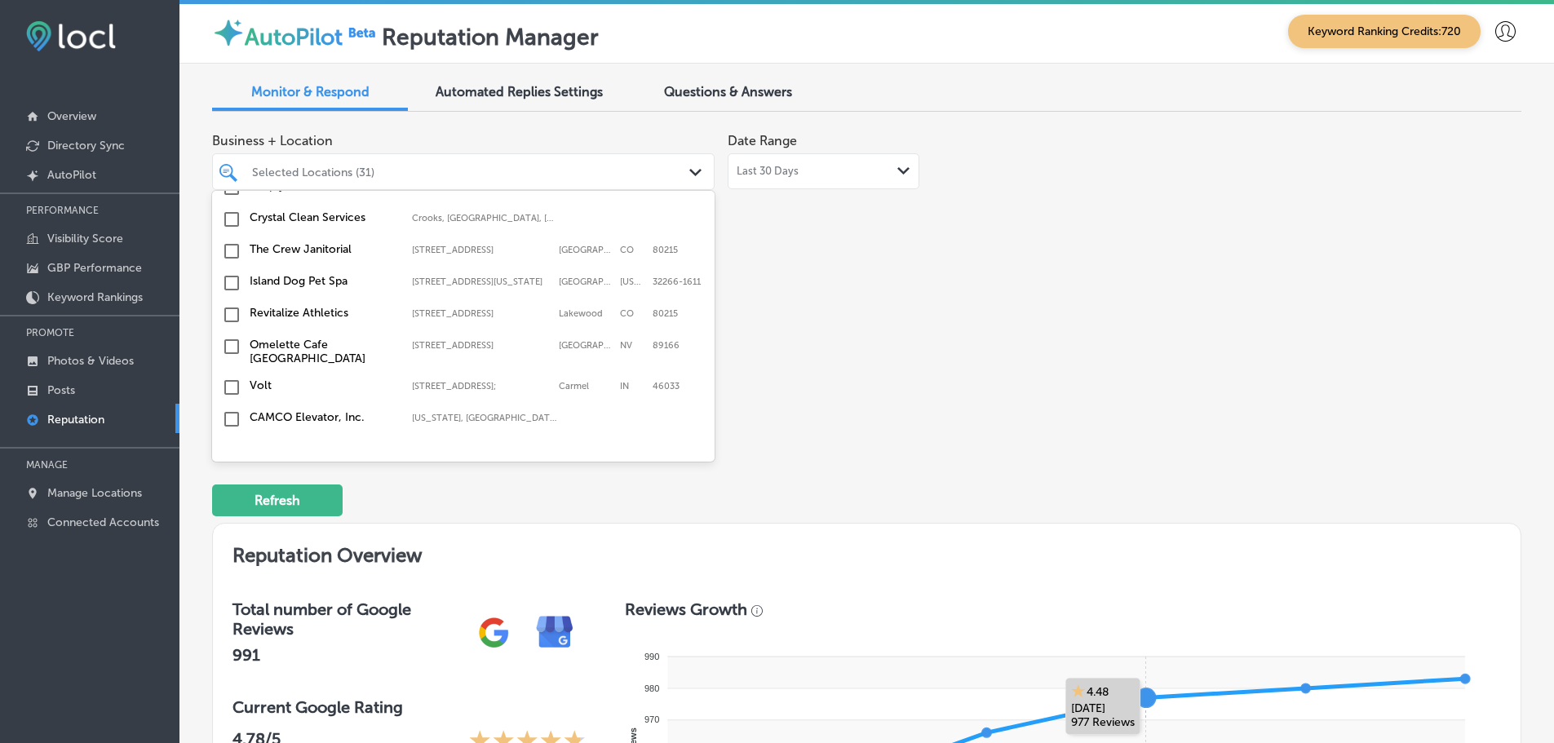
scroll to position [3590, 0]
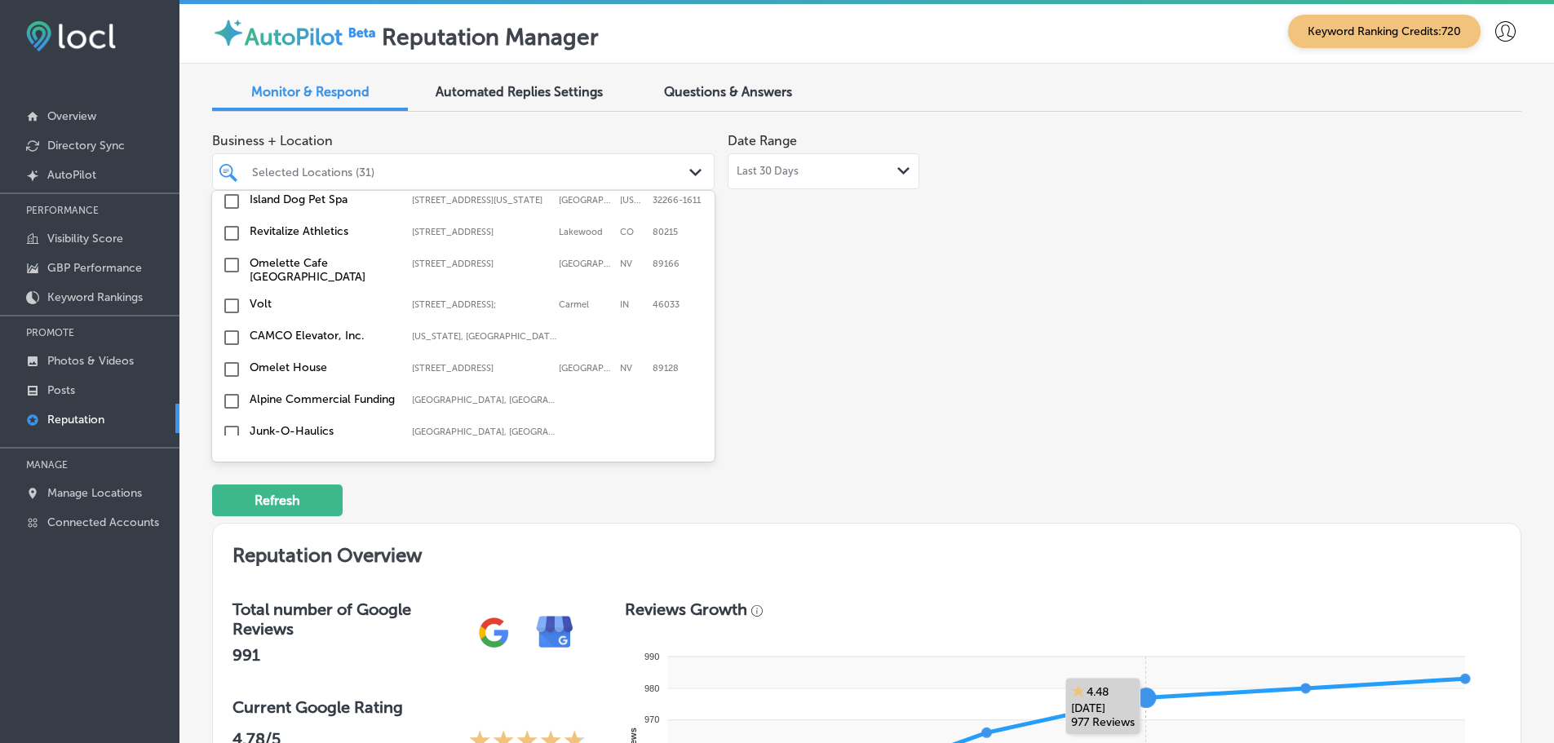
click at [306, 256] on label "Omelette Cafe [GEOGRAPHIC_DATA]" at bounding box center [323, 270] width 146 height 28
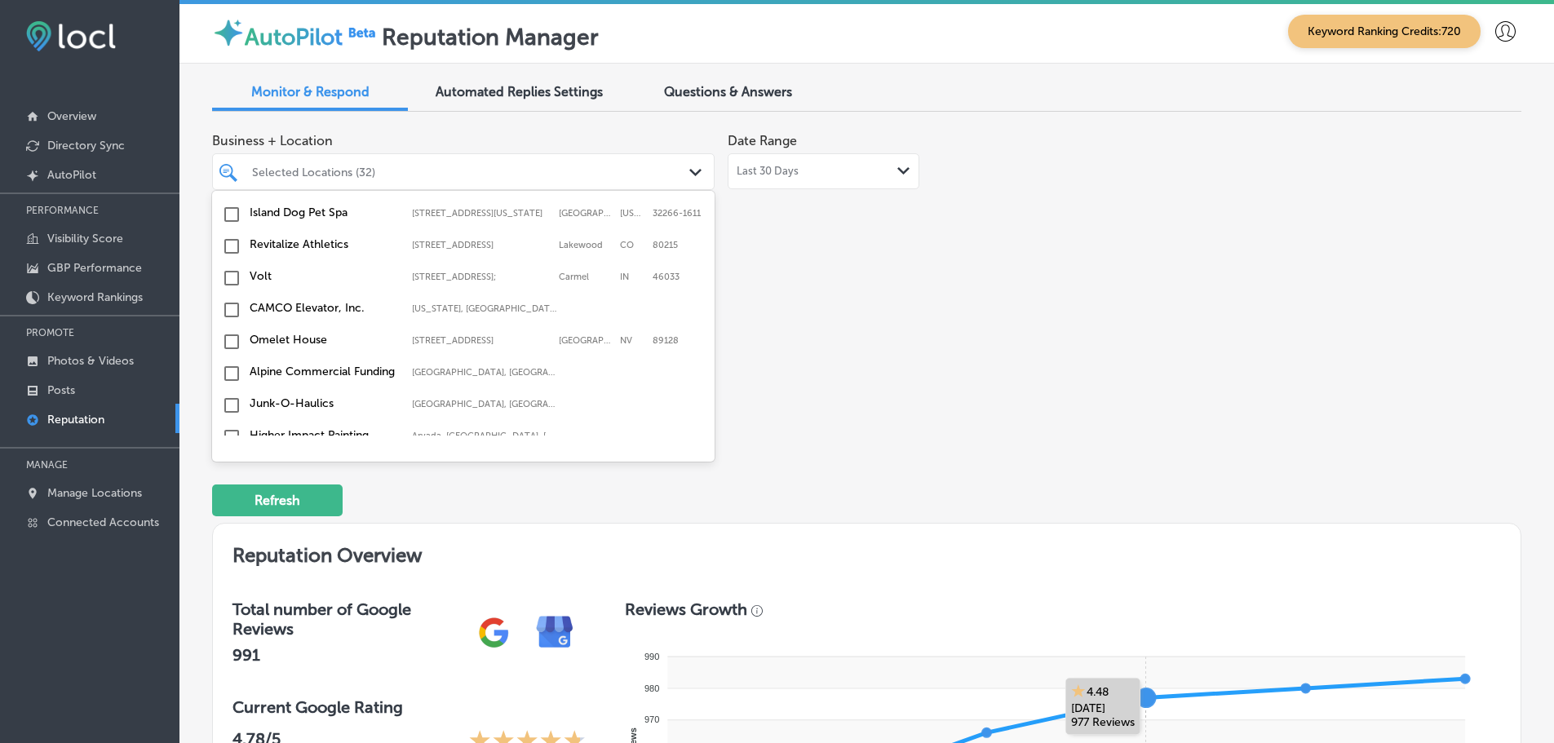
scroll to position [3671, 0]
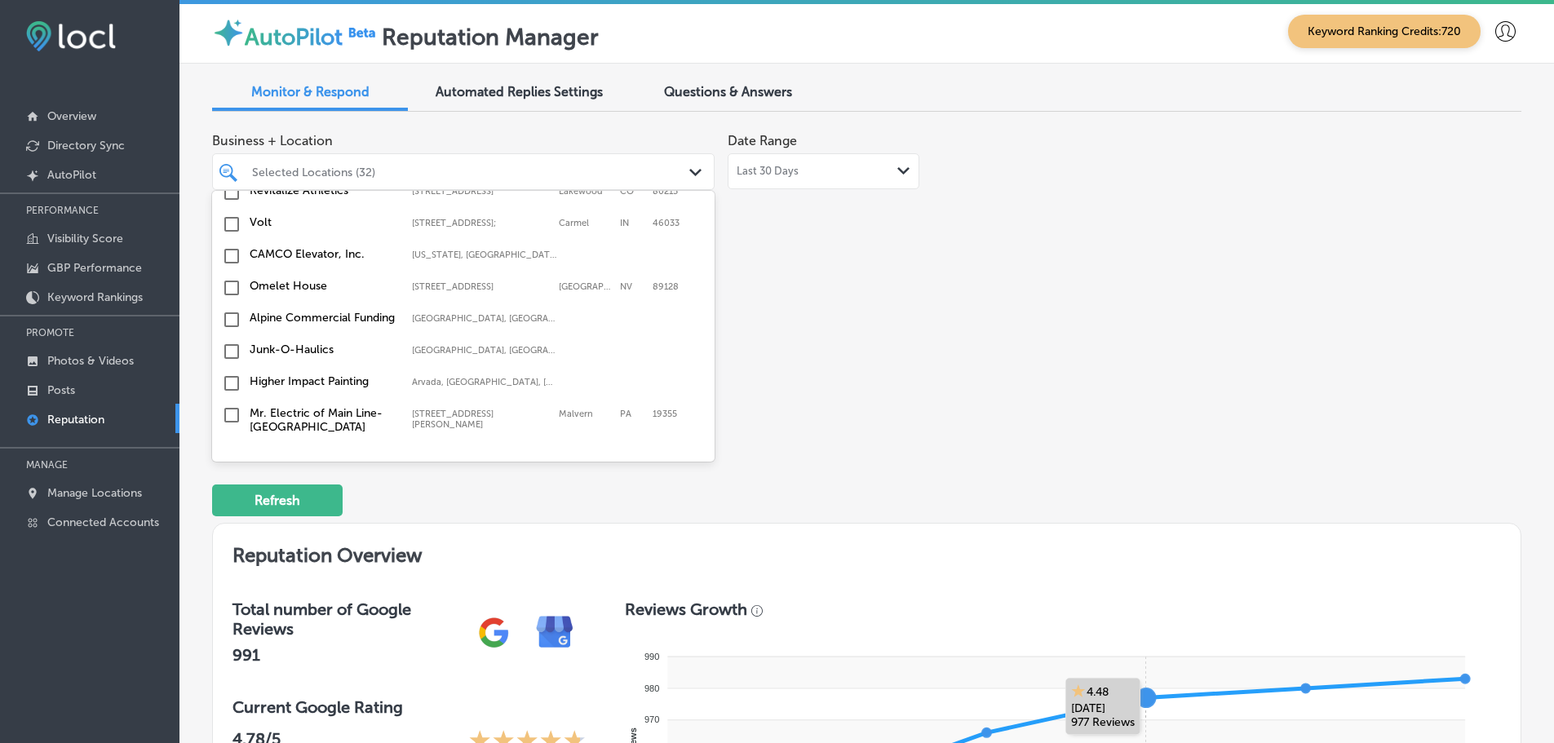
click at [379, 374] on label "Higher Impact Painting" at bounding box center [323, 381] width 146 height 14
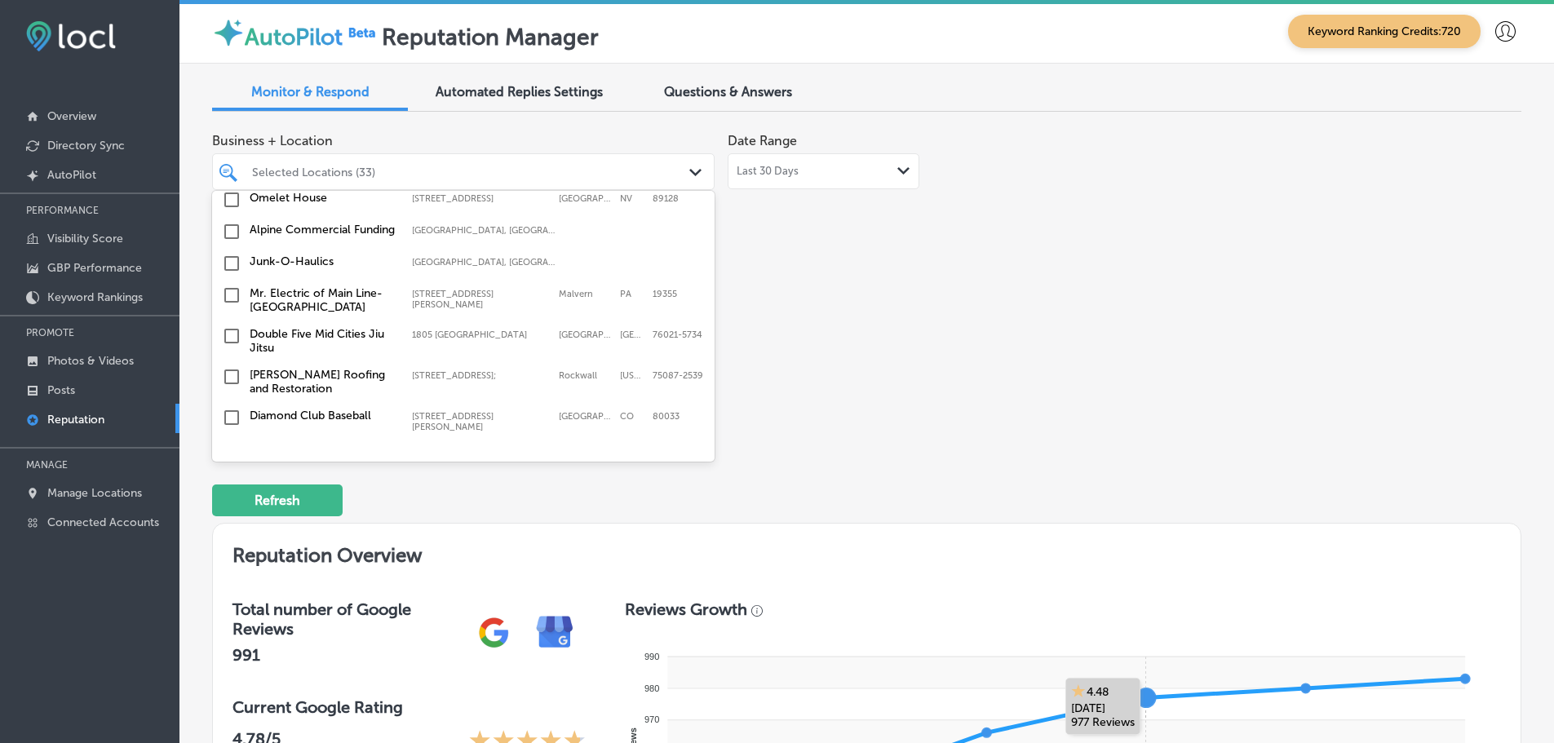
scroll to position [3834, 0]
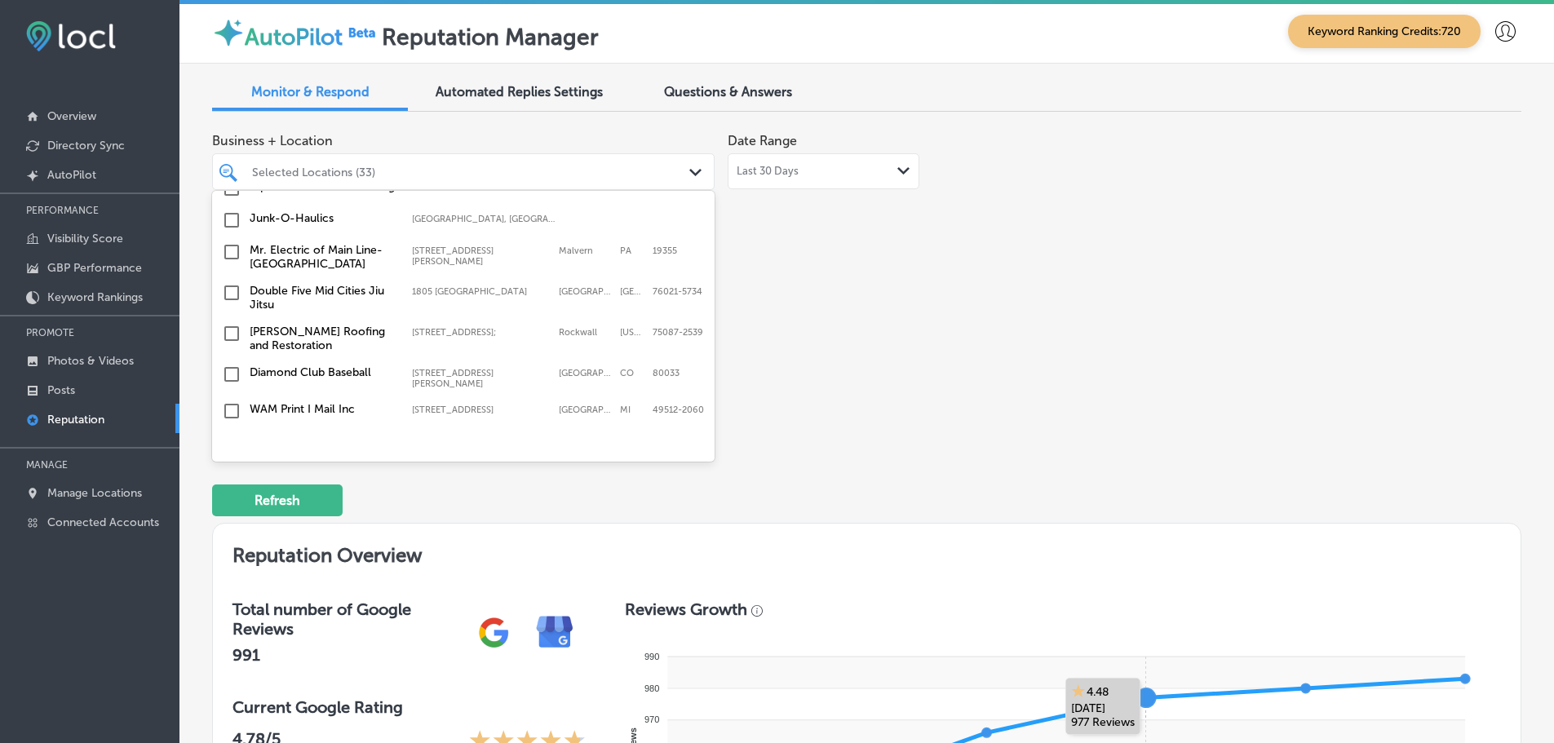
click at [357, 402] on label "WAM Print I Mail Inc" at bounding box center [323, 409] width 146 height 14
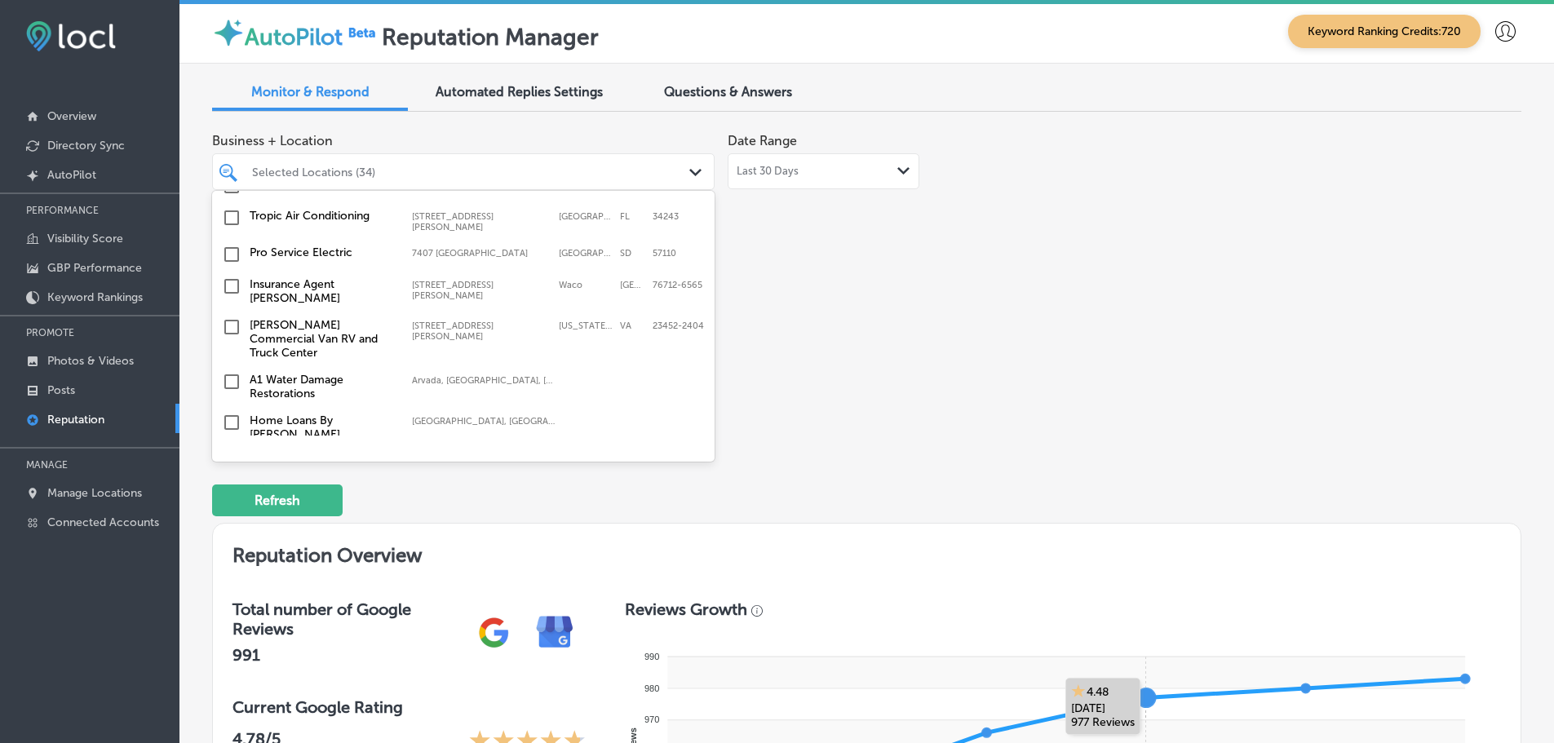
scroll to position [4314, 0]
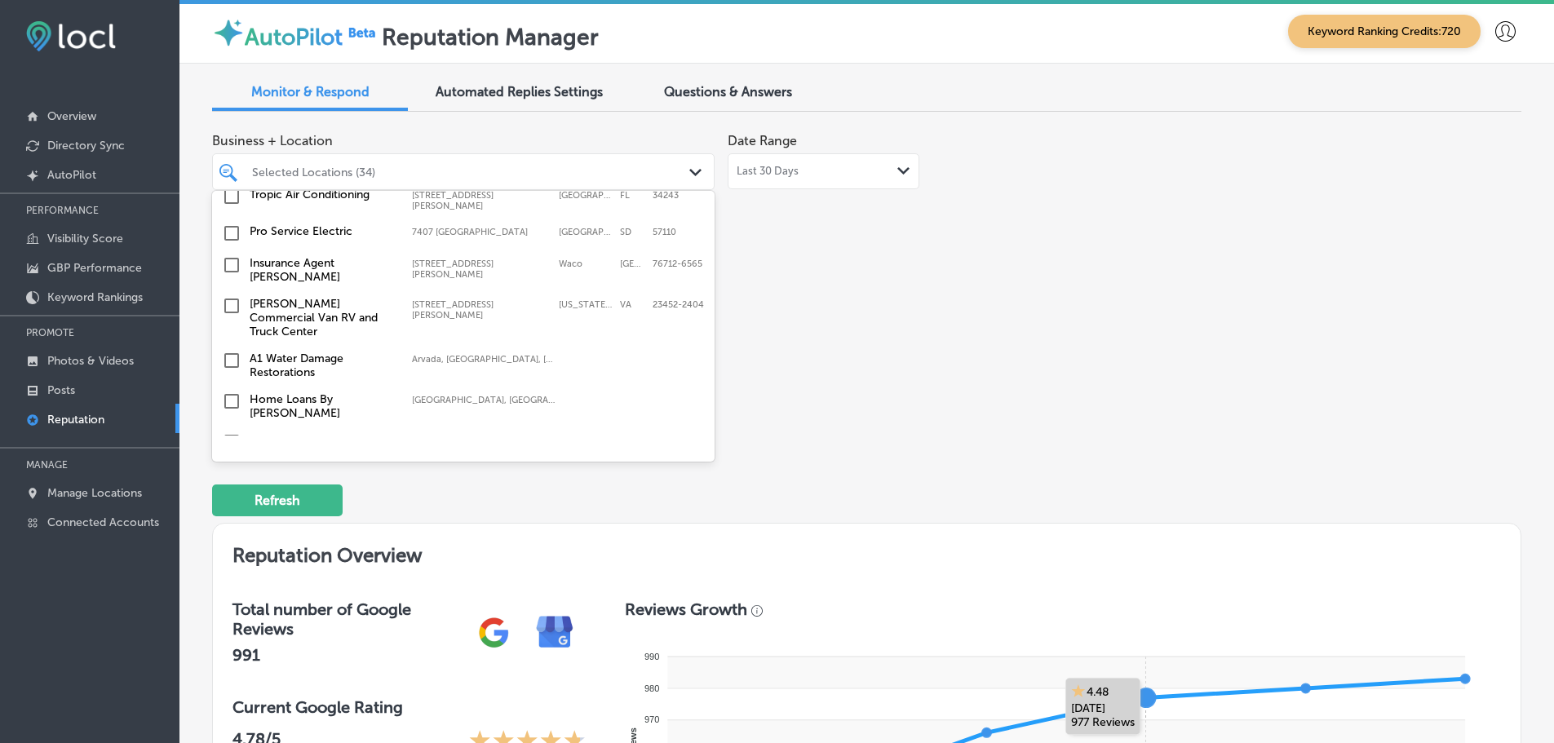
click at [365, 352] on label "A1 Water Damage Restorations" at bounding box center [323, 366] width 146 height 28
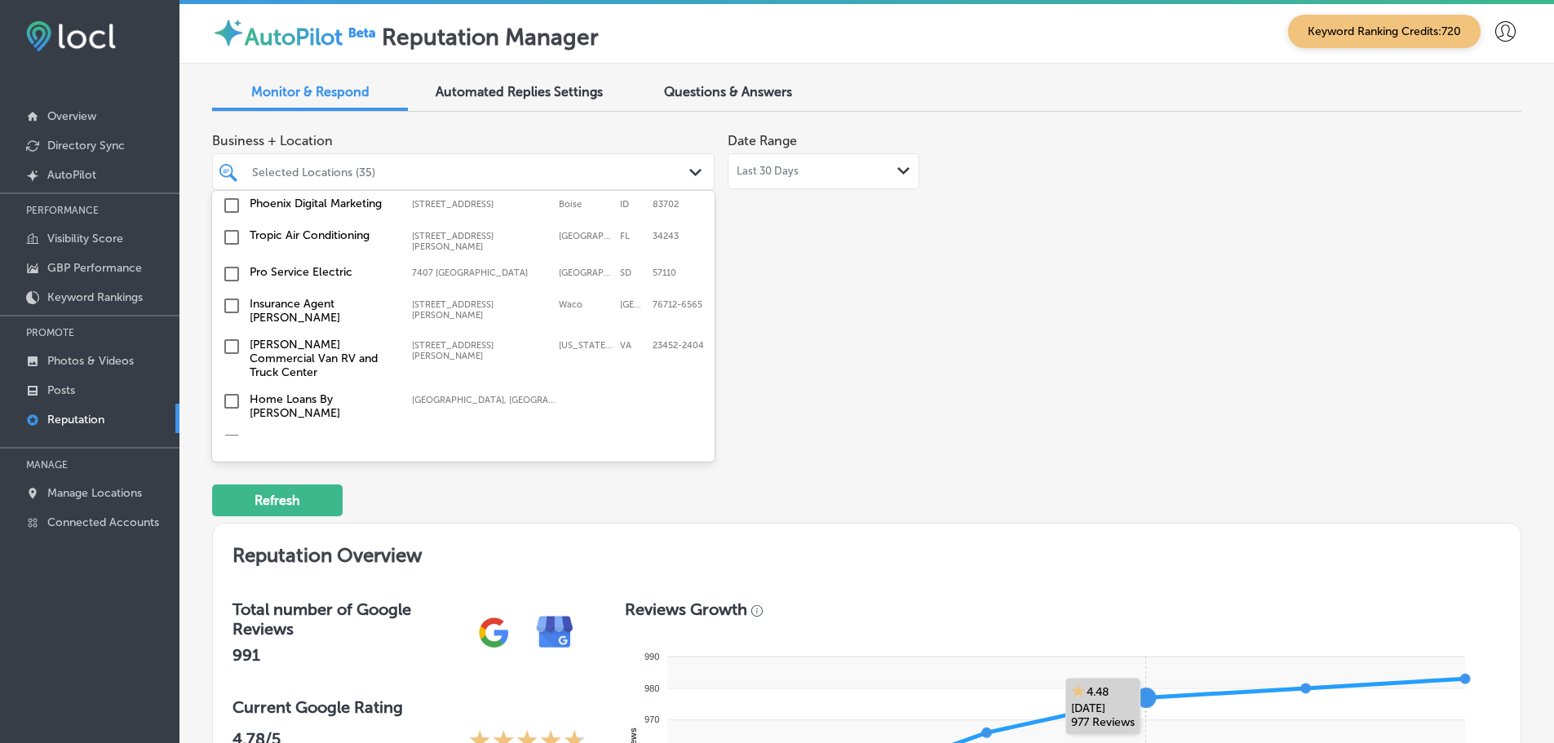
click at [334, 474] on label "Viewpoint Media LLC" at bounding box center [323, 481] width 146 height 14
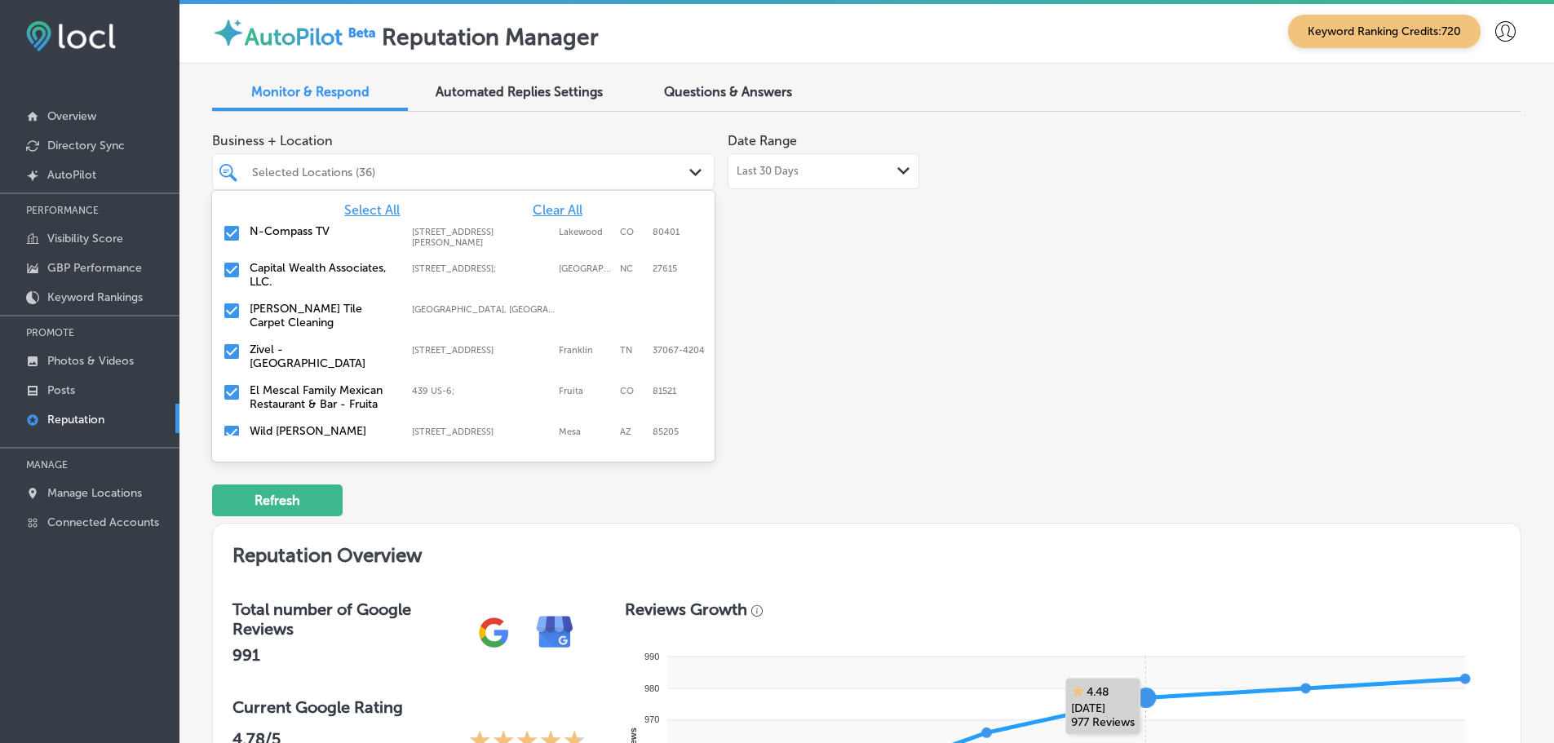
click at [853, 397] on div "Business + Location option 439 US-6; focused, 6 of 126. 126 results available. …" at bounding box center [605, 278] width 786 height 307
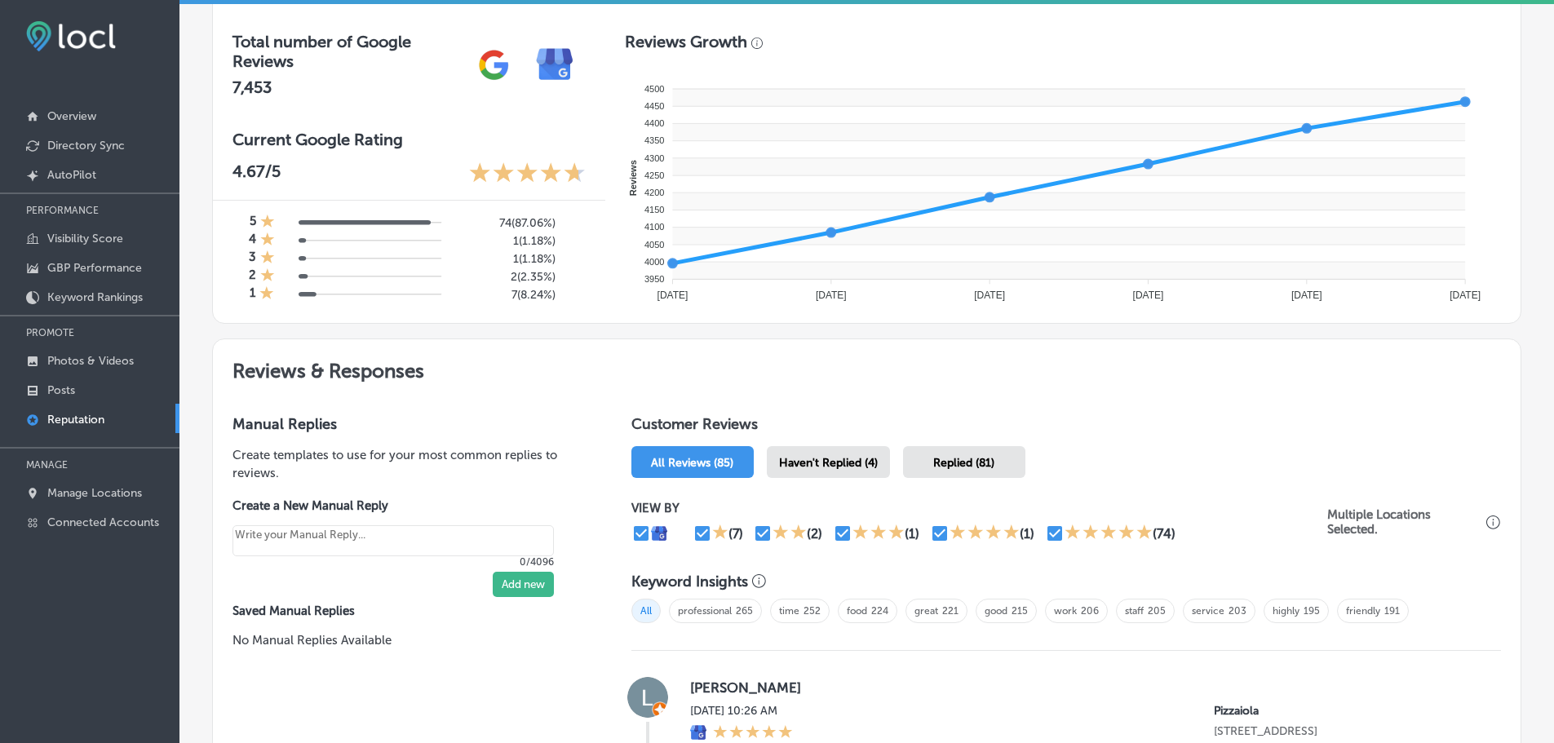
scroll to position [571, 0]
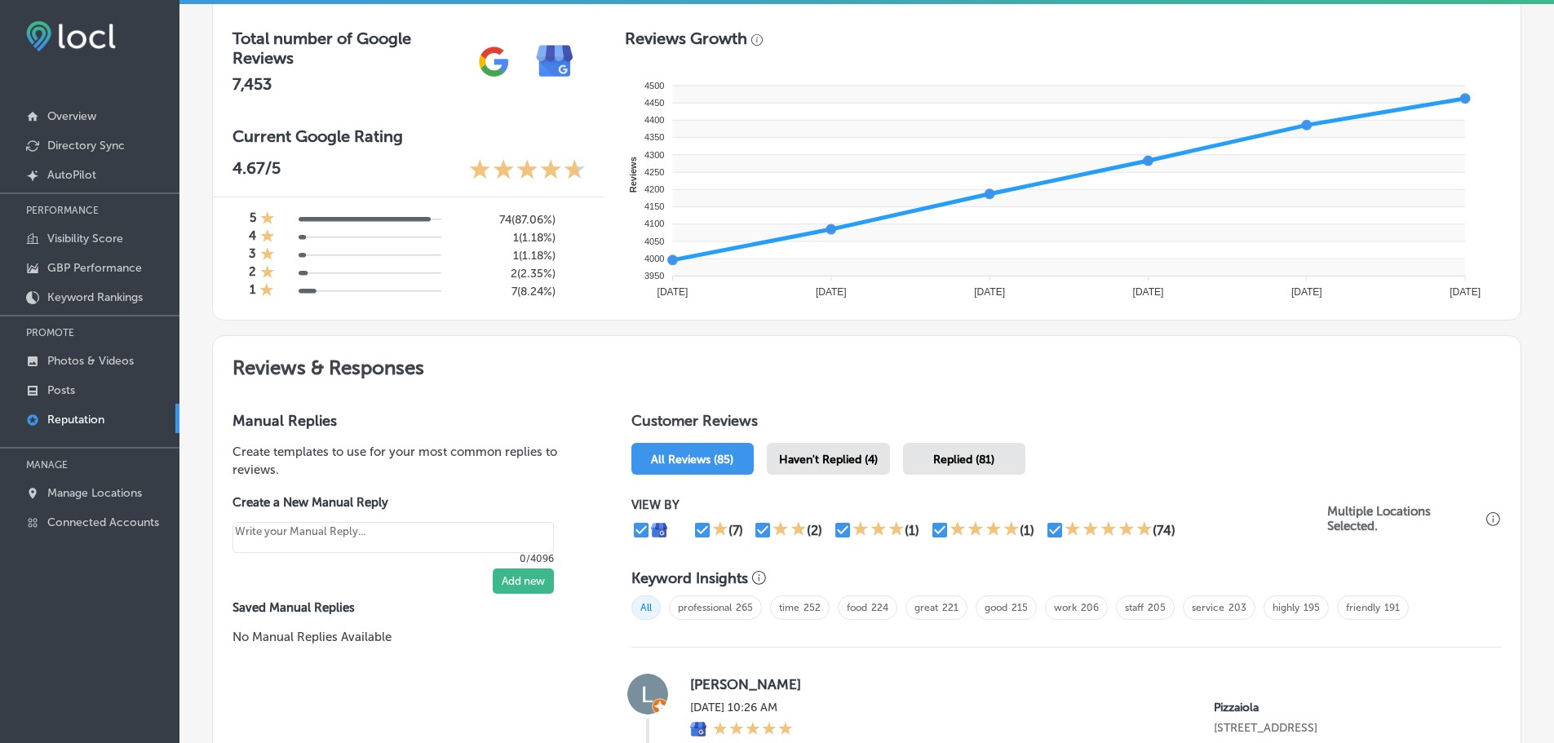
click at [838, 458] on span "Haven't Replied (4)" at bounding box center [828, 460] width 99 height 14
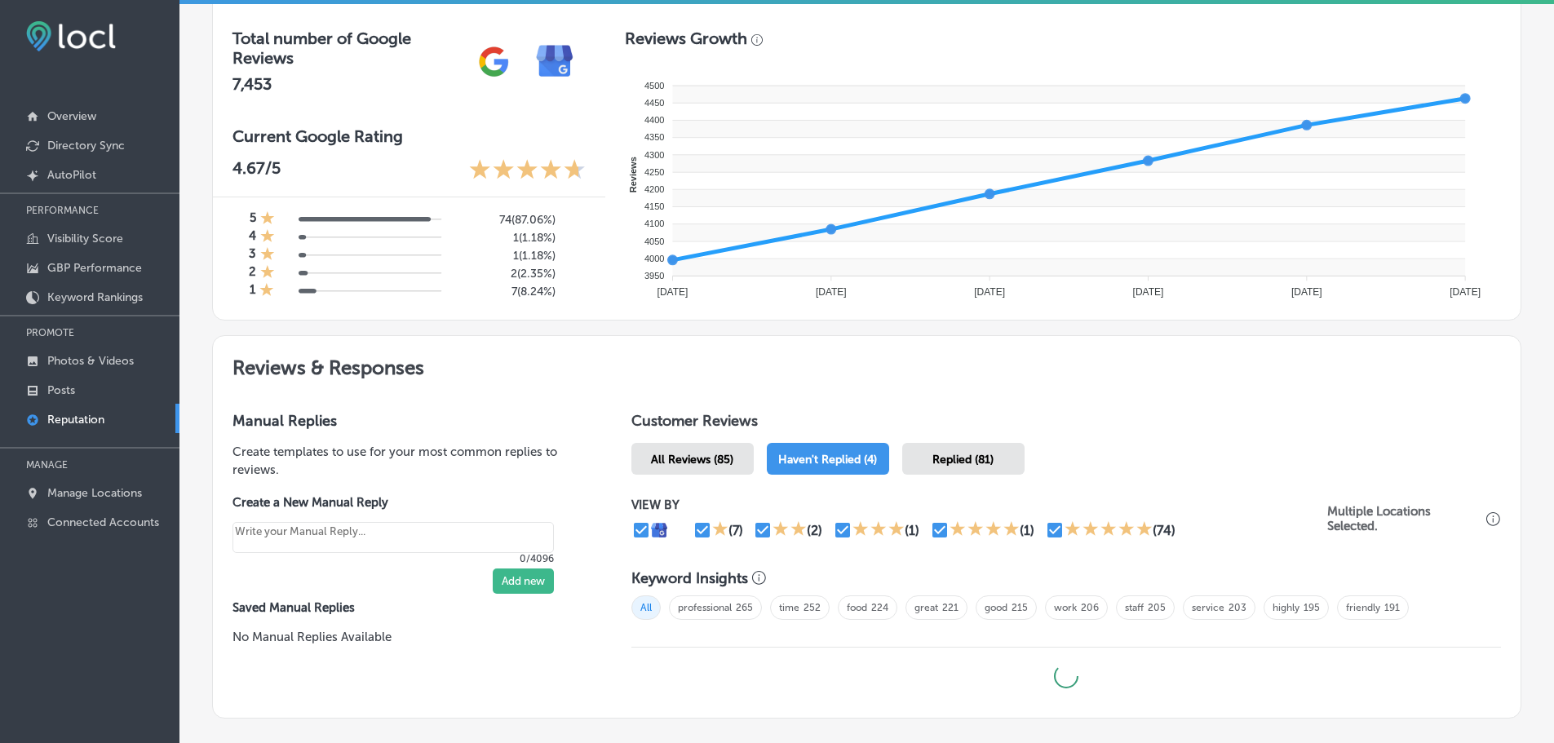
type textarea "x"
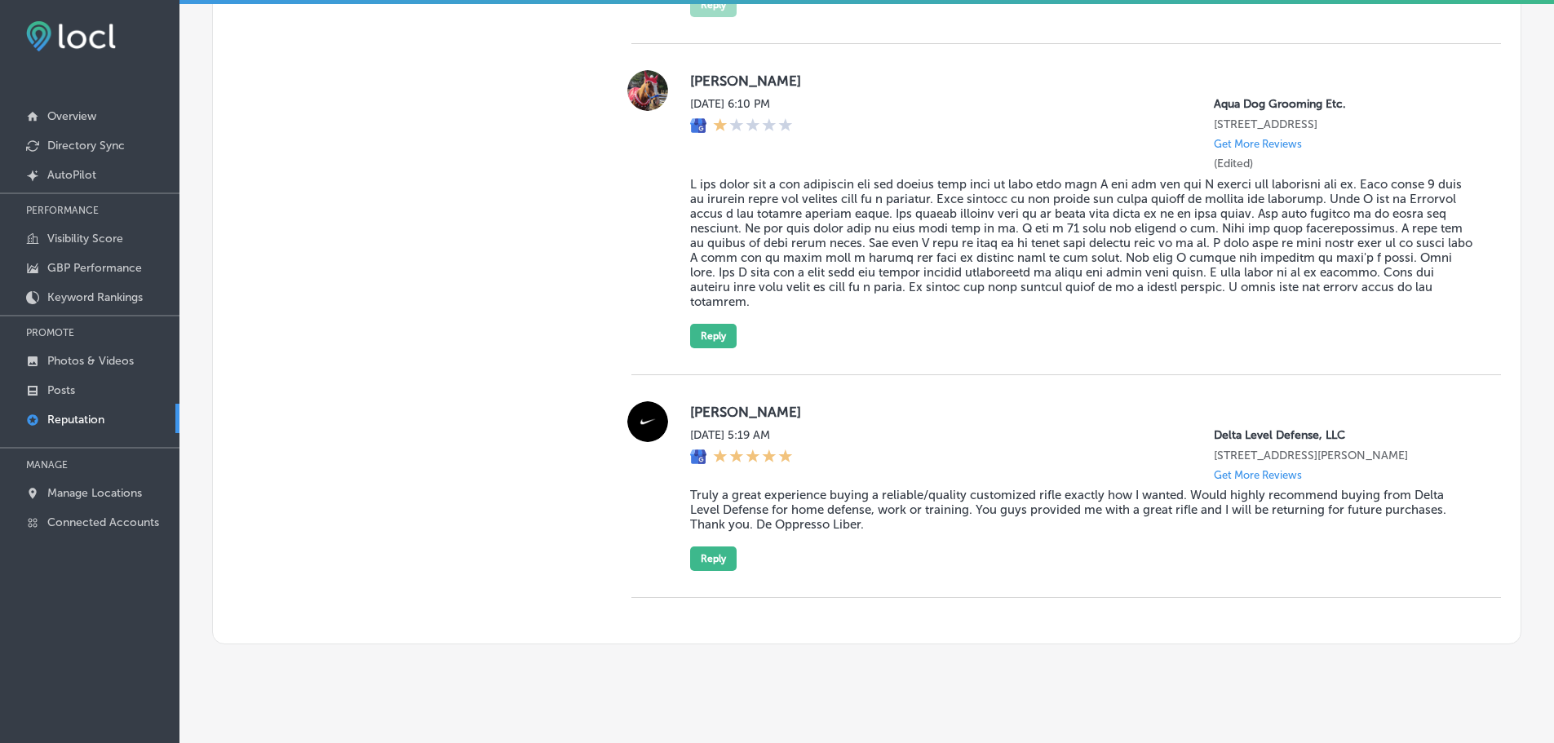
scroll to position [2275, 0]
